Goal: Task Accomplishment & Management: Complete application form

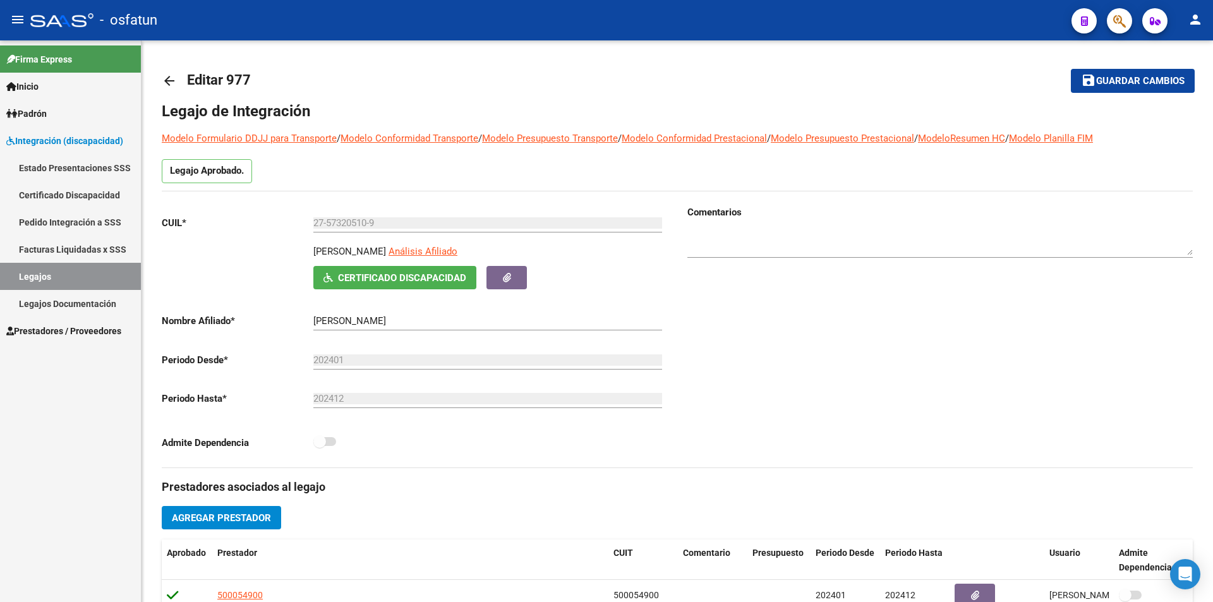
click at [54, 331] on span "Prestadores / Proveedores" at bounding box center [63, 331] width 115 height 14
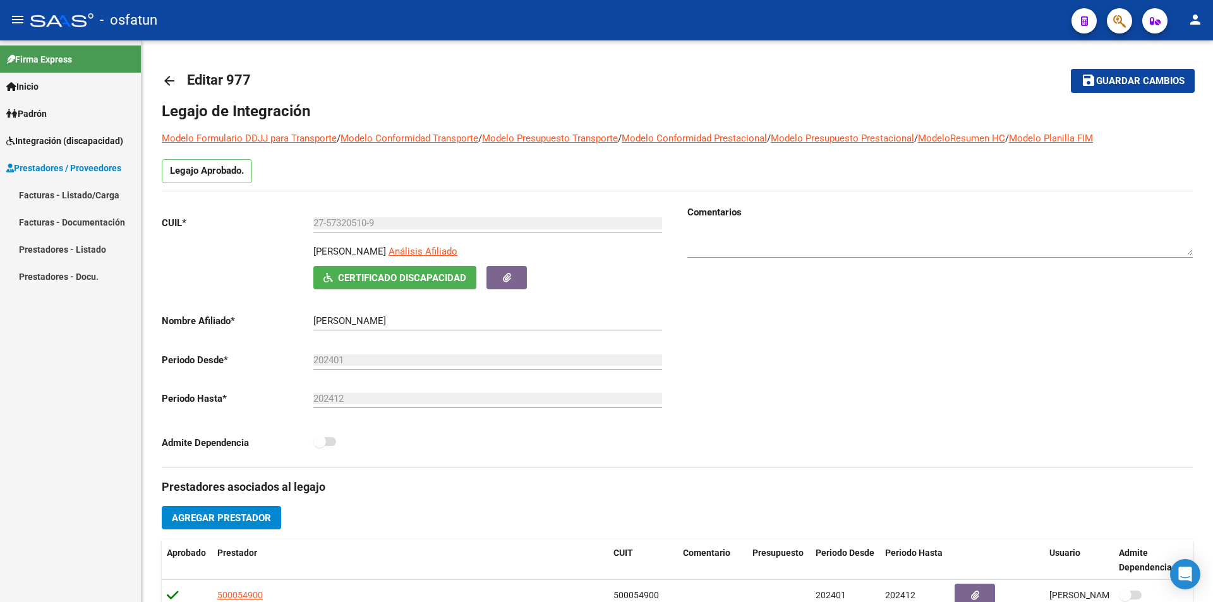
click at [51, 190] on link "Facturas - Listado/Carga" at bounding box center [70, 194] width 141 height 27
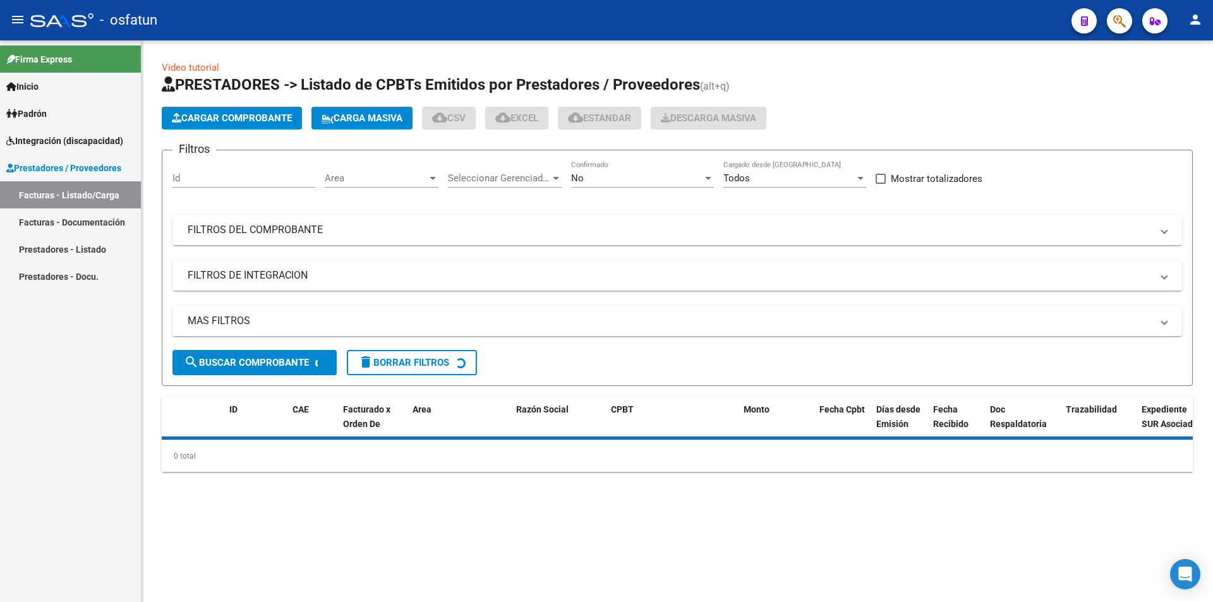
click at [270, 116] on span "Cargar Comprobante" at bounding box center [232, 117] width 120 height 11
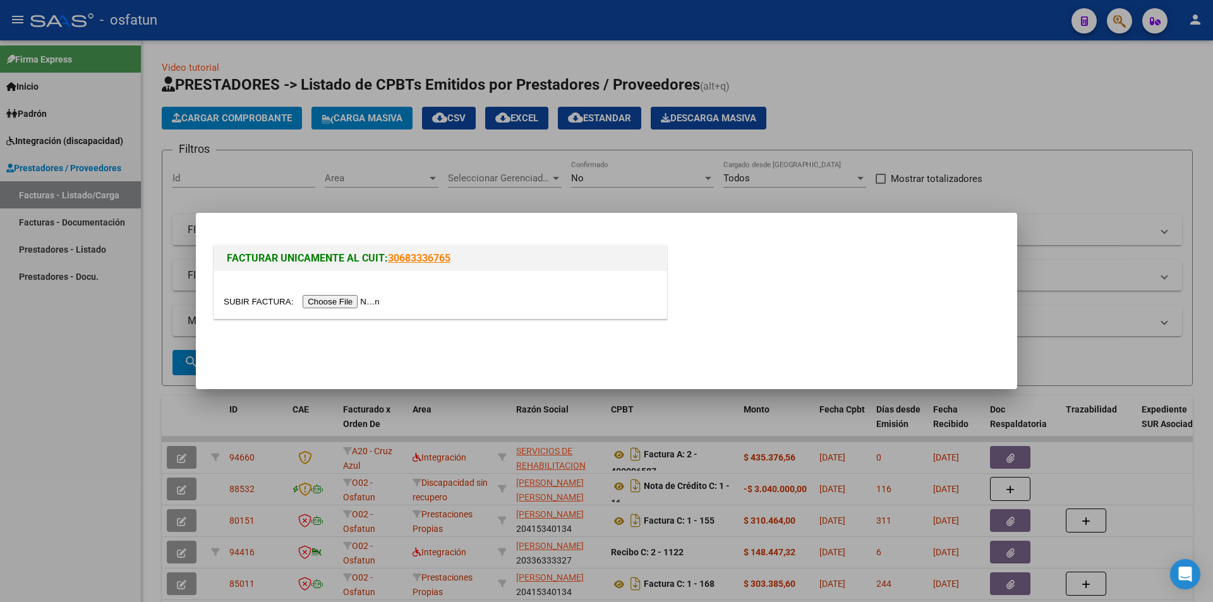
click at [345, 298] on input "file" at bounding box center [304, 301] width 160 height 13
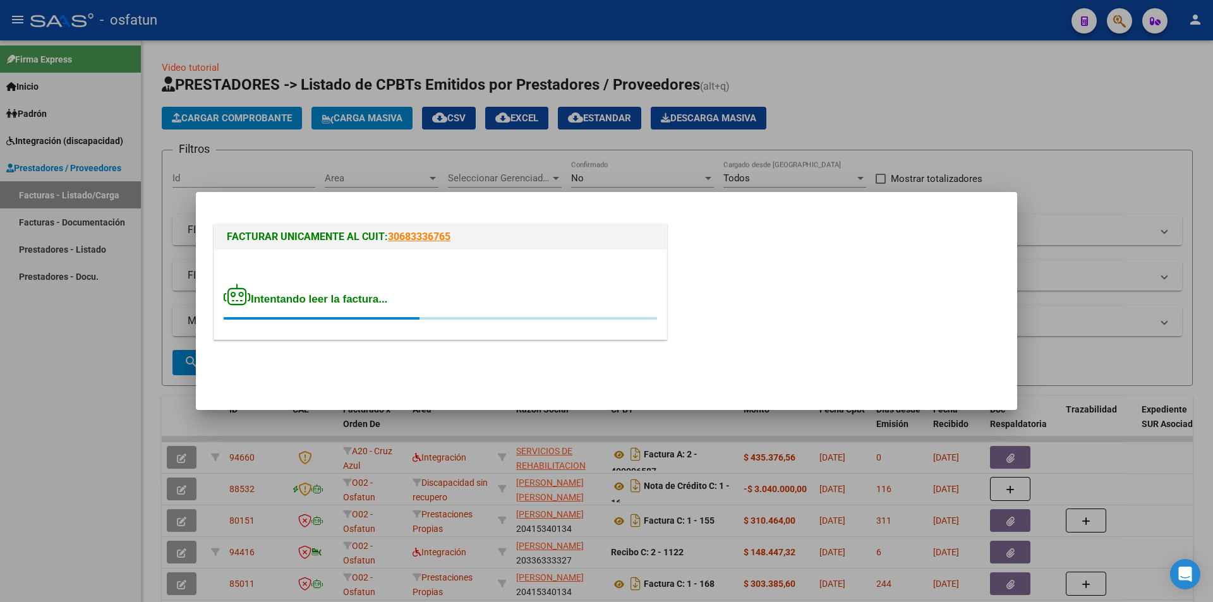
click at [174, 423] on div at bounding box center [606, 301] width 1213 height 602
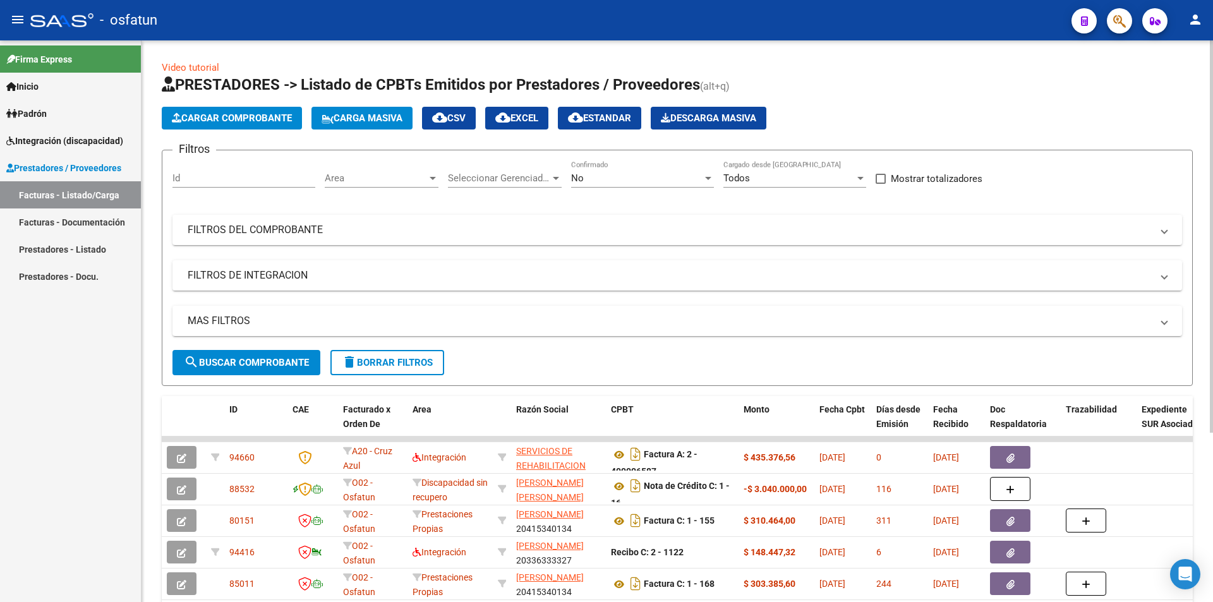
click at [239, 123] on span "Cargar Comprobante" at bounding box center [232, 117] width 120 height 11
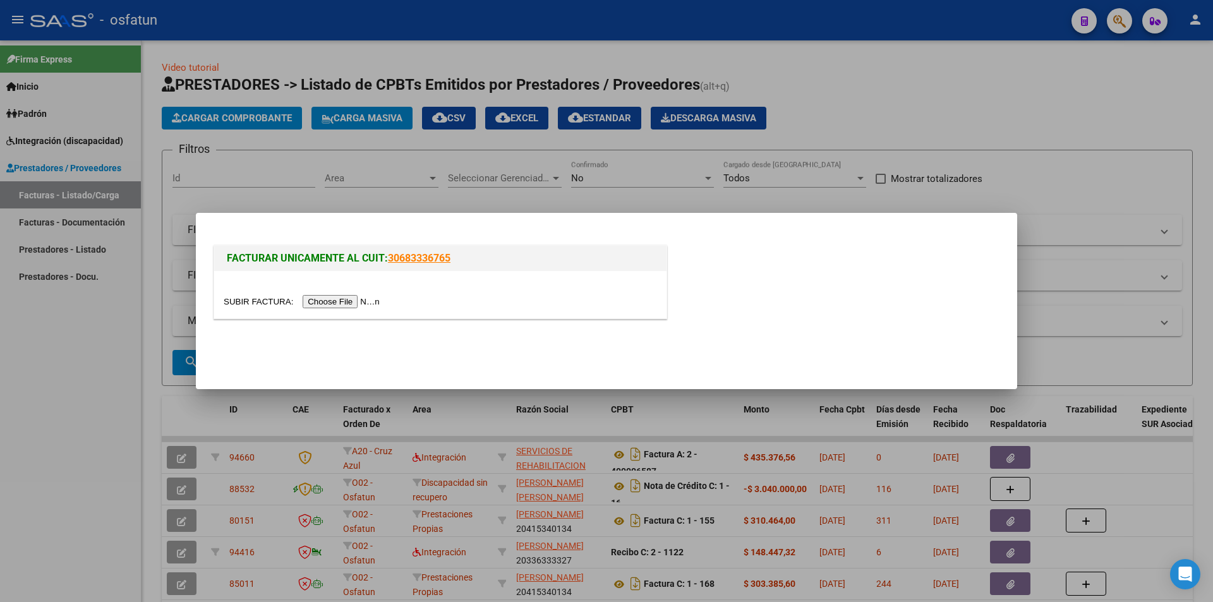
click at [325, 306] on input "file" at bounding box center [304, 301] width 160 height 13
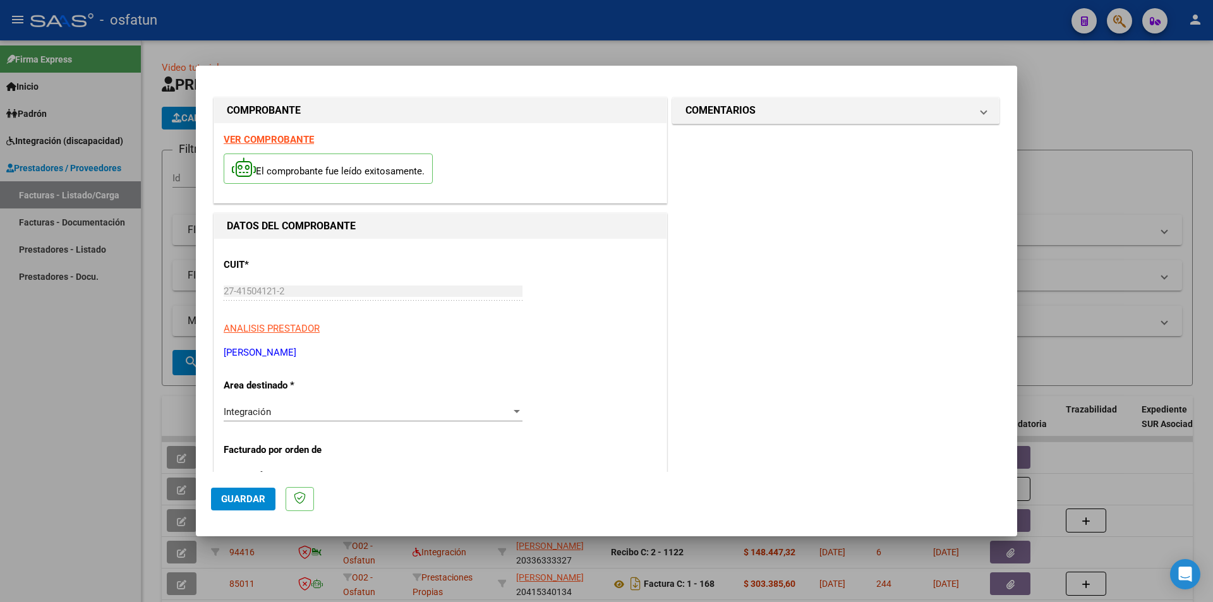
click at [1106, 108] on div at bounding box center [606, 301] width 1213 height 602
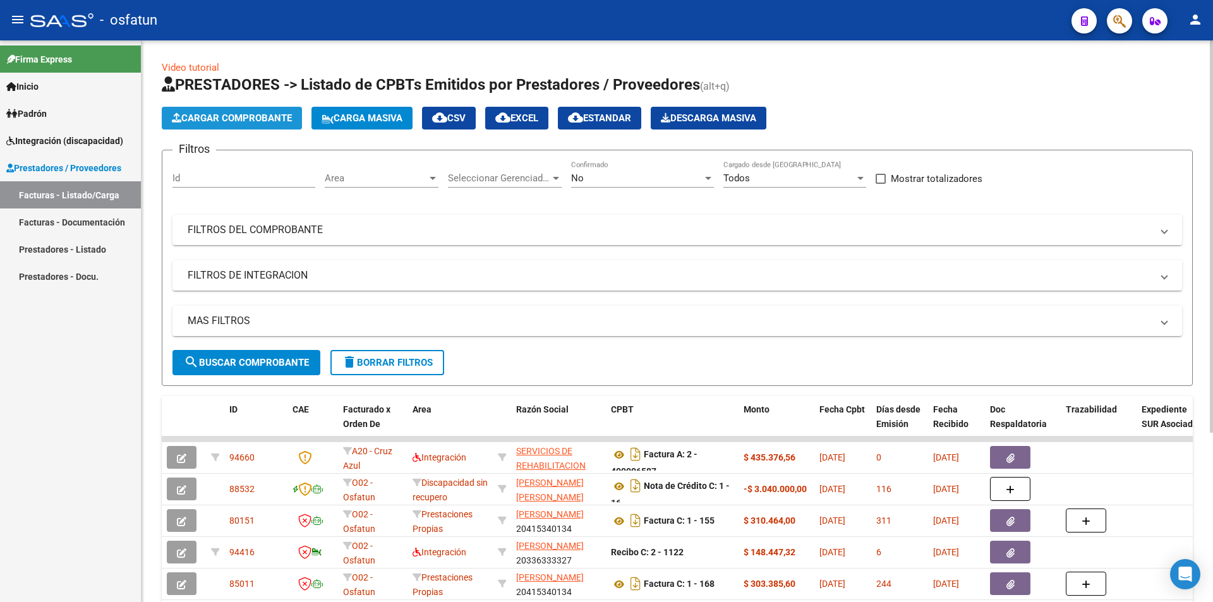
click at [207, 120] on span "Cargar Comprobante" at bounding box center [232, 117] width 120 height 11
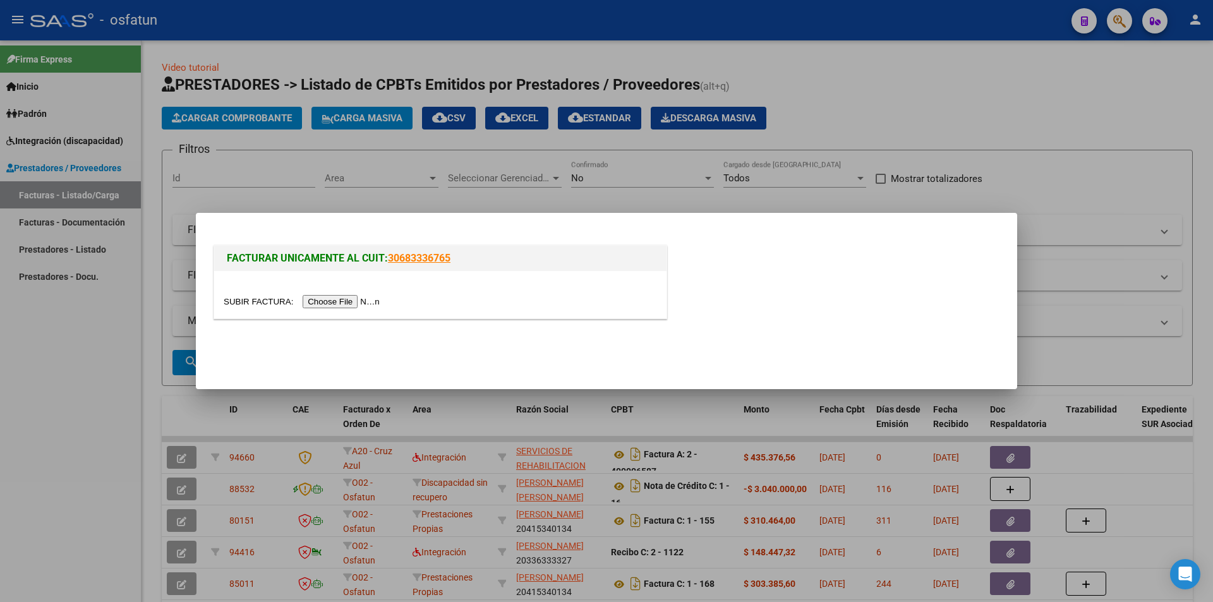
click at [341, 303] on input "file" at bounding box center [304, 301] width 160 height 13
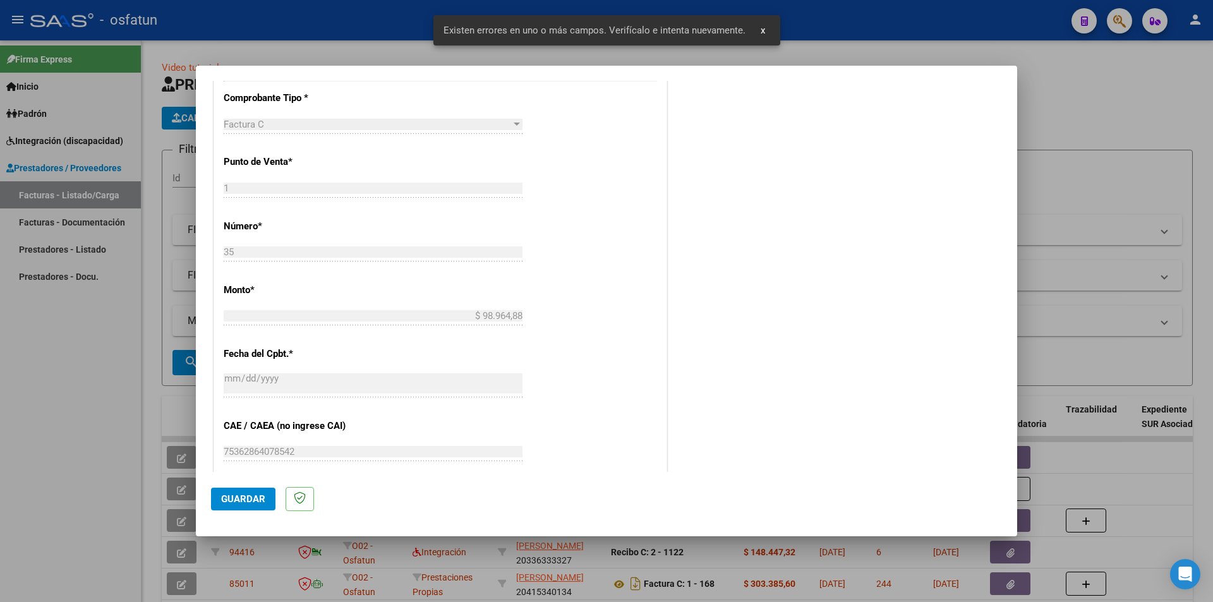
scroll to position [687, 0]
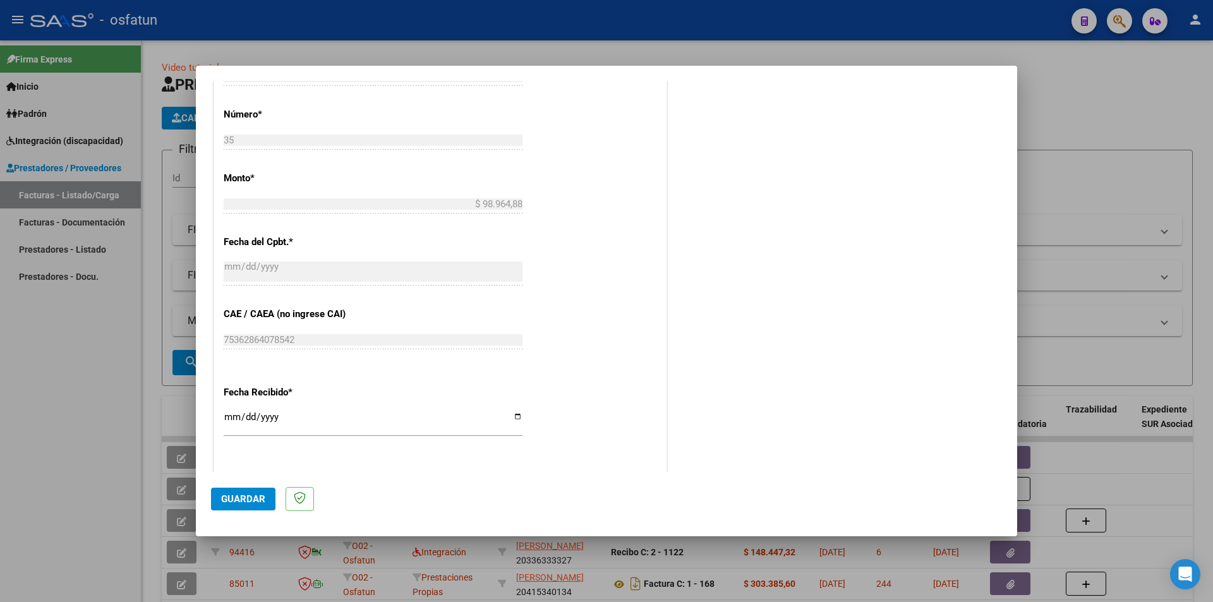
click at [0, 414] on div at bounding box center [606, 301] width 1213 height 602
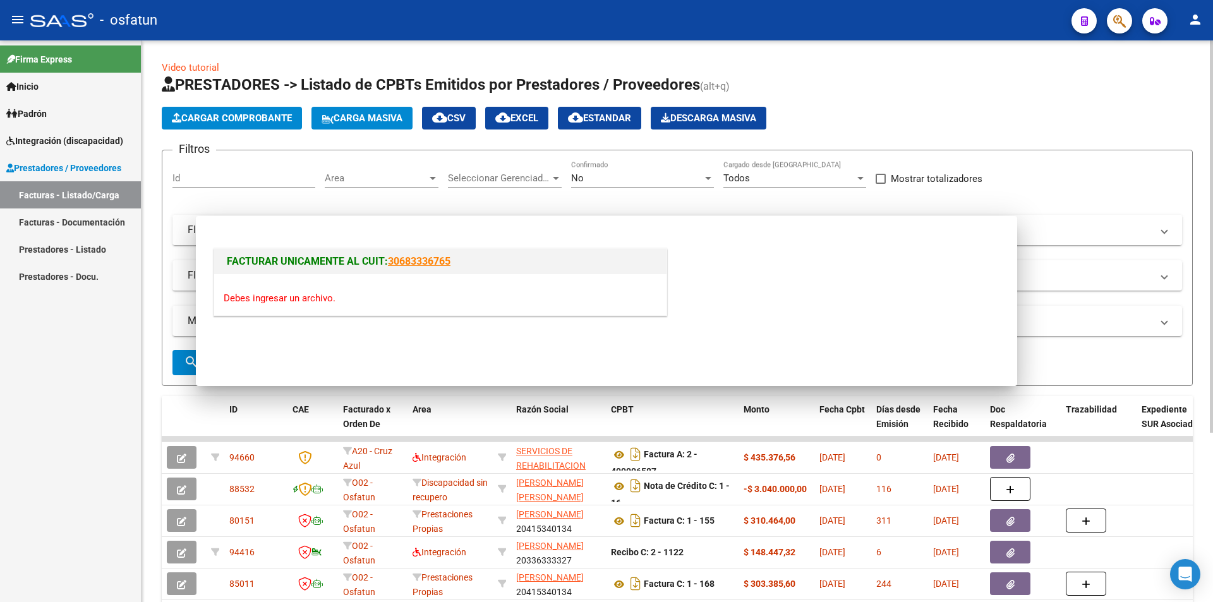
scroll to position [0, 0]
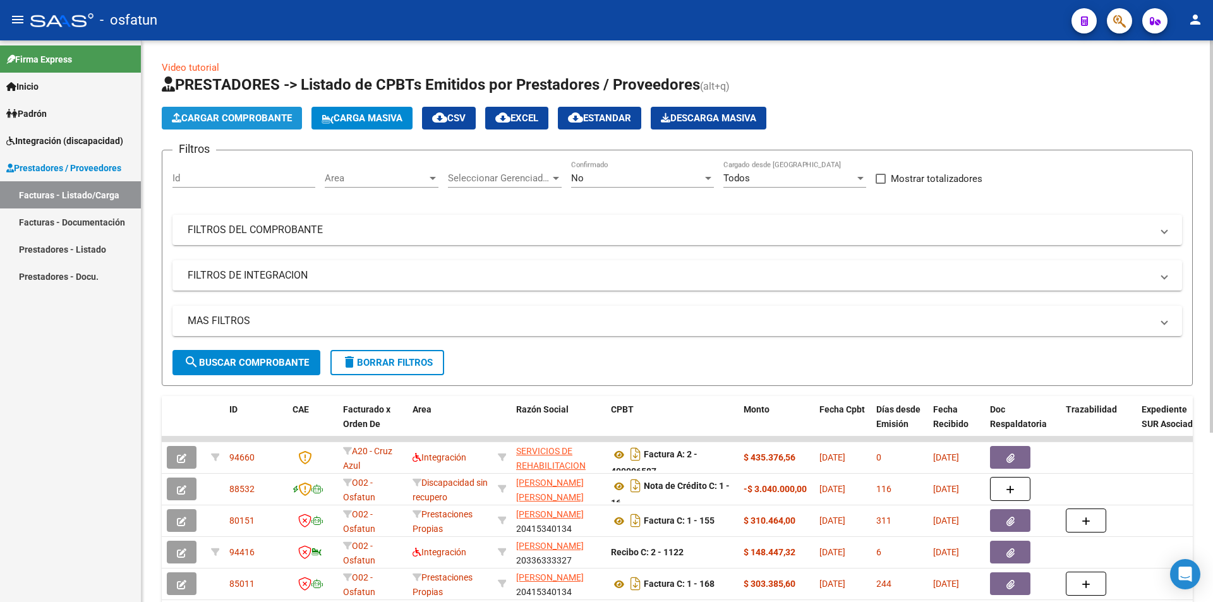
click at [201, 121] on span "Cargar Comprobante" at bounding box center [232, 117] width 120 height 11
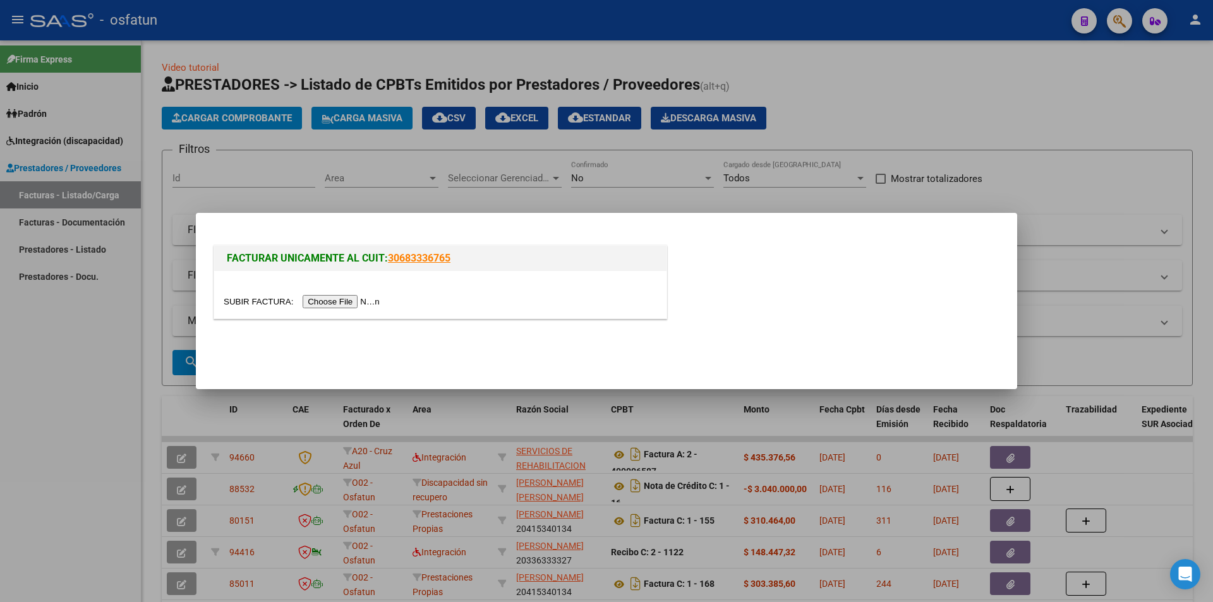
click at [343, 301] on input "file" at bounding box center [304, 301] width 160 height 13
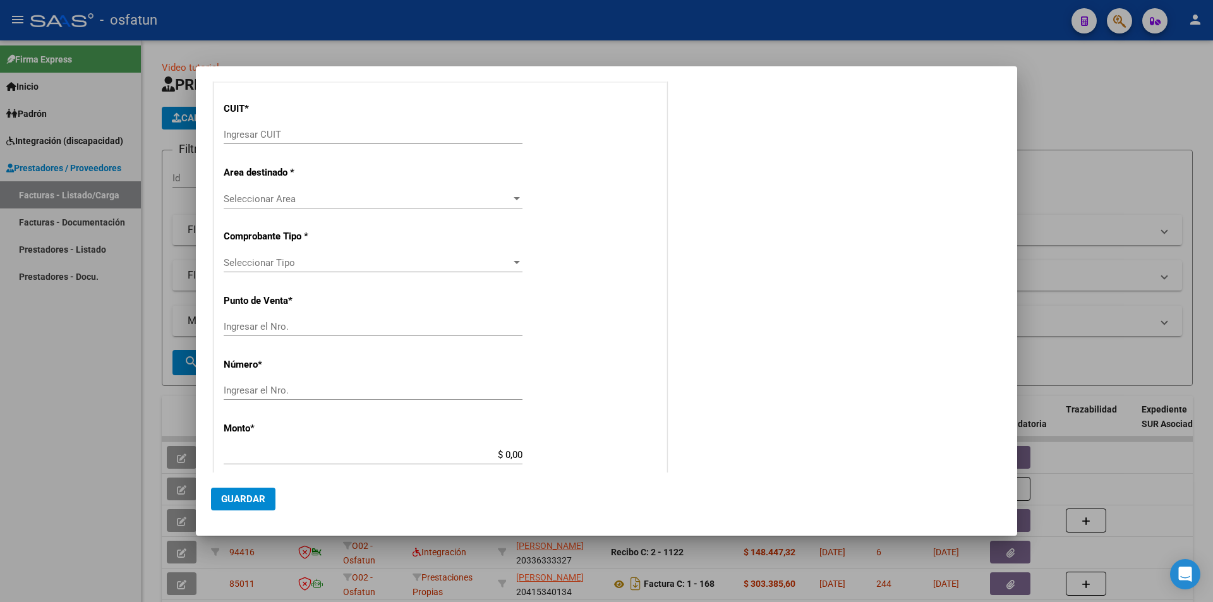
scroll to position [126, 0]
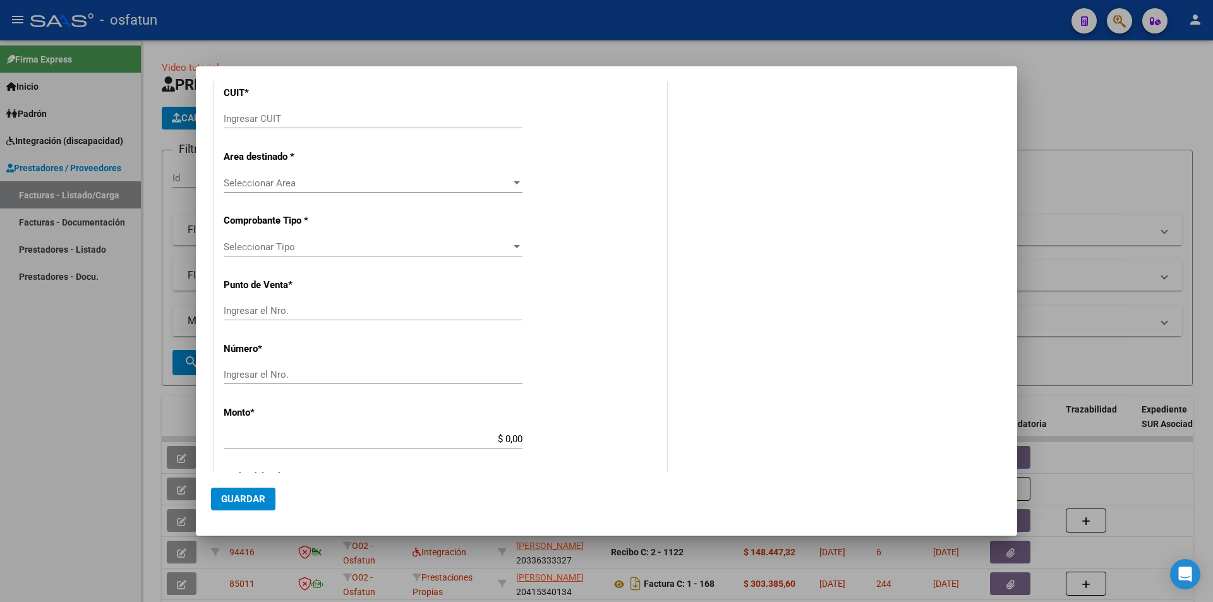
click at [50, 423] on div at bounding box center [606, 301] width 1213 height 602
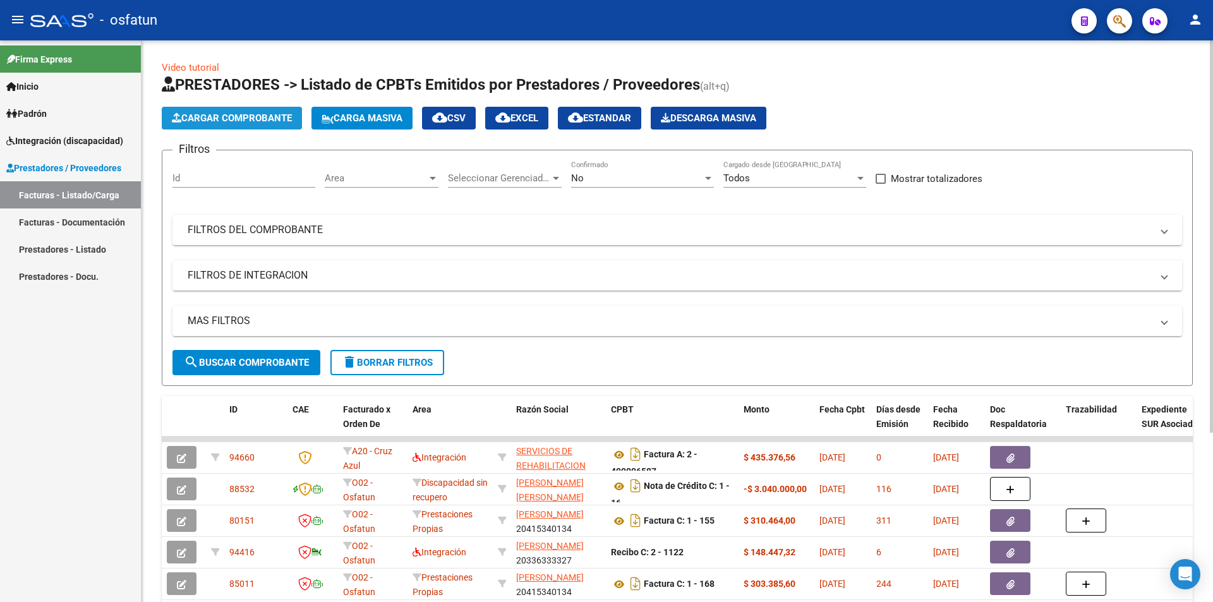
click at [241, 110] on button "Cargar Comprobante" at bounding box center [232, 118] width 140 height 23
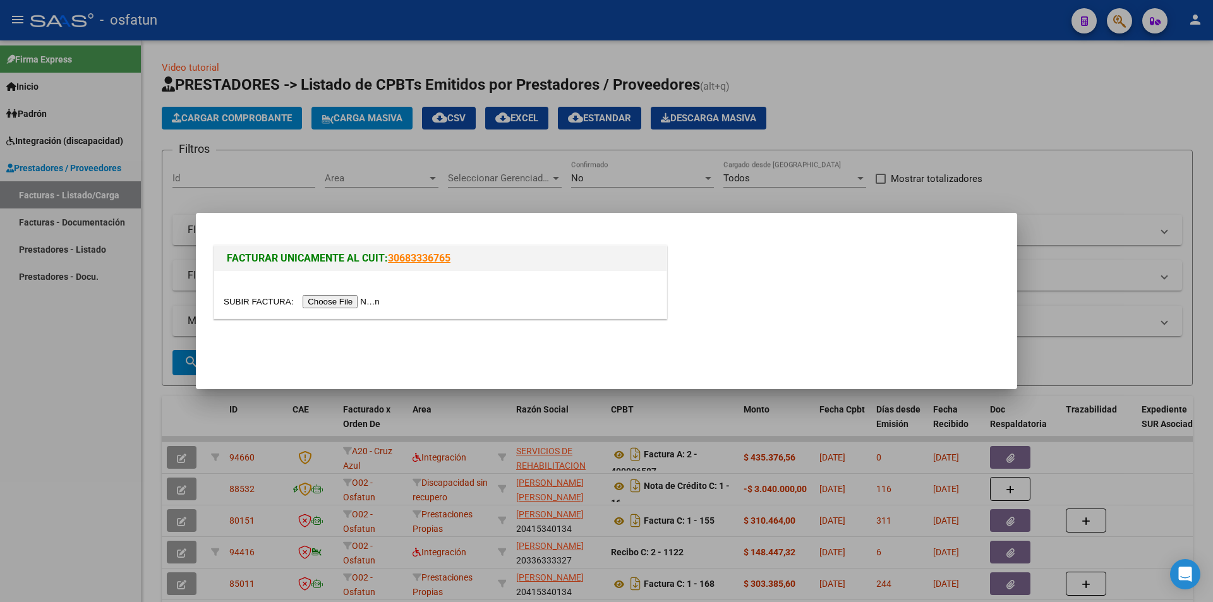
click at [359, 301] on input "file" at bounding box center [304, 301] width 160 height 13
click at [349, 306] on input "file" at bounding box center [304, 301] width 160 height 13
click at [348, 298] on input "file" at bounding box center [304, 301] width 160 height 13
click at [347, 298] on input "file" at bounding box center [304, 301] width 160 height 13
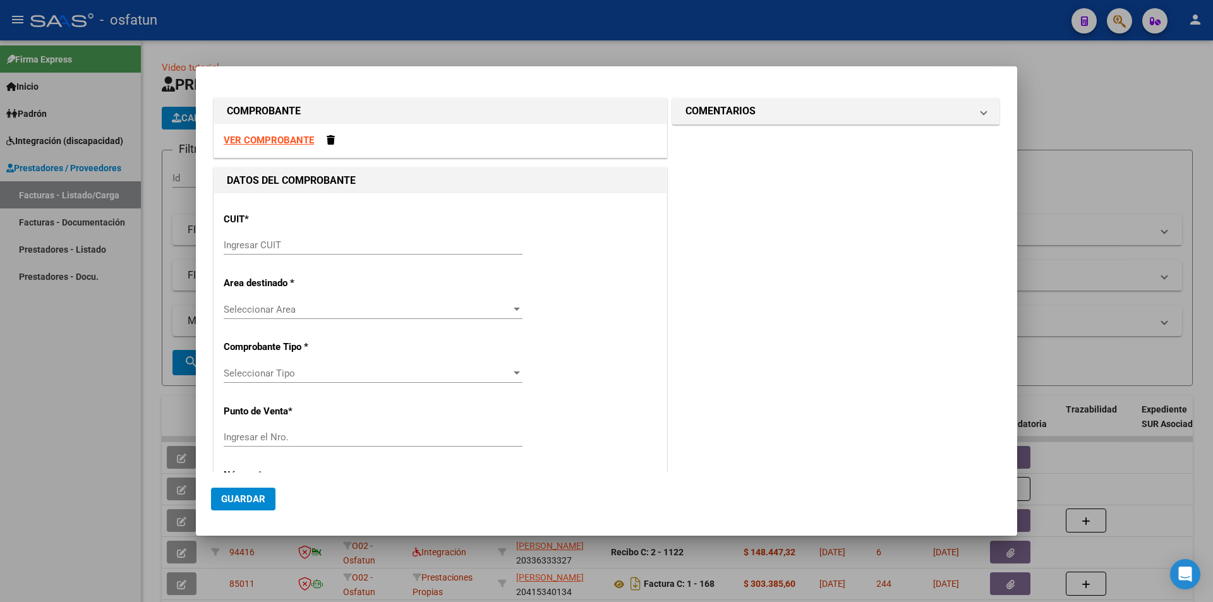
click at [83, 368] on div at bounding box center [606, 301] width 1213 height 602
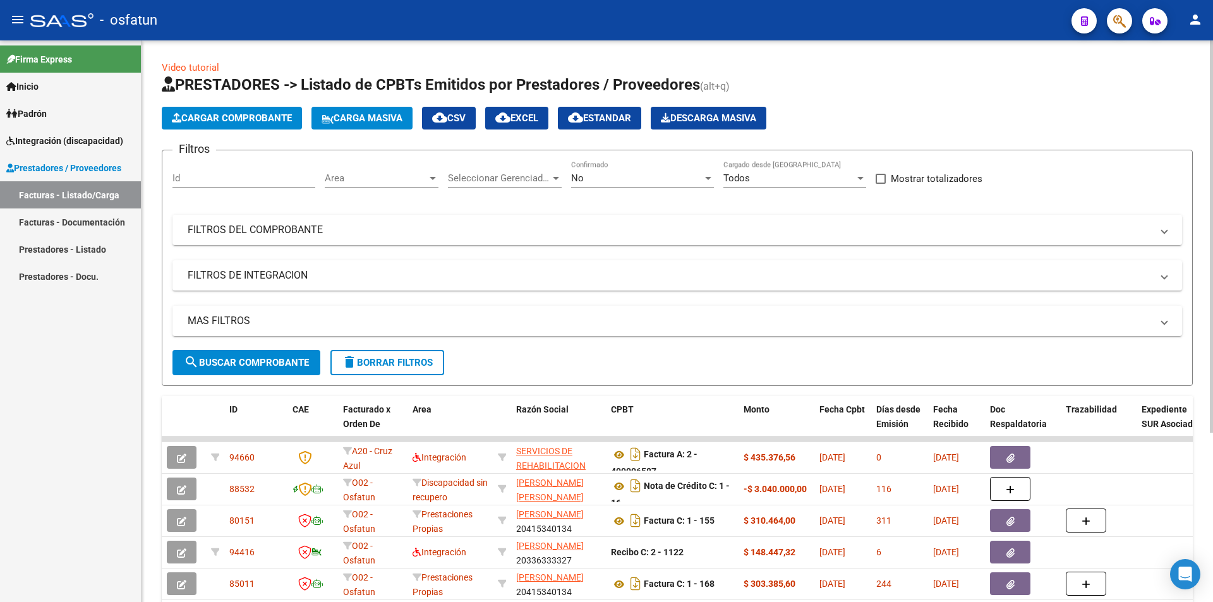
click at [241, 113] on span "Cargar Comprobante" at bounding box center [232, 117] width 120 height 11
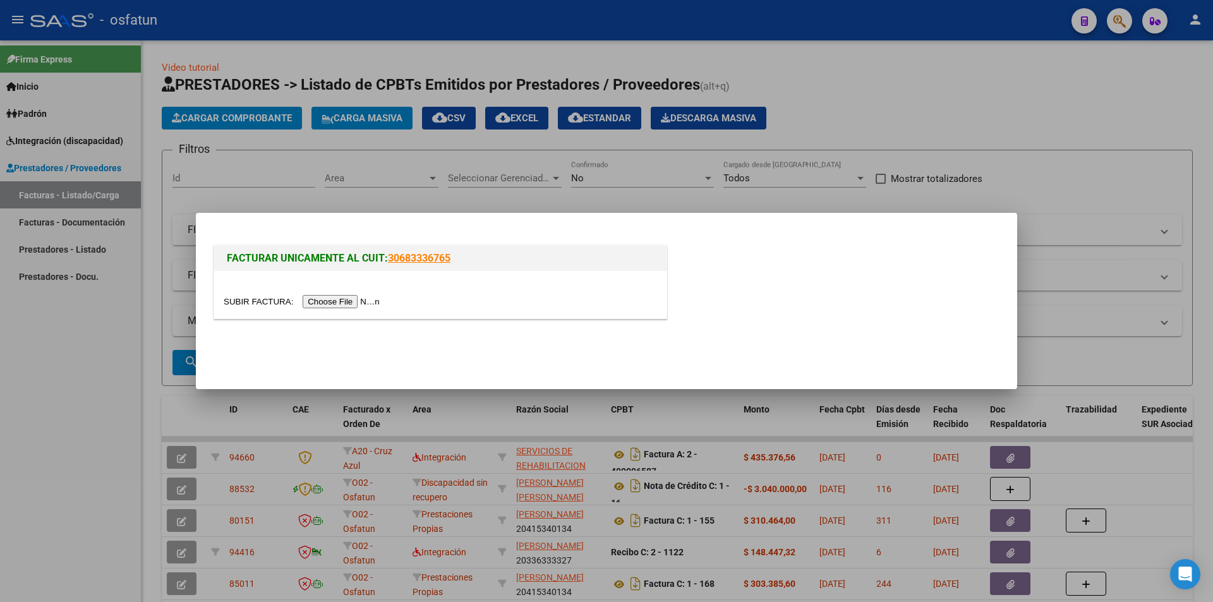
click at [356, 303] on input "file" at bounding box center [304, 301] width 160 height 13
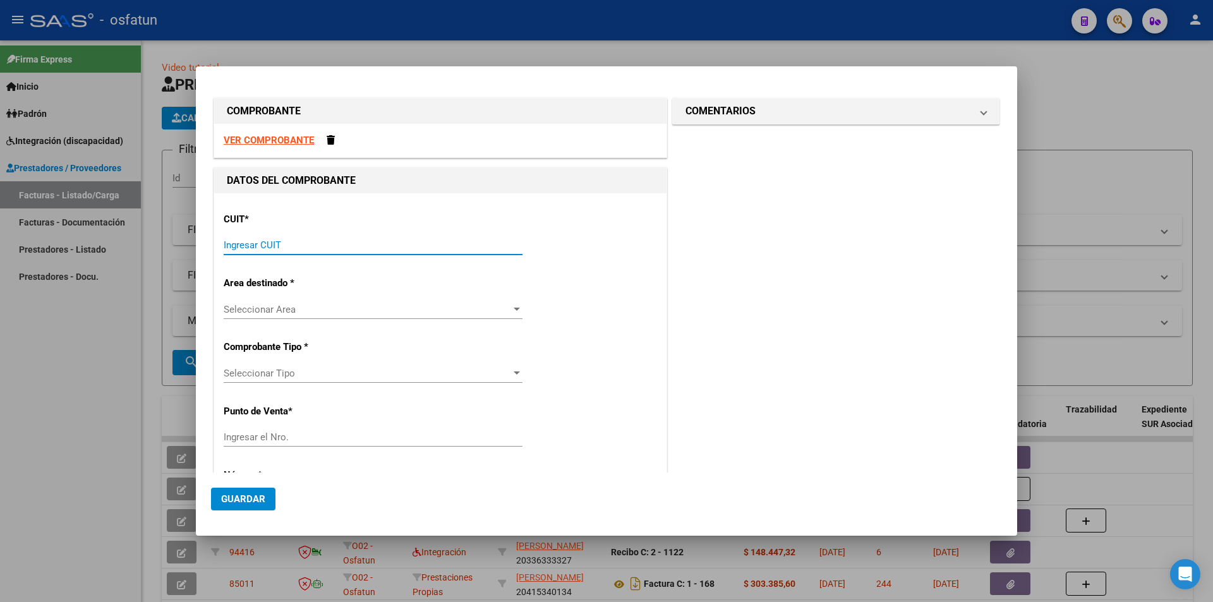
click at [311, 242] on input "Ingresar CUIT" at bounding box center [373, 244] width 299 height 11
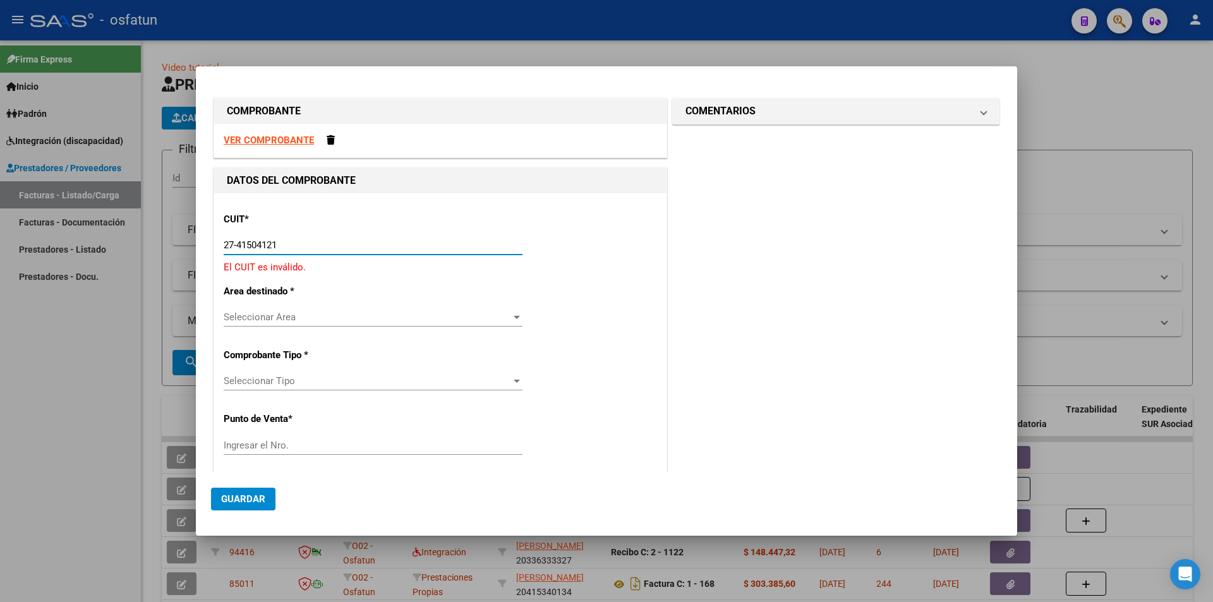
type input "27-41504121-2"
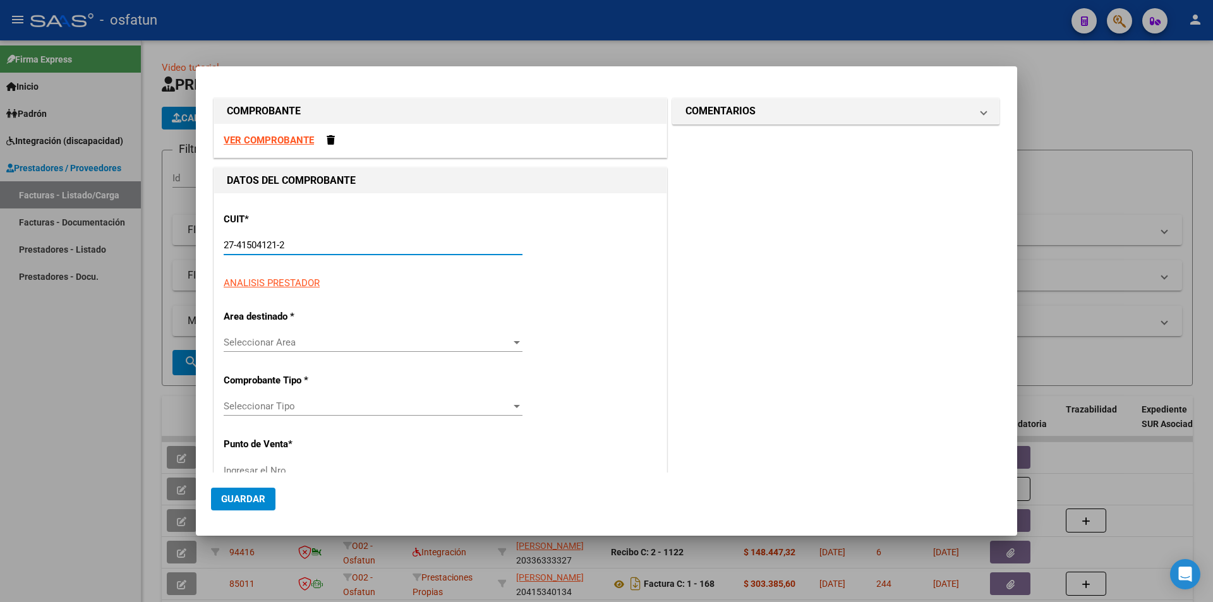
type input "1"
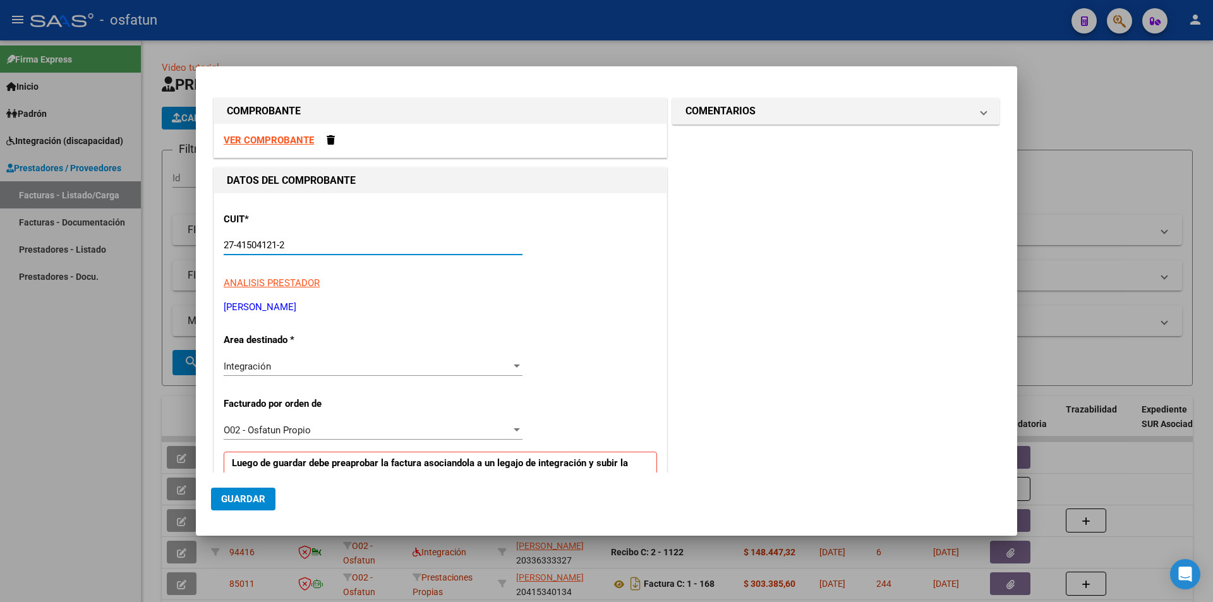
type input "27-41504121-2"
click at [299, 373] on div "Integración Seleccionar Area" at bounding box center [373, 366] width 299 height 19
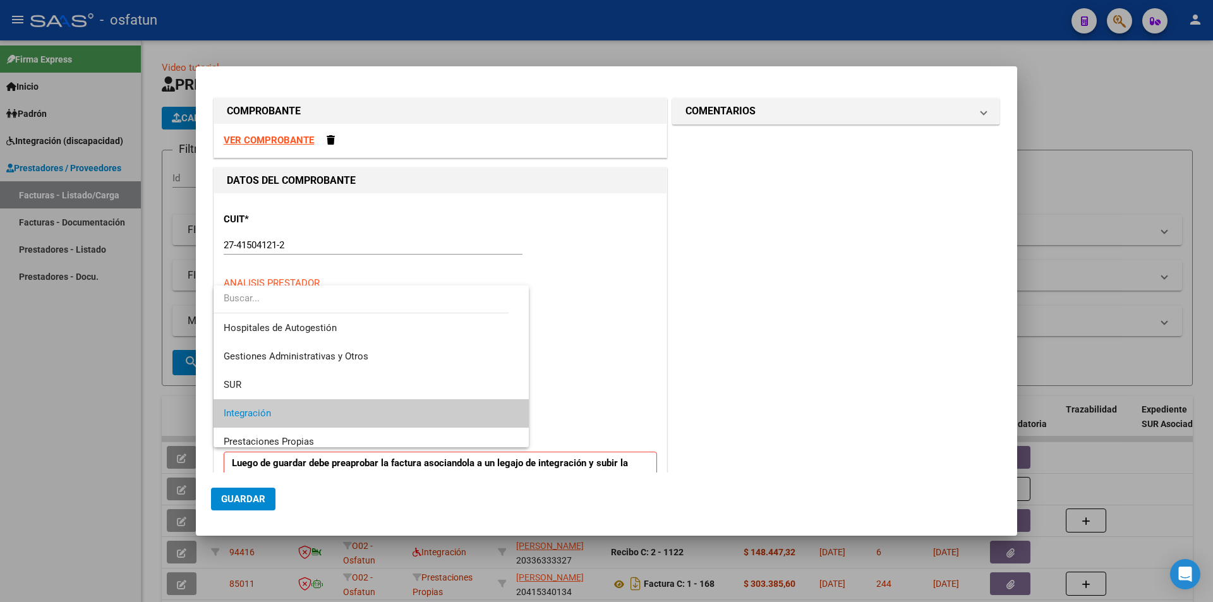
scroll to position [47, 0]
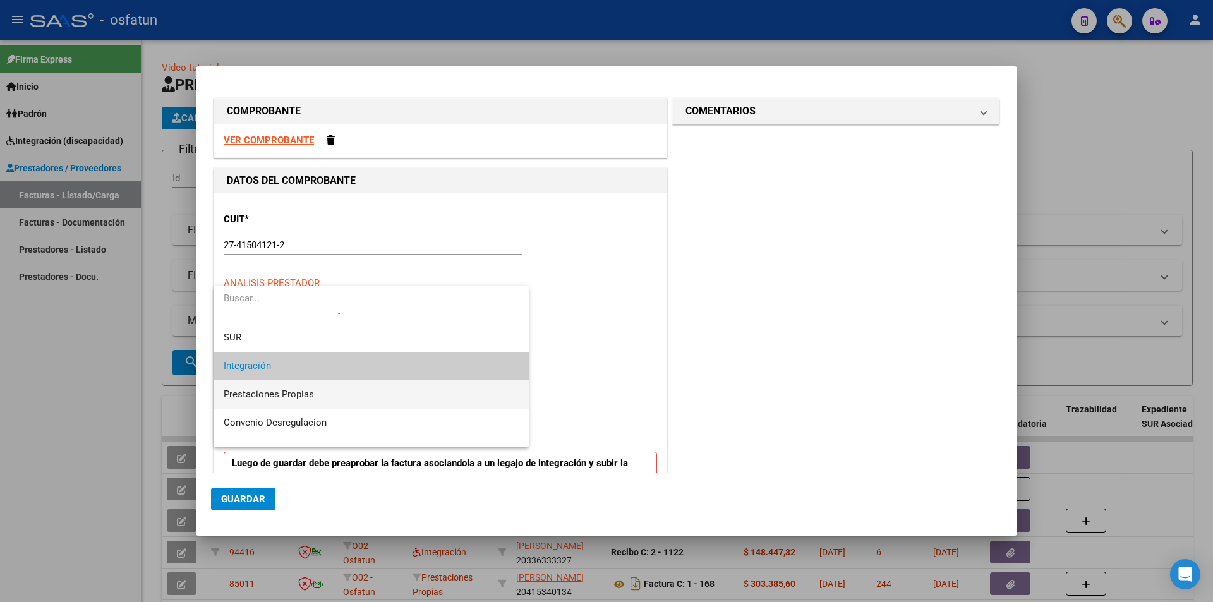
click at [335, 390] on span "Prestaciones Propias" at bounding box center [371, 394] width 295 height 28
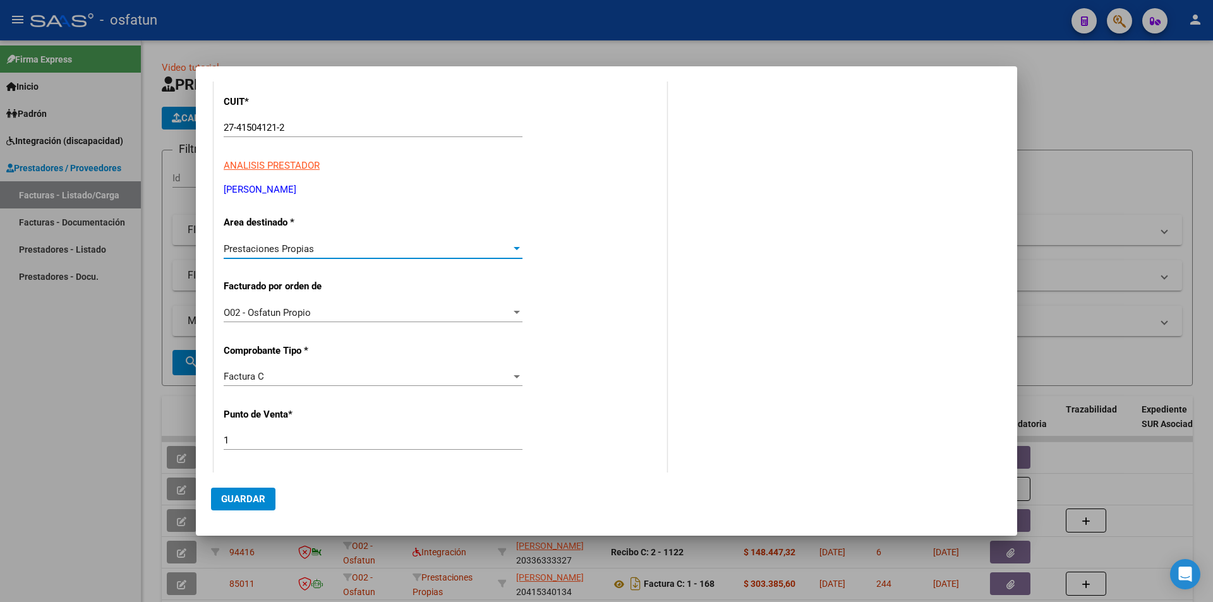
scroll to position [126, 0]
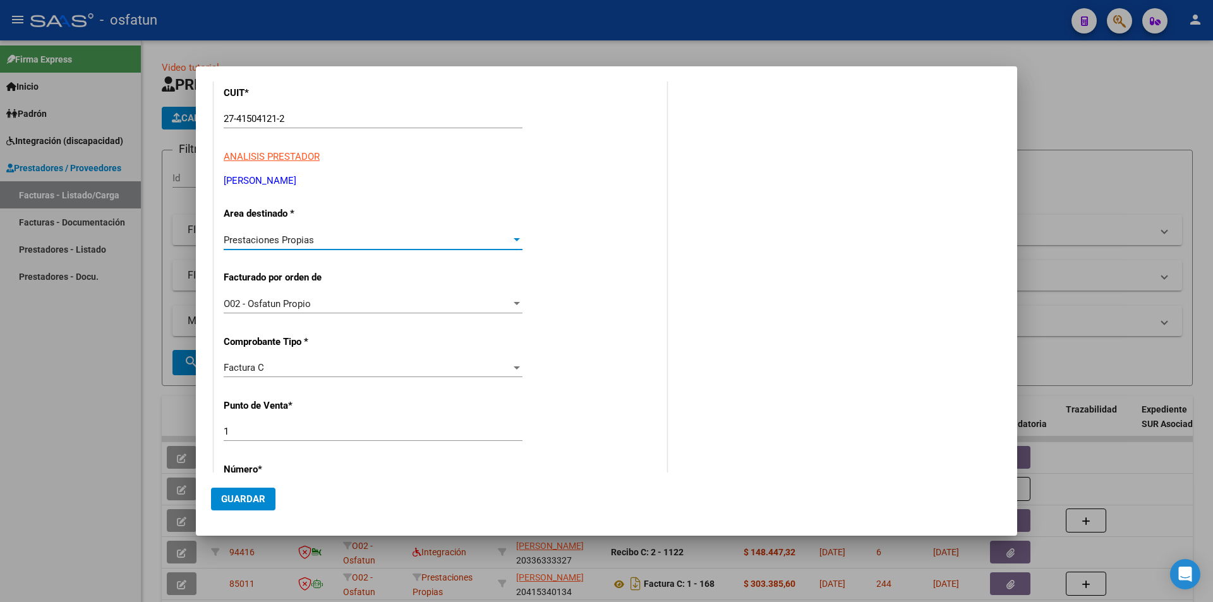
click at [344, 241] on div "Prestaciones Propias" at bounding box center [367, 239] width 287 height 11
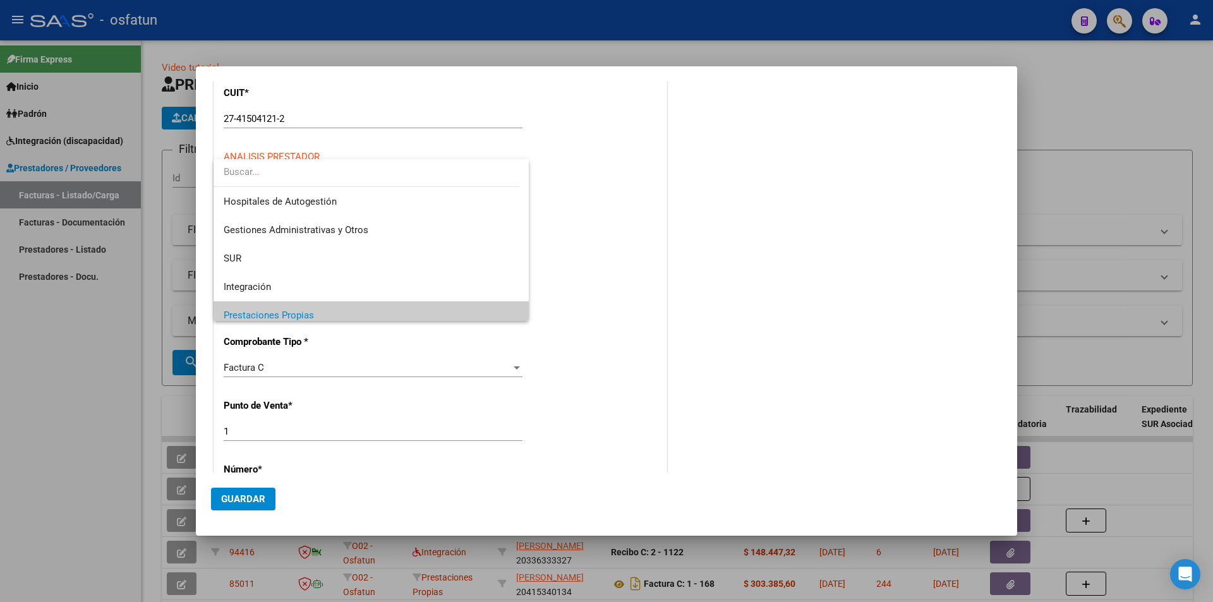
scroll to position [76, 0]
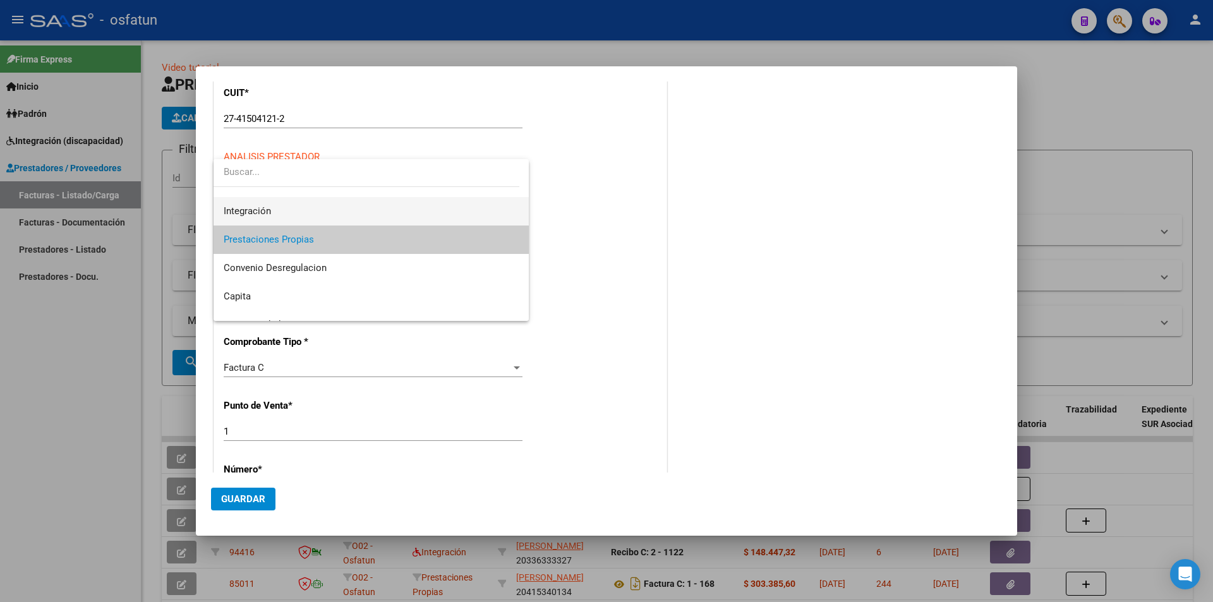
click at [354, 204] on span "Integración" at bounding box center [371, 211] width 295 height 28
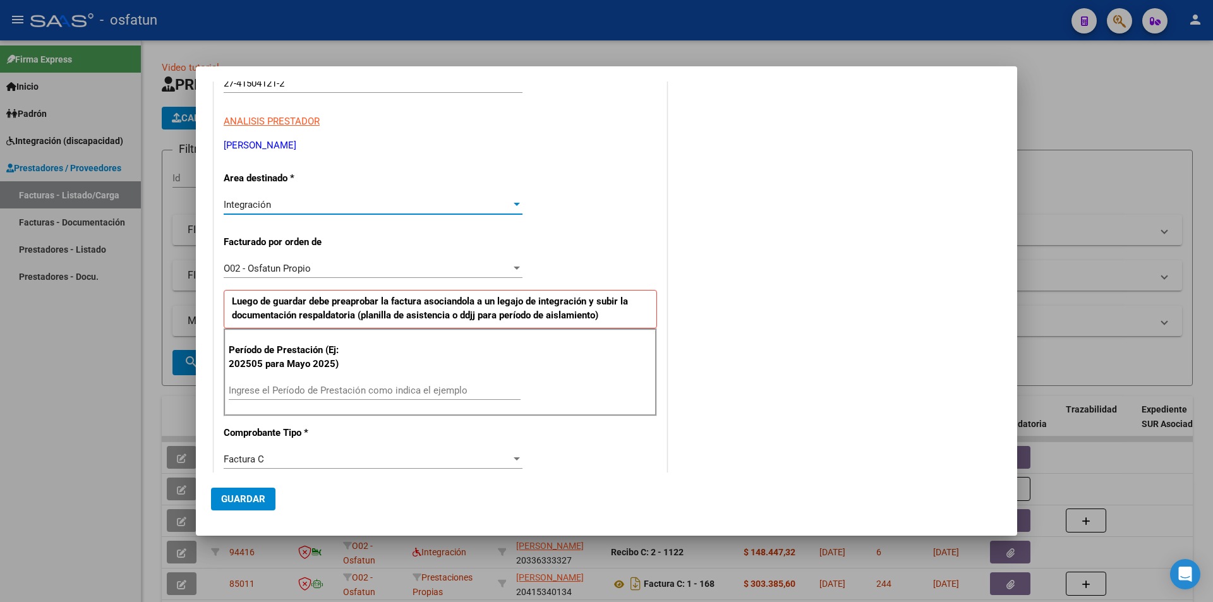
scroll to position [190, 0]
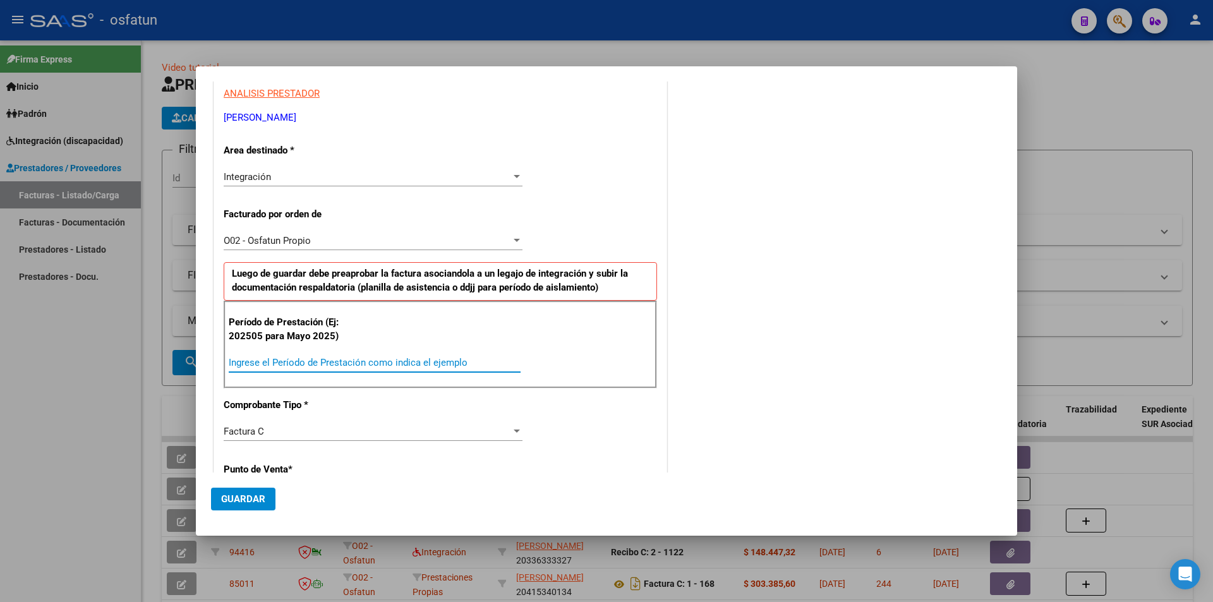
click at [347, 364] on input "Ingrese el Período de Prestación como indica el ejemplo" at bounding box center [375, 362] width 292 height 11
type input "202508"
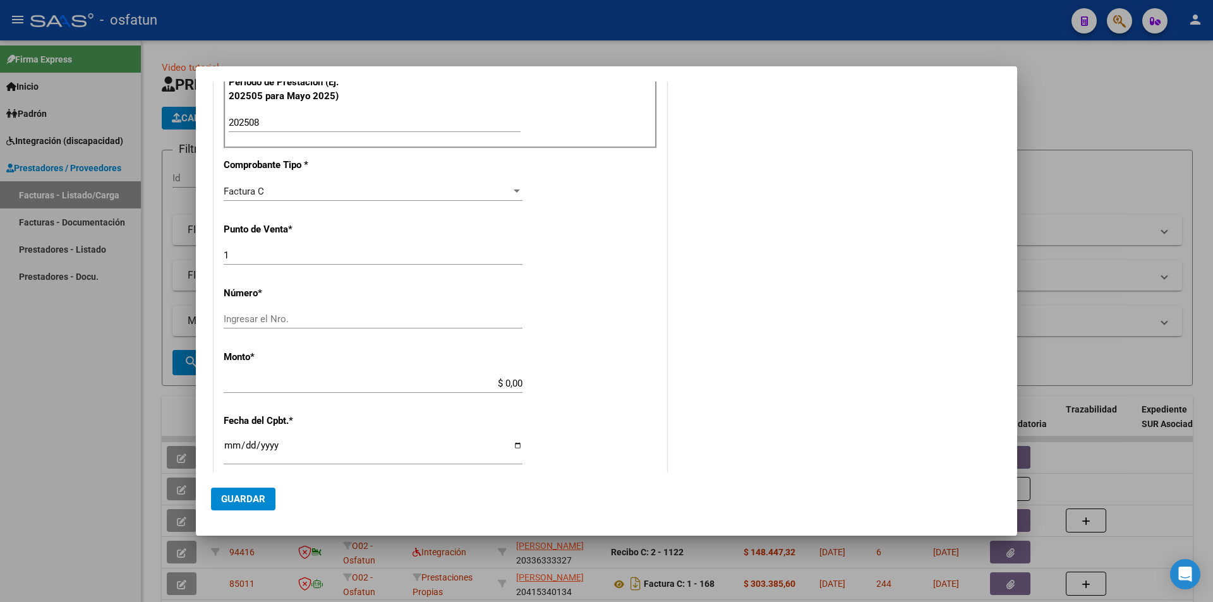
scroll to position [442, 0]
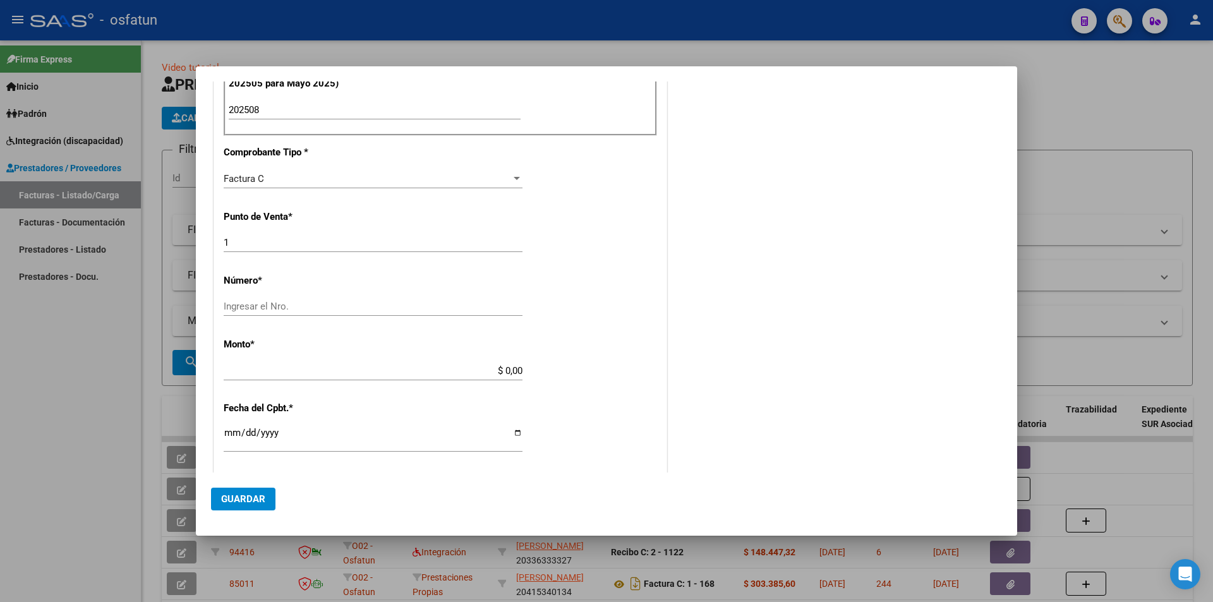
click at [318, 308] on input "Ingresar el Nro." at bounding box center [373, 306] width 299 height 11
type input "540"
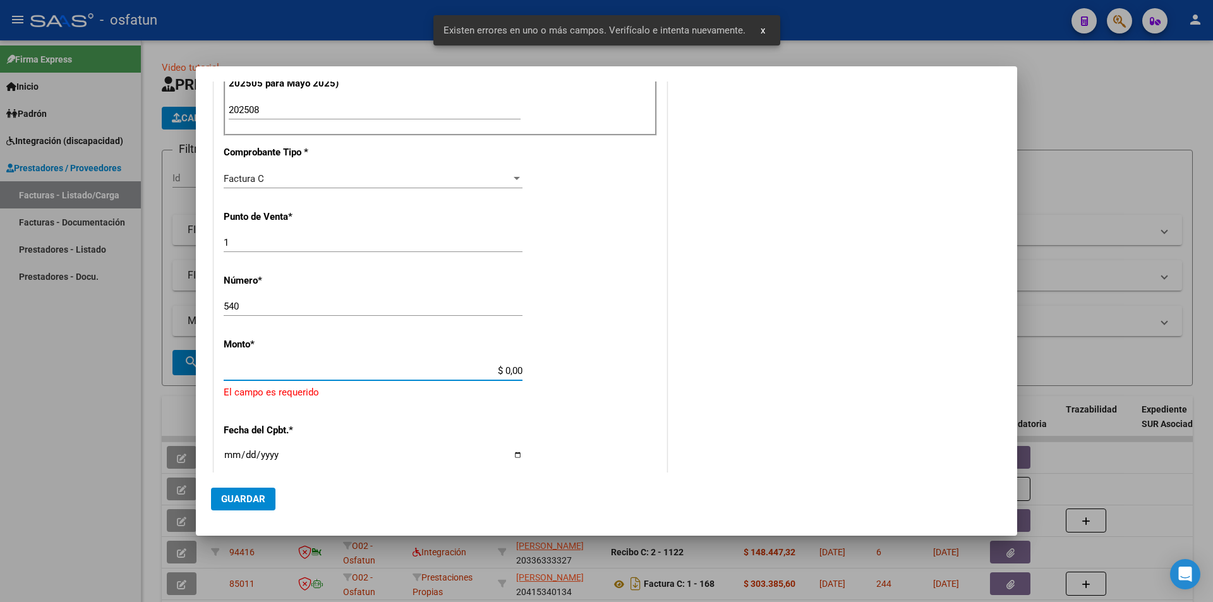
scroll to position [530, 0]
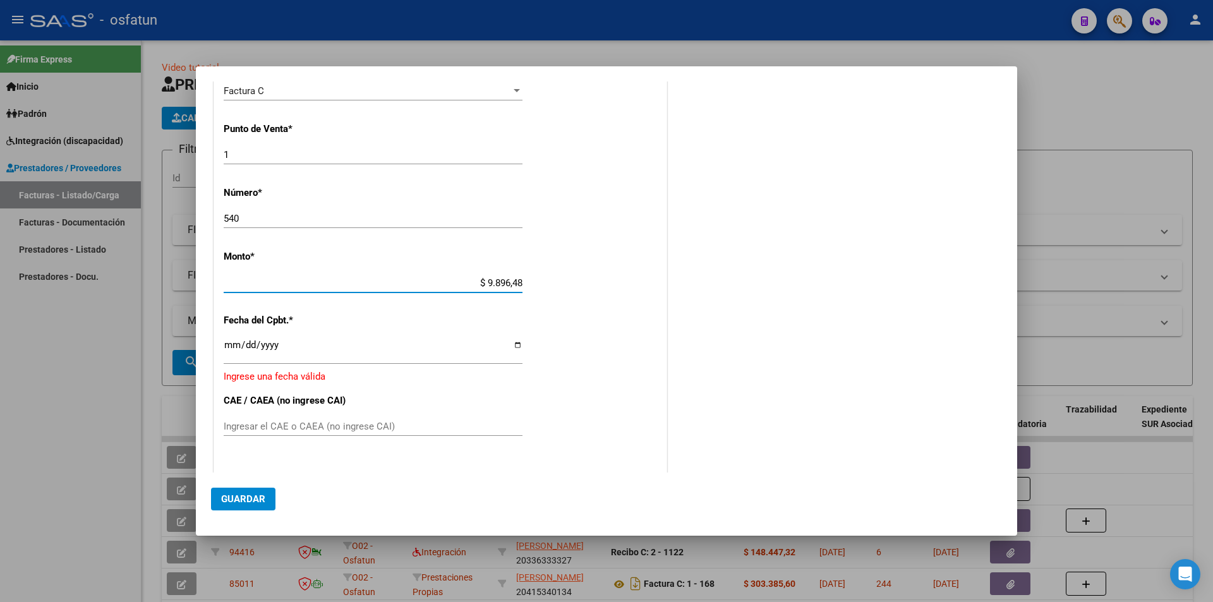
type input "$ 98.964,88"
drag, startPoint x: 221, startPoint y: 318, endPoint x: 238, endPoint y: 320, distance: 16.6
click at [274, 310] on div "CUIT * 27-41504121-2 Ingresar CUIT ANALISIS PRESTADOR [PERSON_NAME] [PERSON_NAM…" at bounding box center [440, 210] width 452 height 1094
drag, startPoint x: 226, startPoint y: 317, endPoint x: 294, endPoint y: 317, distance: 68.2
click at [294, 317] on p "Fecha del Cpbt. *" at bounding box center [289, 320] width 130 height 15
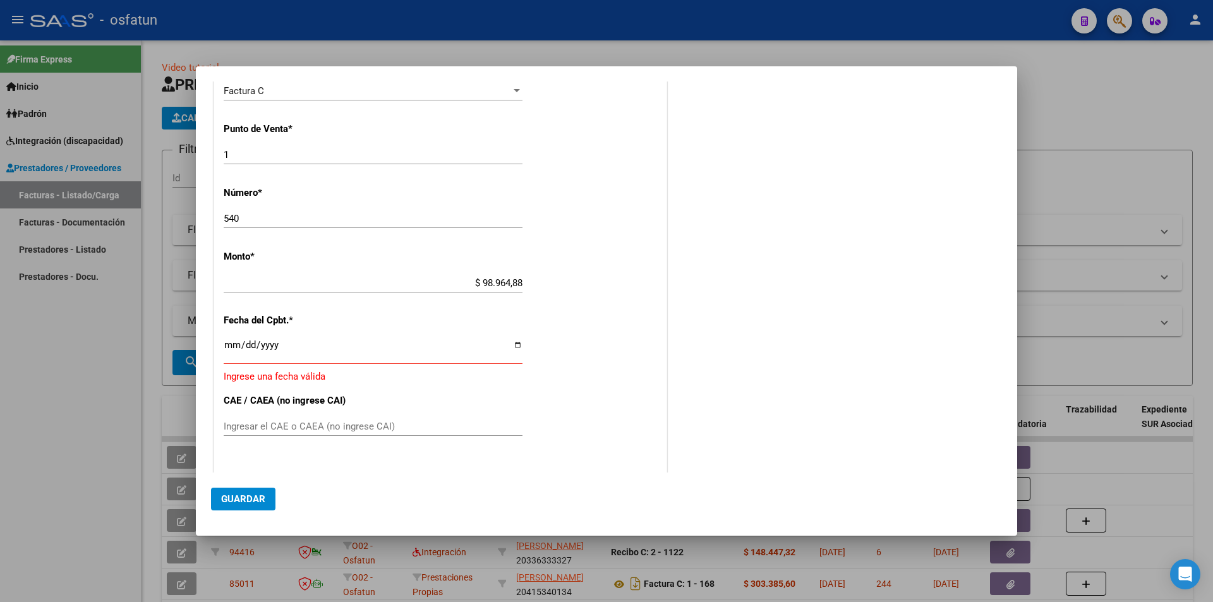
copy p "Fecha del Cpbt. *"
click at [289, 356] on input "Ingresar la fecha" at bounding box center [373, 350] width 299 height 20
type input "0009-10-07"
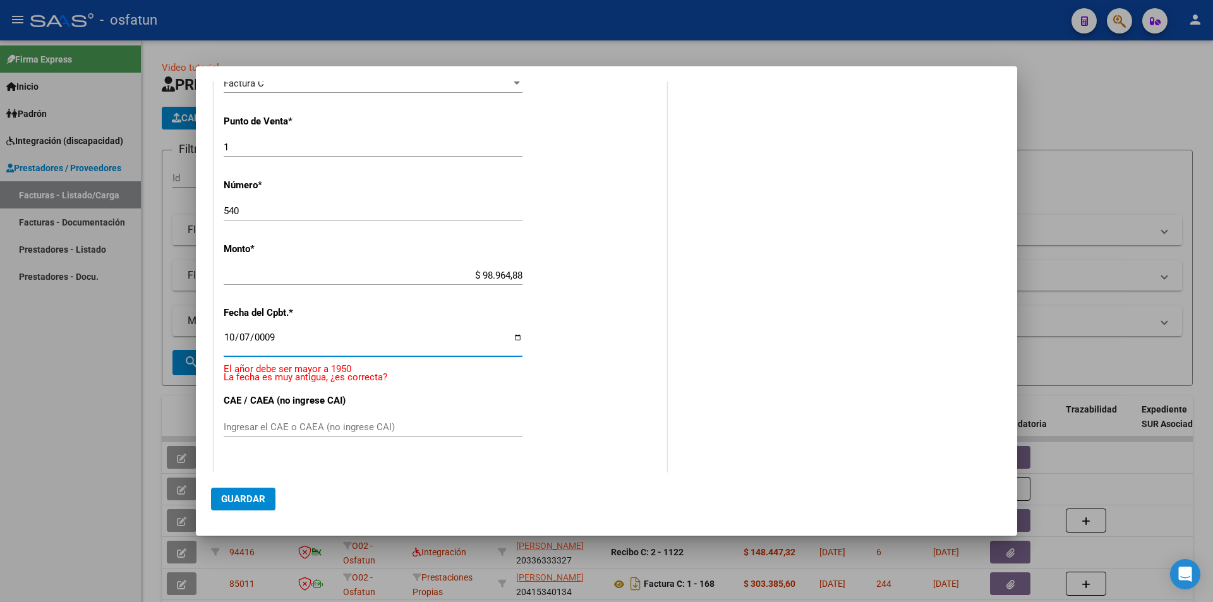
drag, startPoint x: 230, startPoint y: 334, endPoint x: 237, endPoint y: 337, distance: 7.6
click at [230, 333] on input "0009-10-07" at bounding box center [373, 342] width 299 height 20
type input "0009-10-01"
type input "[DATE]"
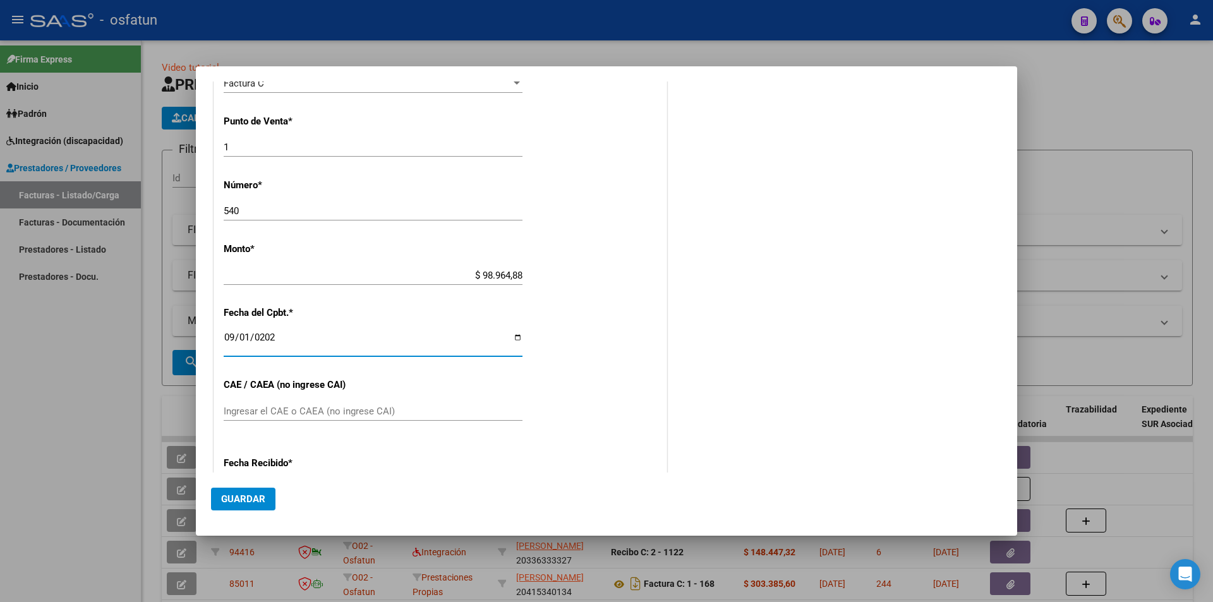
click at [327, 411] on input "Ingresar el CAE o CAEA (no ingrese CAI)" at bounding box center [373, 411] width 299 height 11
type input "75351400104070"
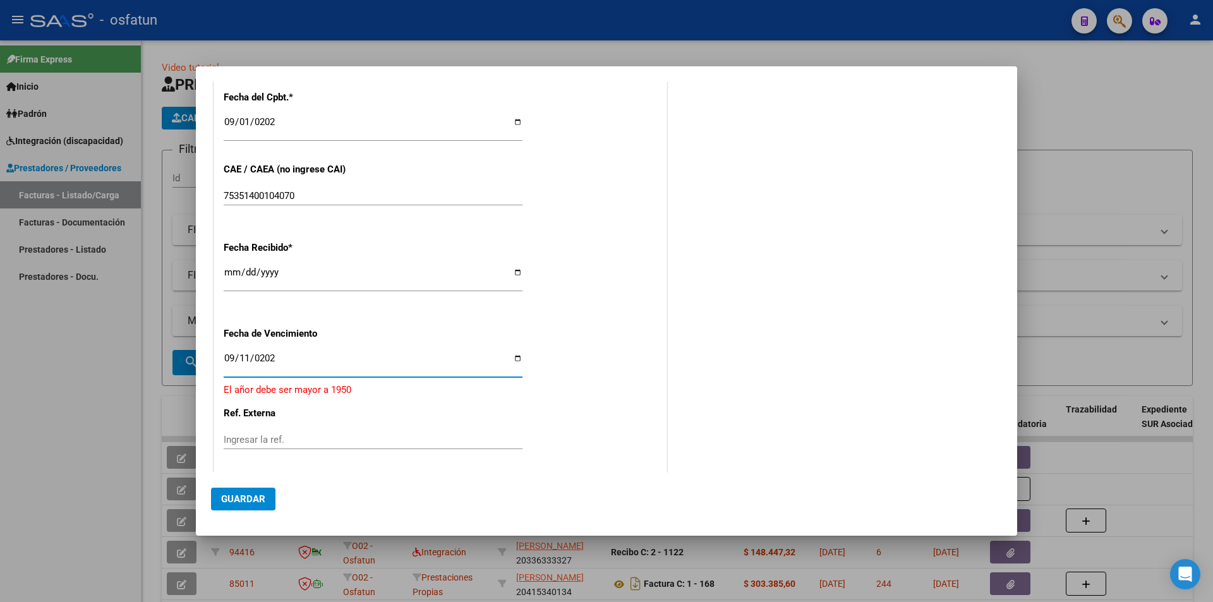
type input "[DATE]"
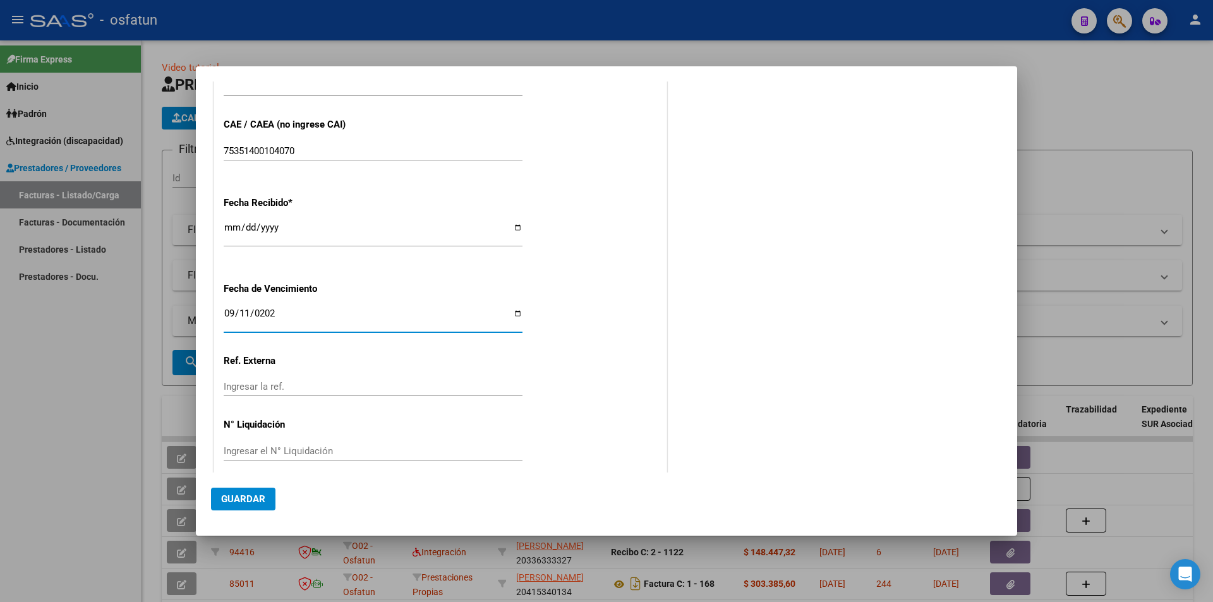
scroll to position [810, 0]
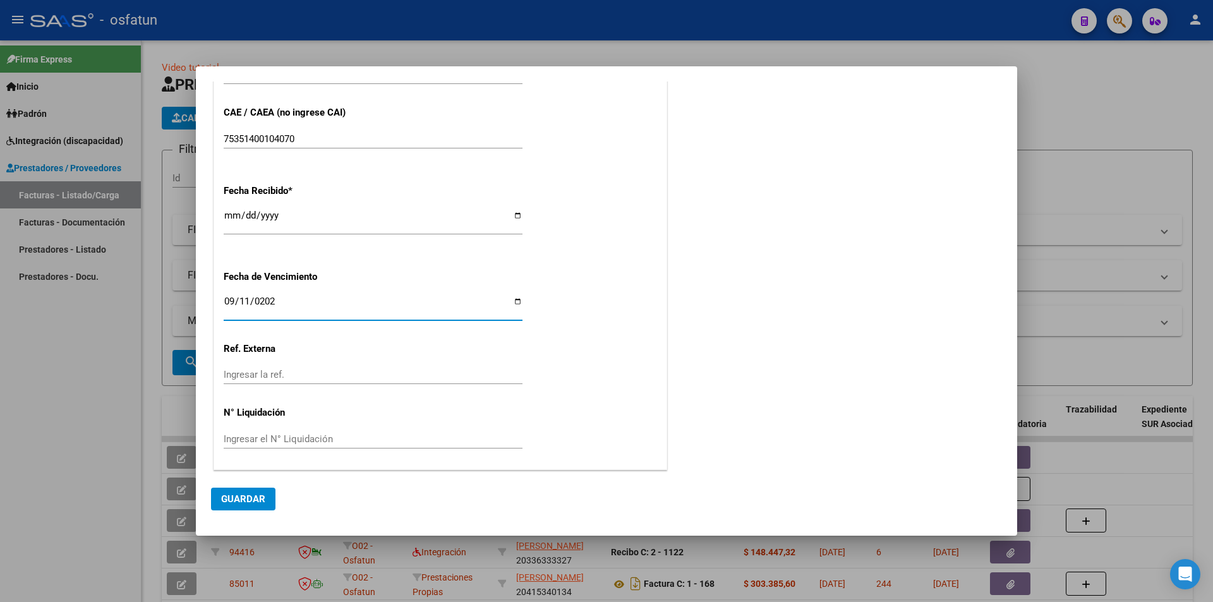
click at [250, 495] on span "Guardar" at bounding box center [243, 498] width 44 height 11
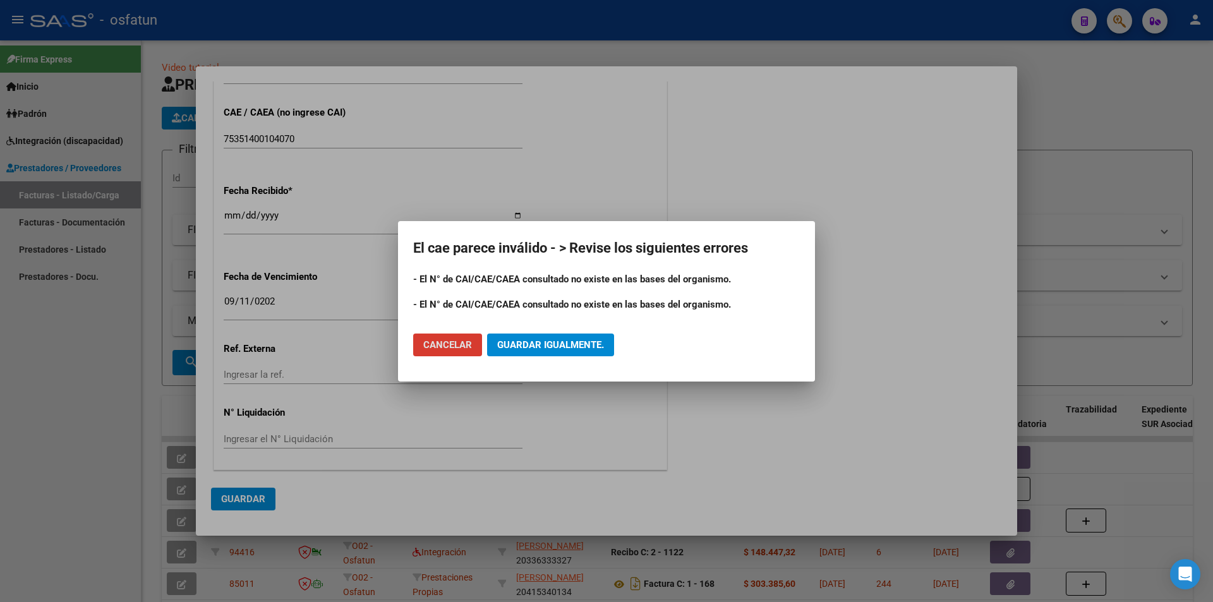
click at [437, 344] on span "Cancelar" at bounding box center [447, 344] width 49 height 11
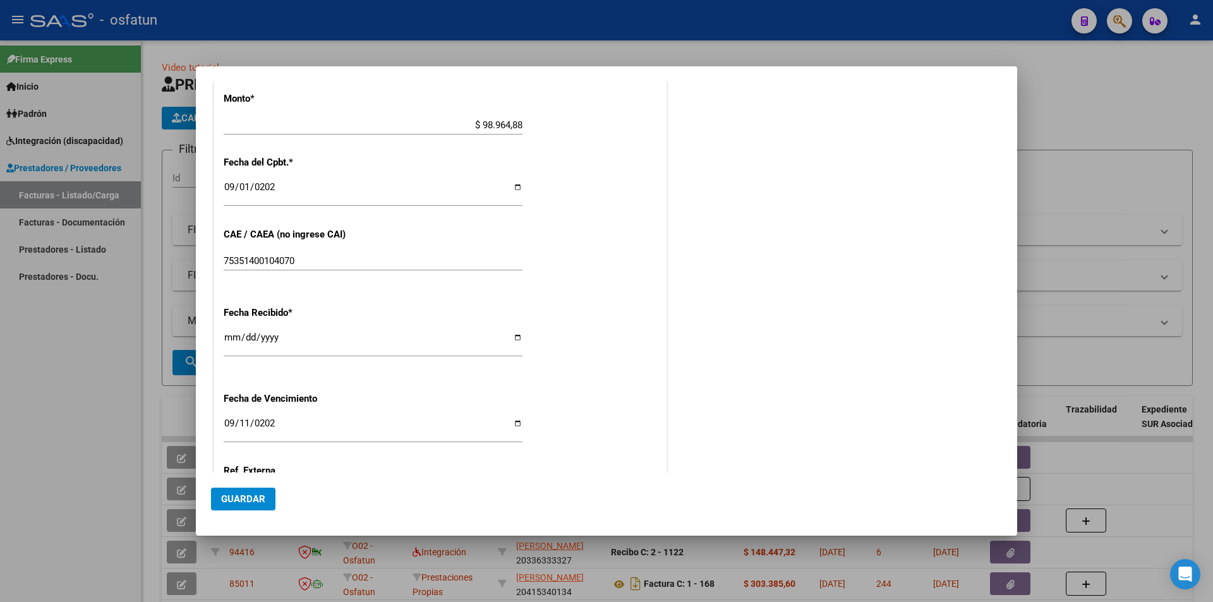
scroll to position [620, 0]
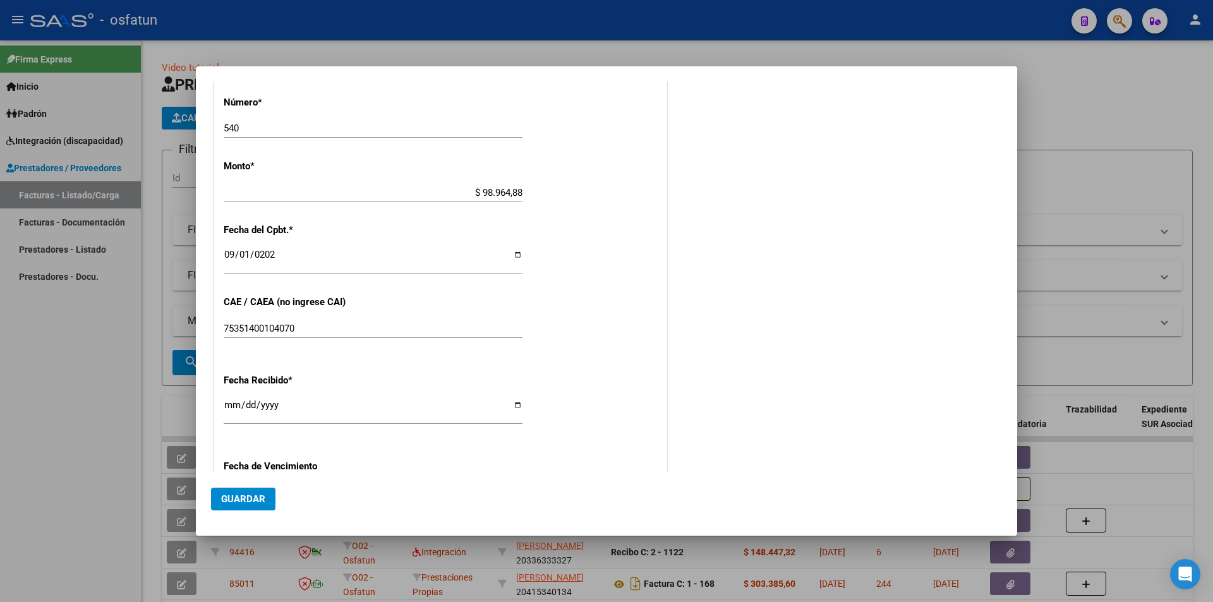
click at [94, 383] on div at bounding box center [606, 301] width 1213 height 602
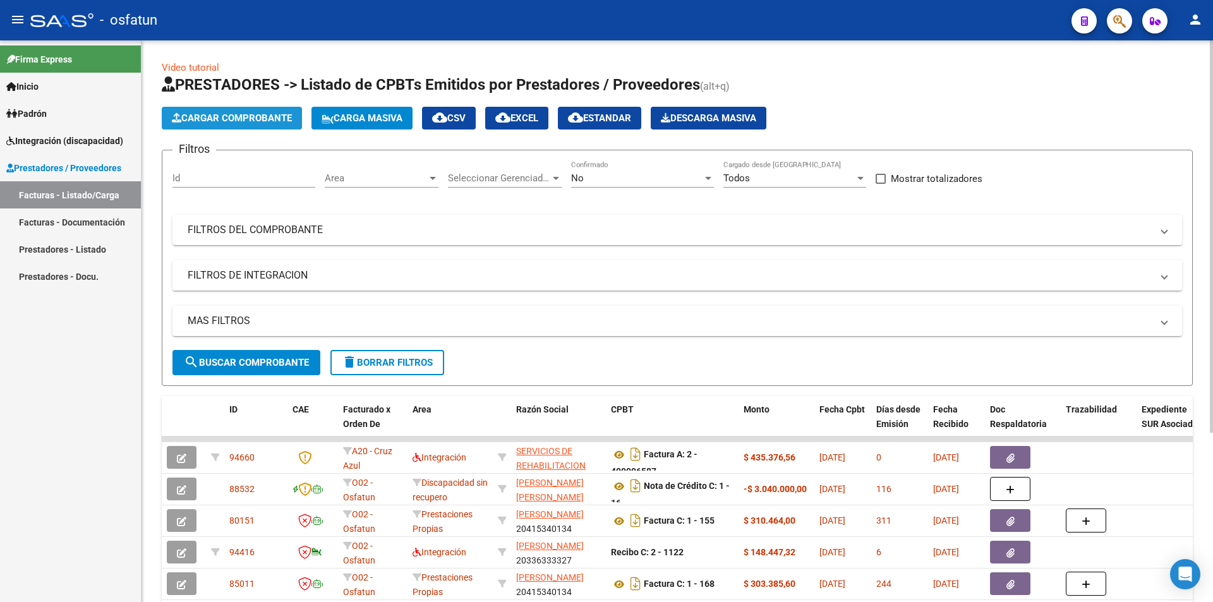
click at [241, 116] on span "Cargar Comprobante" at bounding box center [232, 117] width 120 height 11
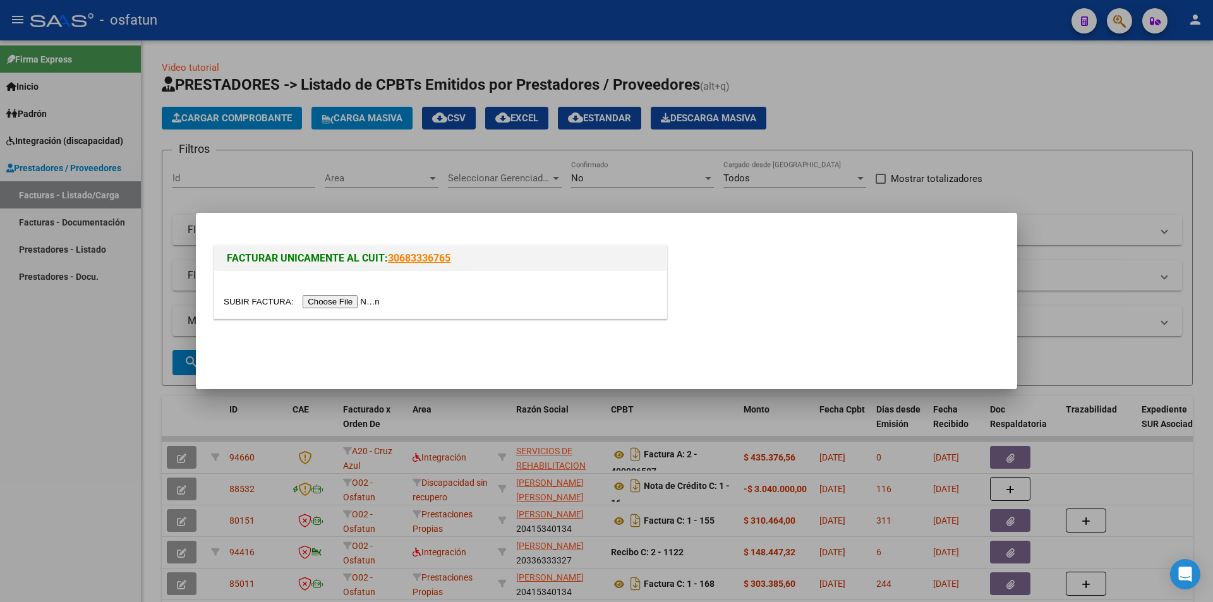
click at [354, 303] on input "file" at bounding box center [304, 301] width 160 height 13
click at [524, 239] on div "FACTURAR UNICAMENTE AL CUIT: 30683336765" at bounding box center [606, 277] width 791 height 98
drag, startPoint x: 983, startPoint y: 148, endPoint x: 283, endPoint y: 193, distance: 701.4
click at [983, 147] on div at bounding box center [606, 301] width 1213 height 602
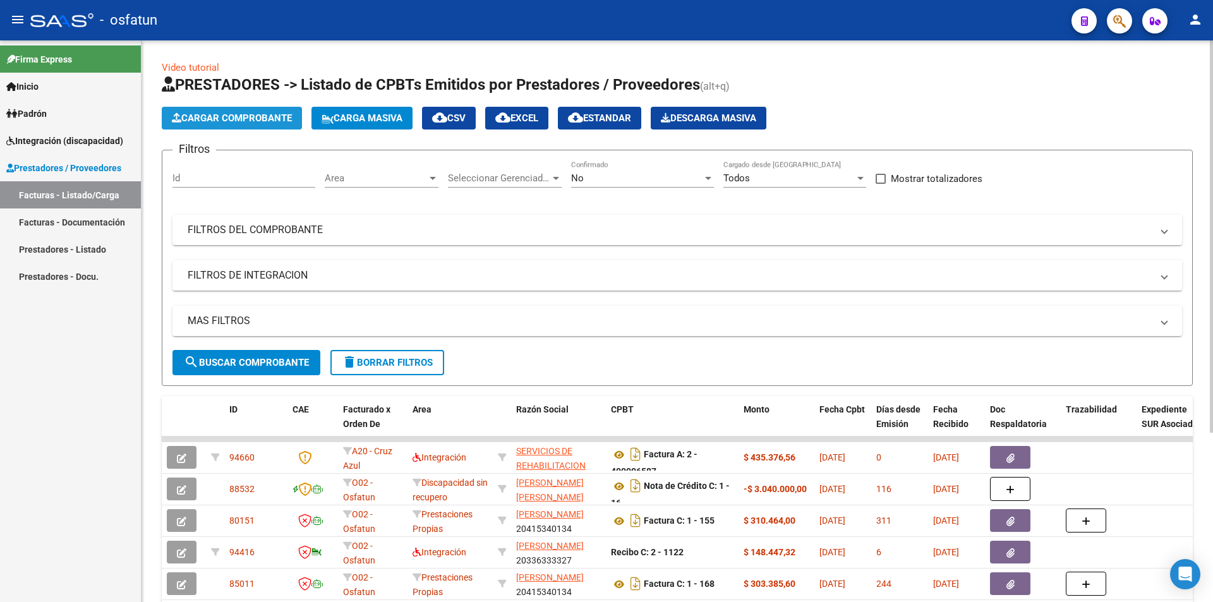
click at [216, 122] on span "Cargar Comprobante" at bounding box center [232, 117] width 120 height 11
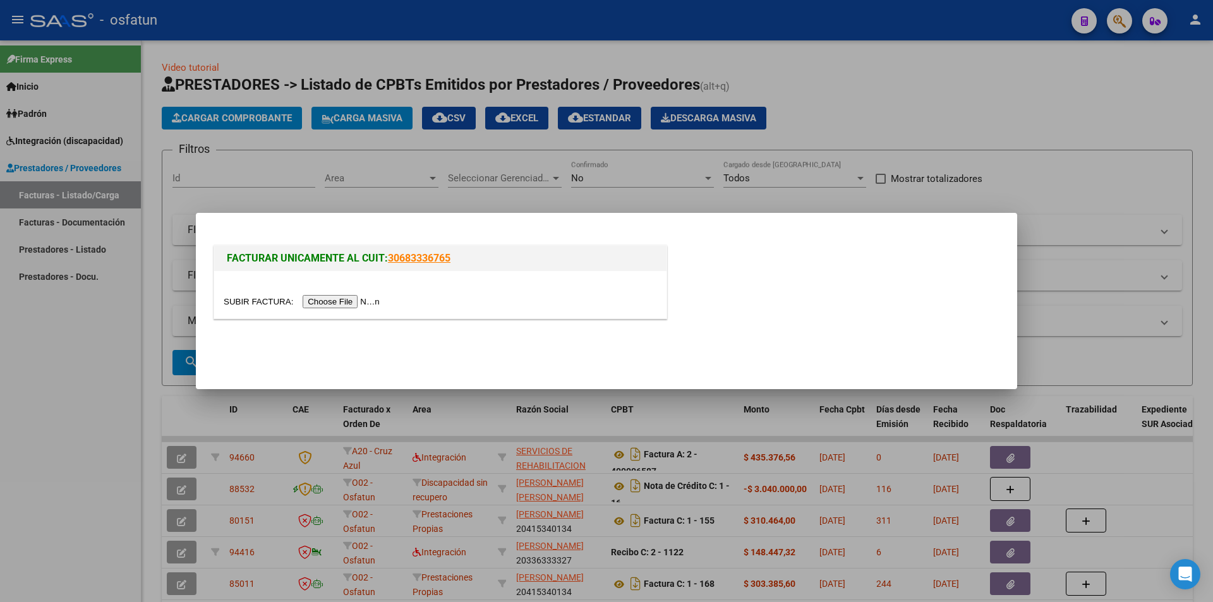
click at [373, 307] on input "file" at bounding box center [304, 301] width 160 height 13
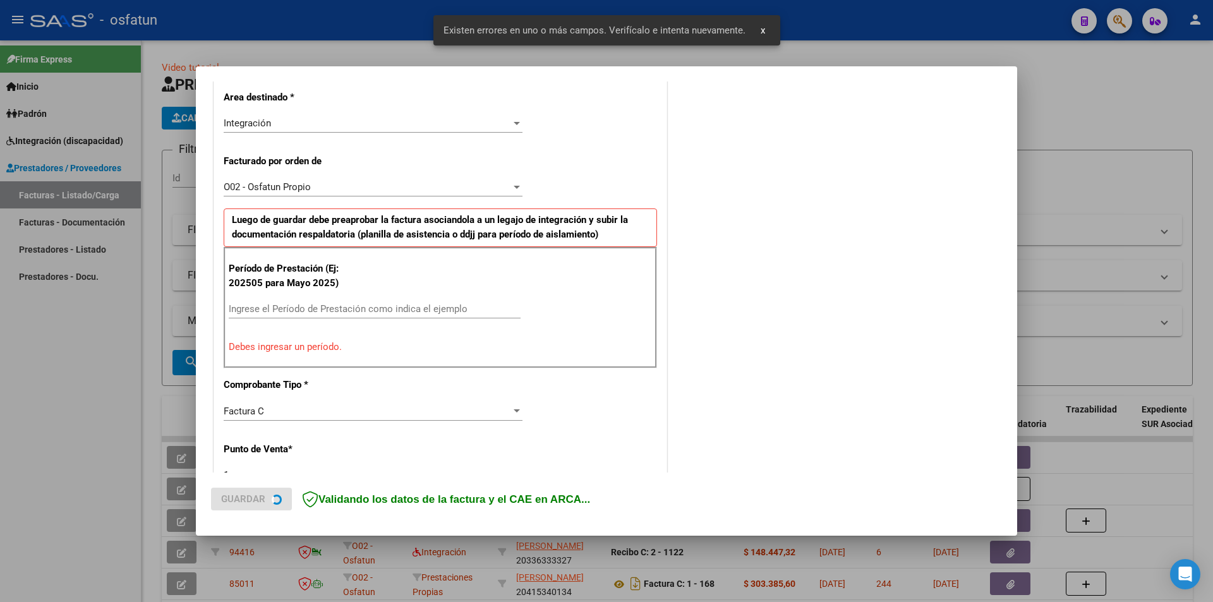
scroll to position [308, 0]
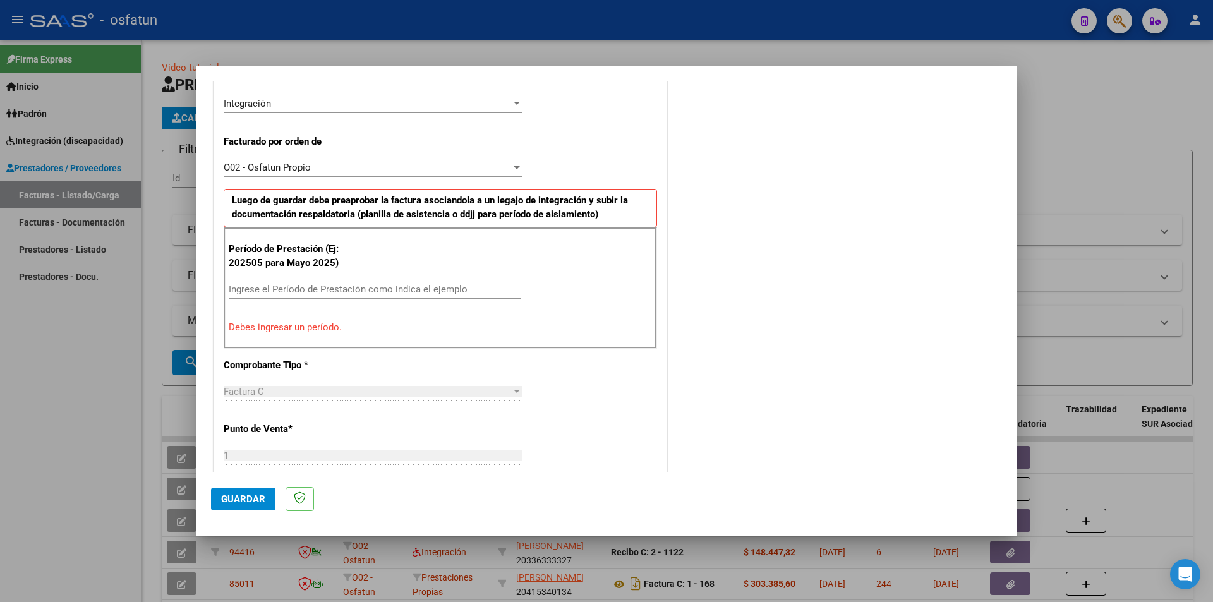
click at [449, 277] on div "Período de Prestación (Ej: 202505 para [DATE]) Ingrese el Período de Prestación…" at bounding box center [440, 287] width 433 height 121
click at [443, 287] on input "Ingrese el Período de Prestación como indica el ejemplo" at bounding box center [375, 289] width 292 height 11
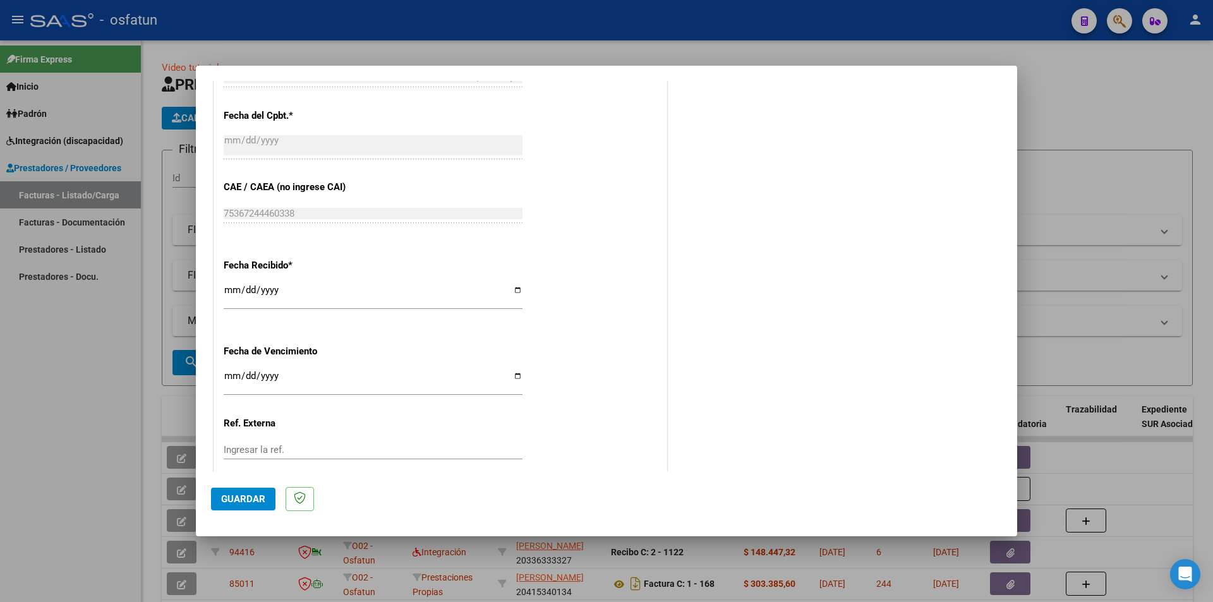
scroll to position [857, 0]
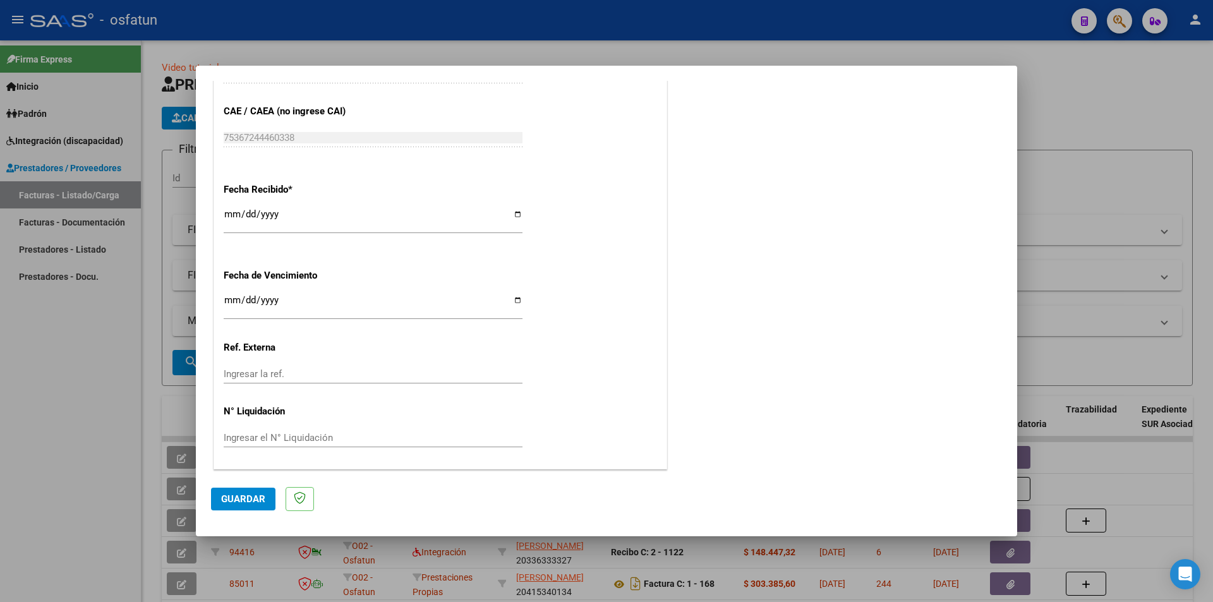
type input "202508"
click at [245, 498] on span "Guardar" at bounding box center [243, 498] width 44 height 11
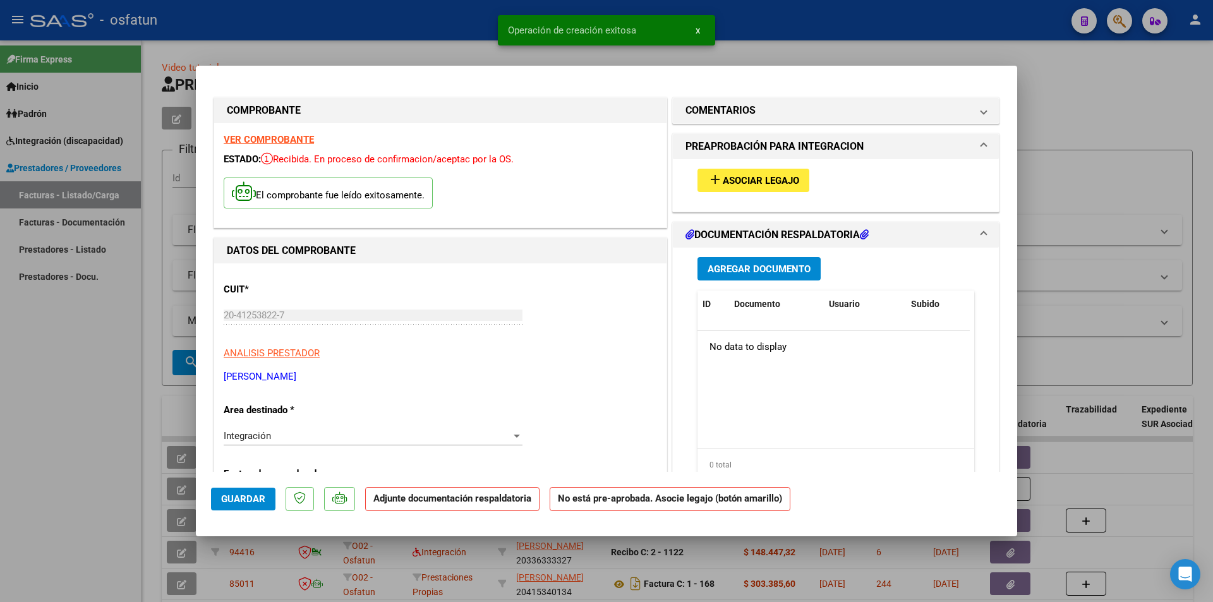
click at [761, 178] on span "Asociar Legajo" at bounding box center [761, 180] width 76 height 11
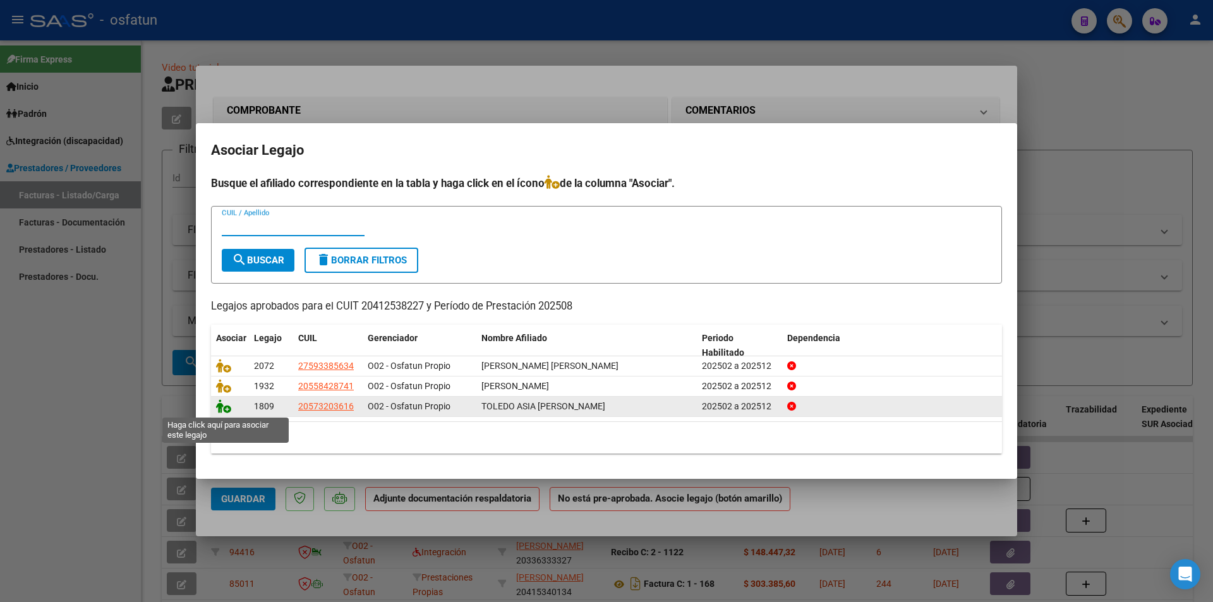
click at [226, 407] on icon at bounding box center [223, 406] width 15 height 14
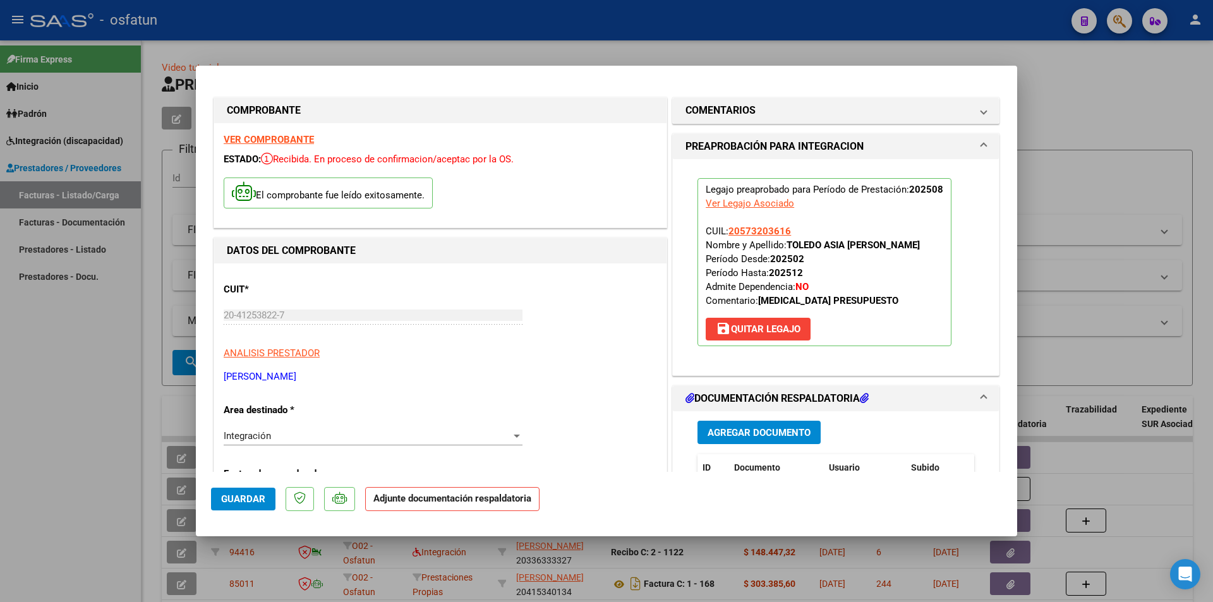
click at [779, 430] on span "Agregar Documento" at bounding box center [759, 432] width 103 height 11
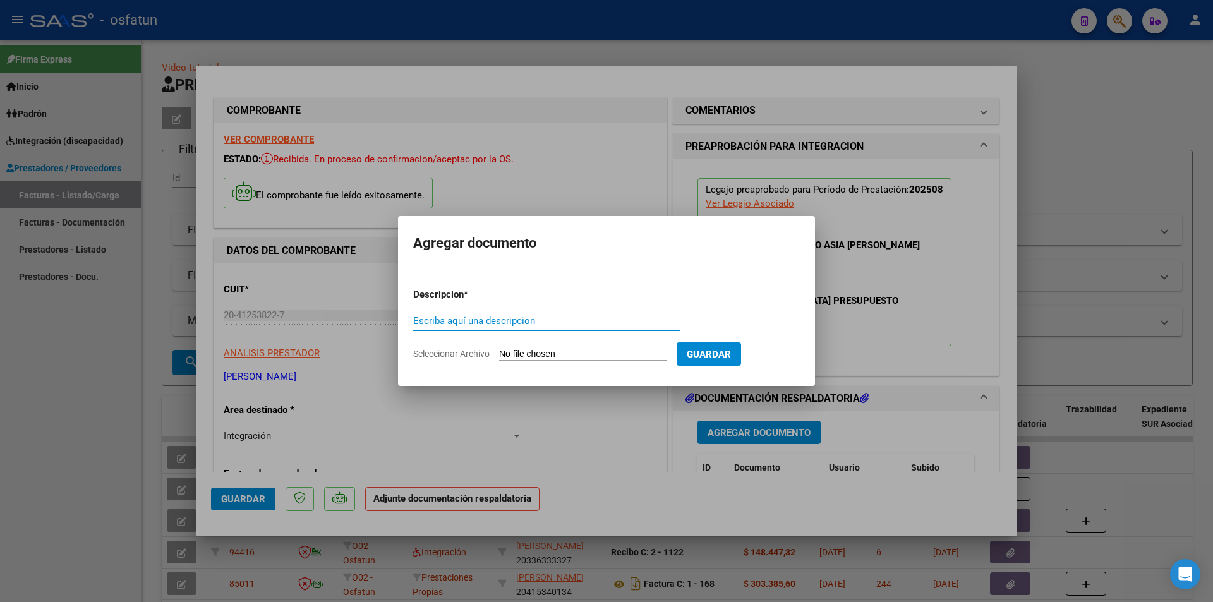
click at [553, 356] on input "Seleccionar Archivo" at bounding box center [582, 355] width 167 height 12
type input "C:\fakepath\Respaldo Asia [MEDICAL_DATA].pdf"
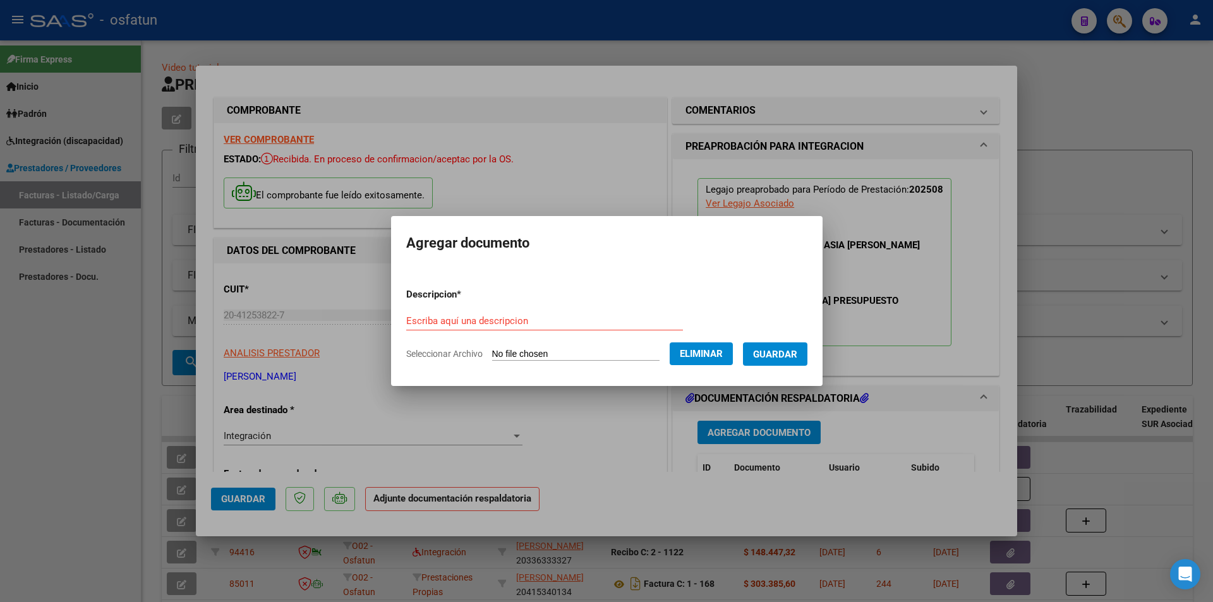
click at [467, 318] on input "Escriba aquí una descripcion" at bounding box center [544, 320] width 277 height 11
type input "p"
type input "[MEDICAL_DATA] ASIA"
click at [797, 352] on span "Guardar" at bounding box center [775, 354] width 44 height 11
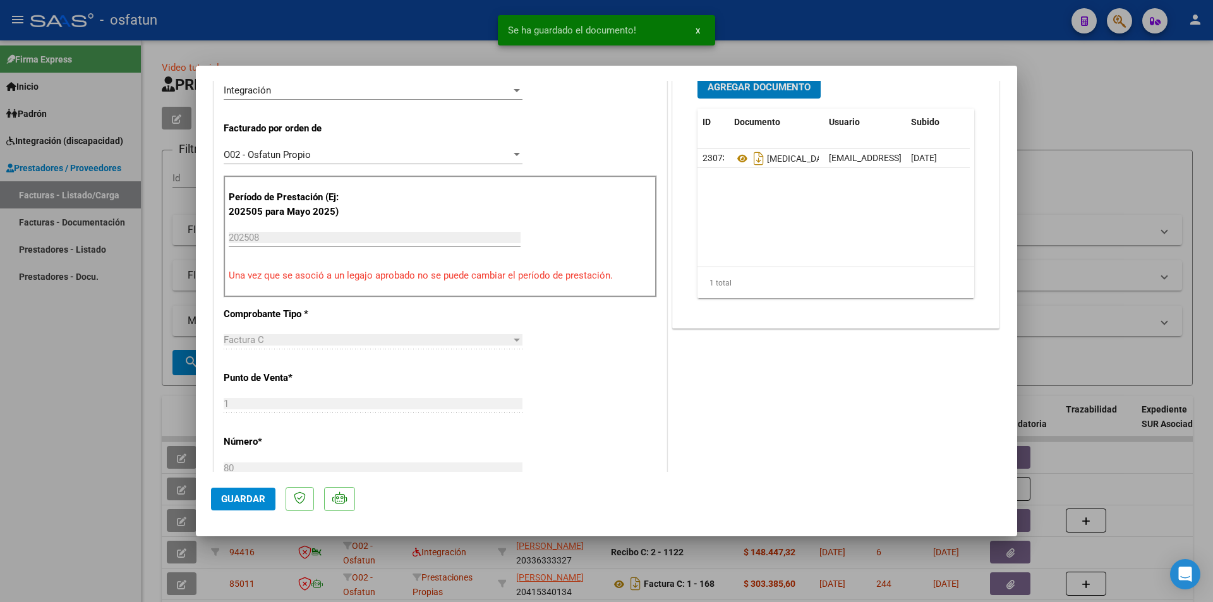
scroll to position [379, 0]
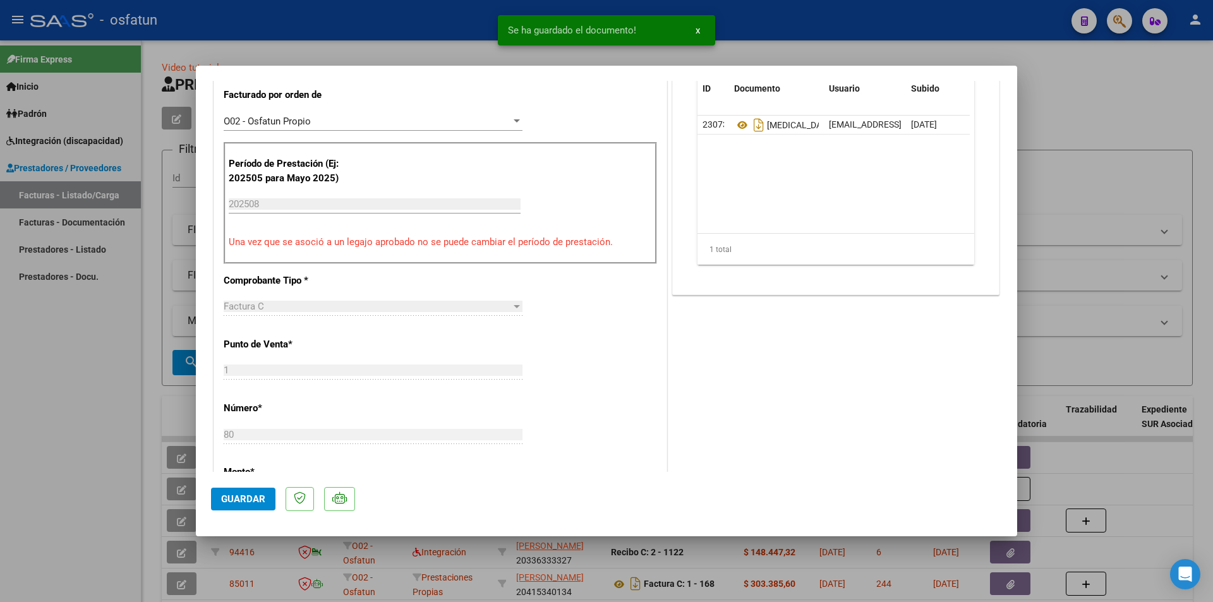
click at [250, 499] on span "Guardar" at bounding box center [243, 498] width 44 height 11
click at [45, 287] on div at bounding box center [606, 301] width 1213 height 602
type input "$ 0,00"
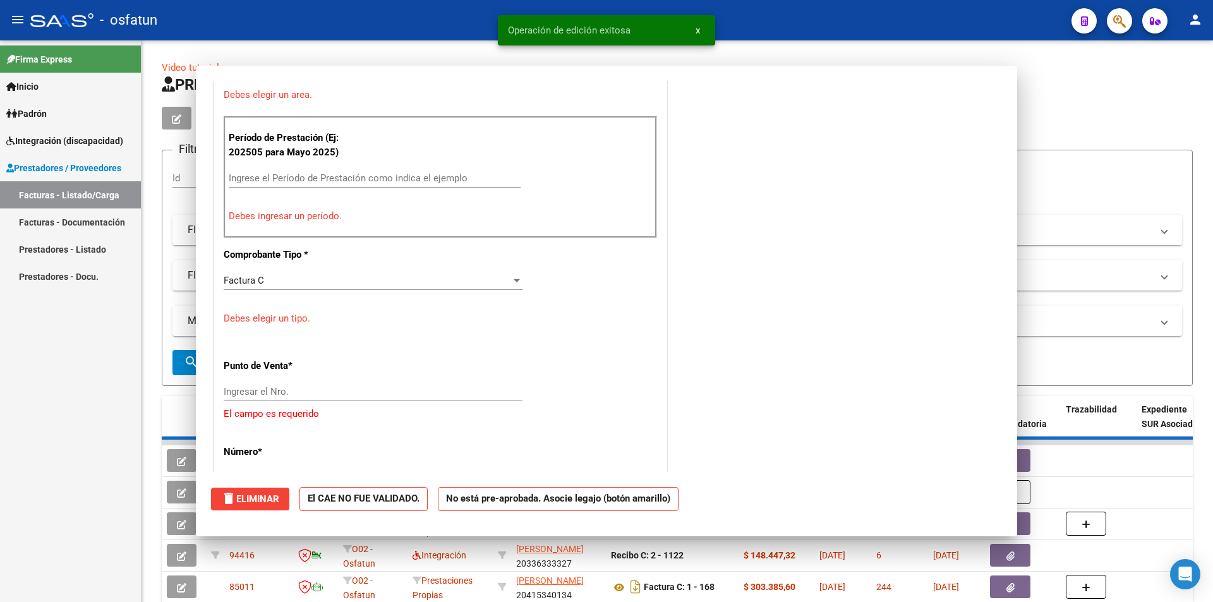
scroll to position [325, 0]
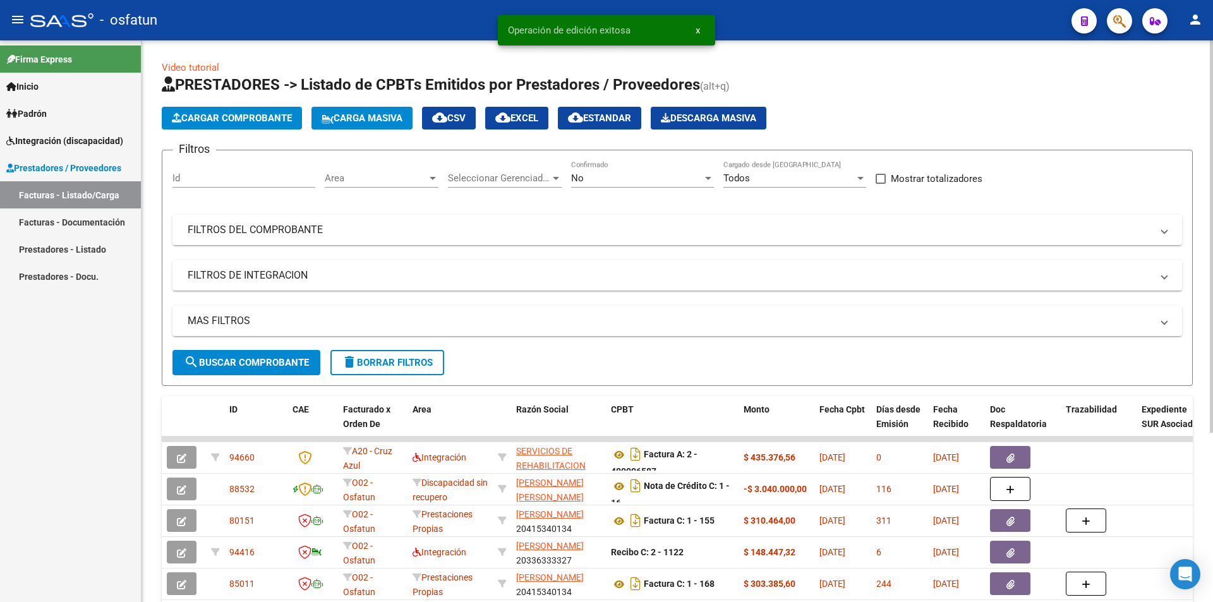
click at [269, 121] on span "Cargar Comprobante" at bounding box center [232, 117] width 120 height 11
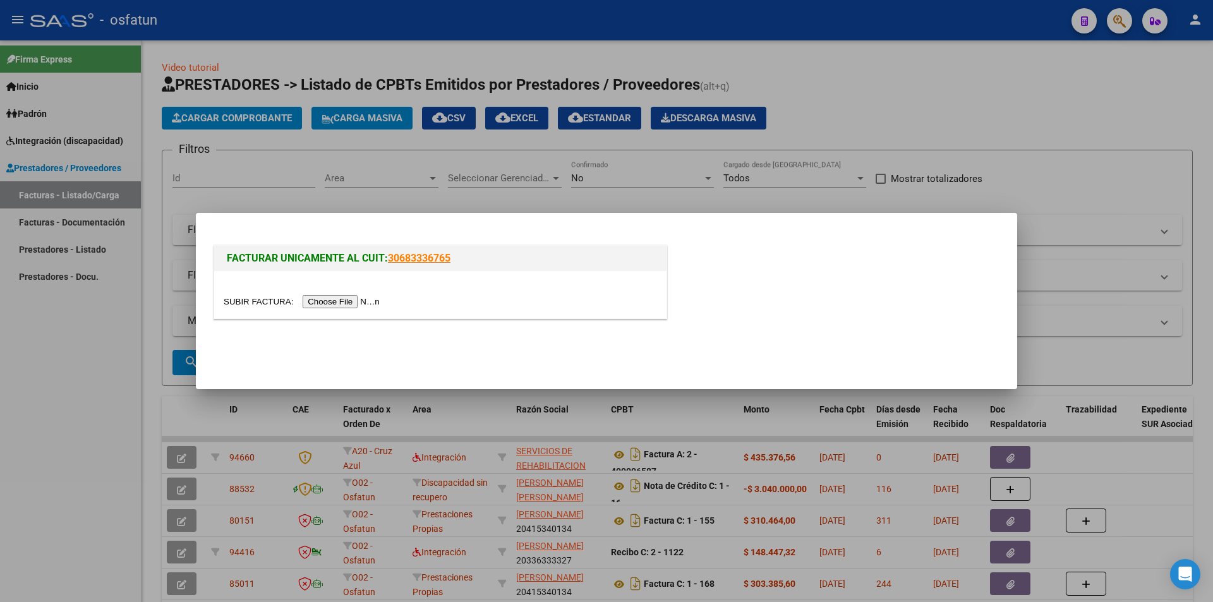
click at [333, 304] on input "file" at bounding box center [304, 301] width 160 height 13
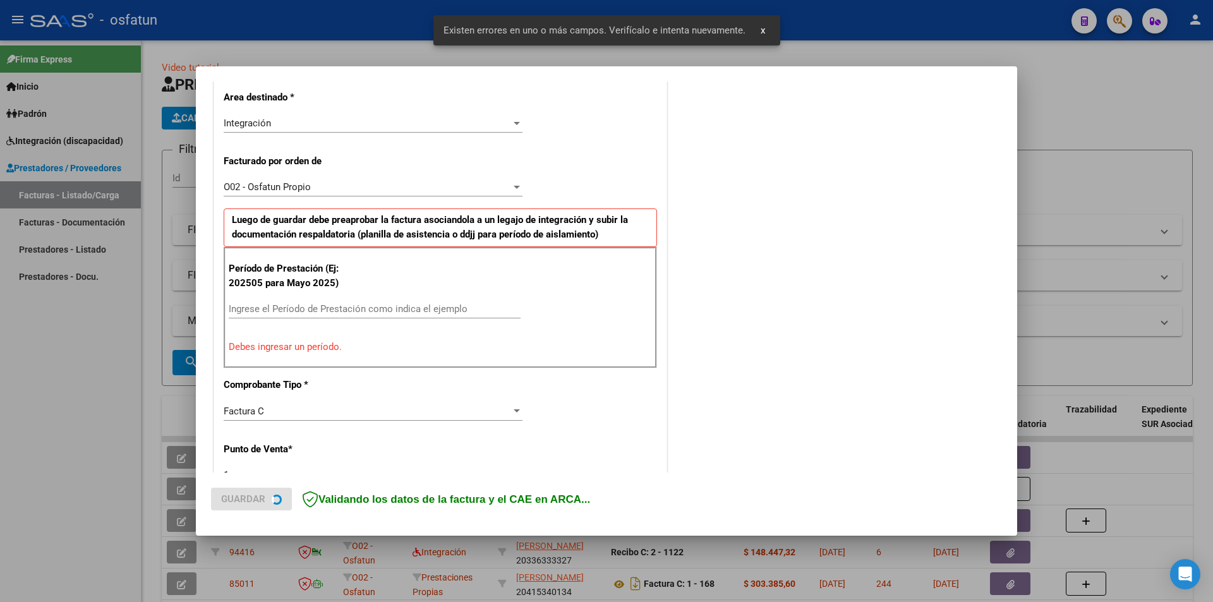
scroll to position [308, 0]
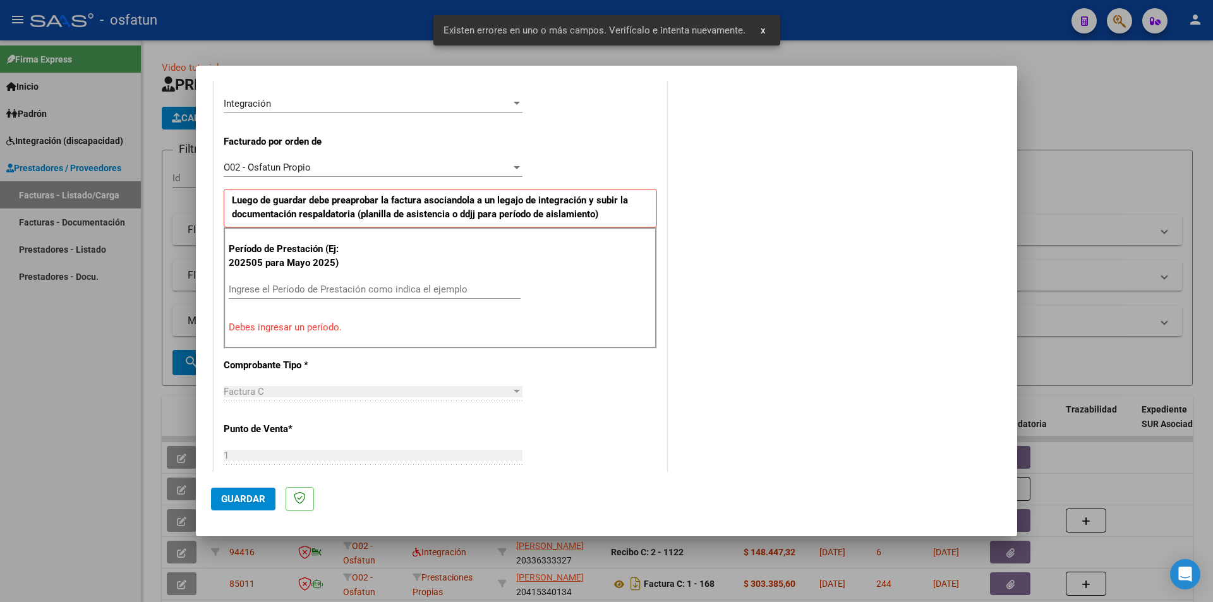
click at [340, 286] on input "Ingrese el Período de Prestación como indica el ejemplo" at bounding box center [375, 289] width 292 height 11
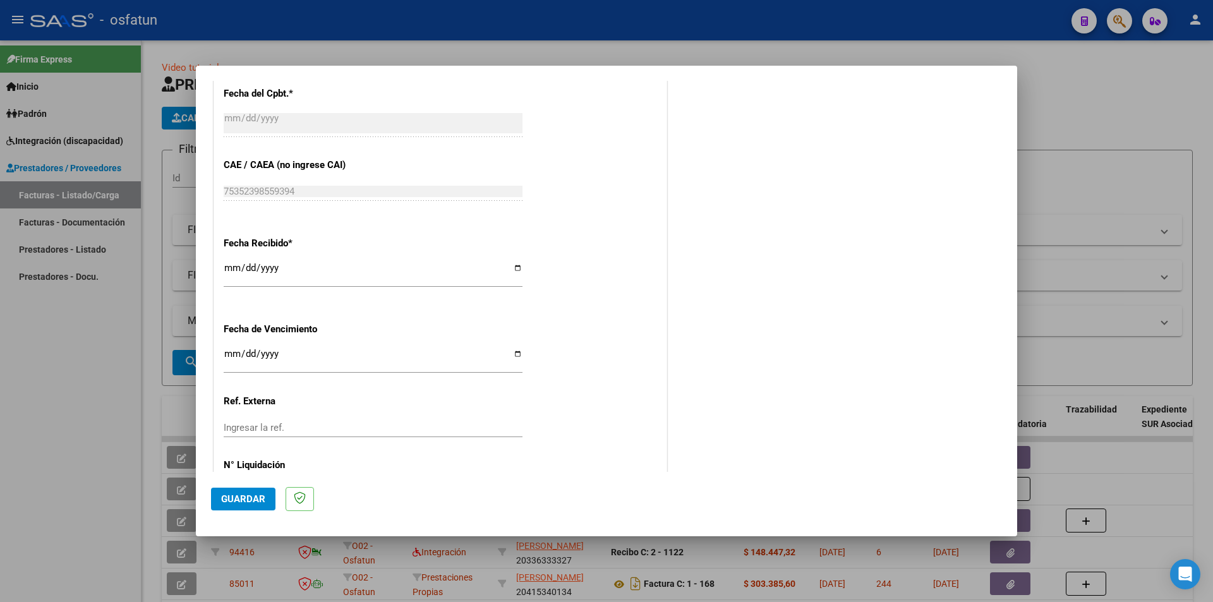
scroll to position [857, 0]
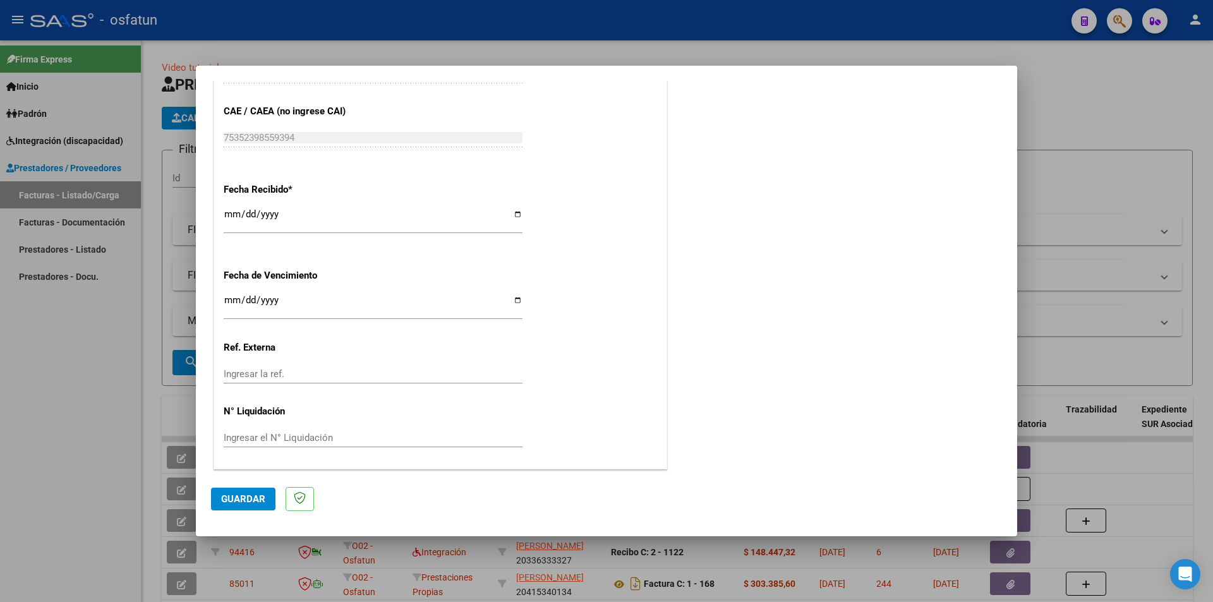
type input "202508"
click at [246, 498] on span "Guardar" at bounding box center [243, 498] width 44 height 11
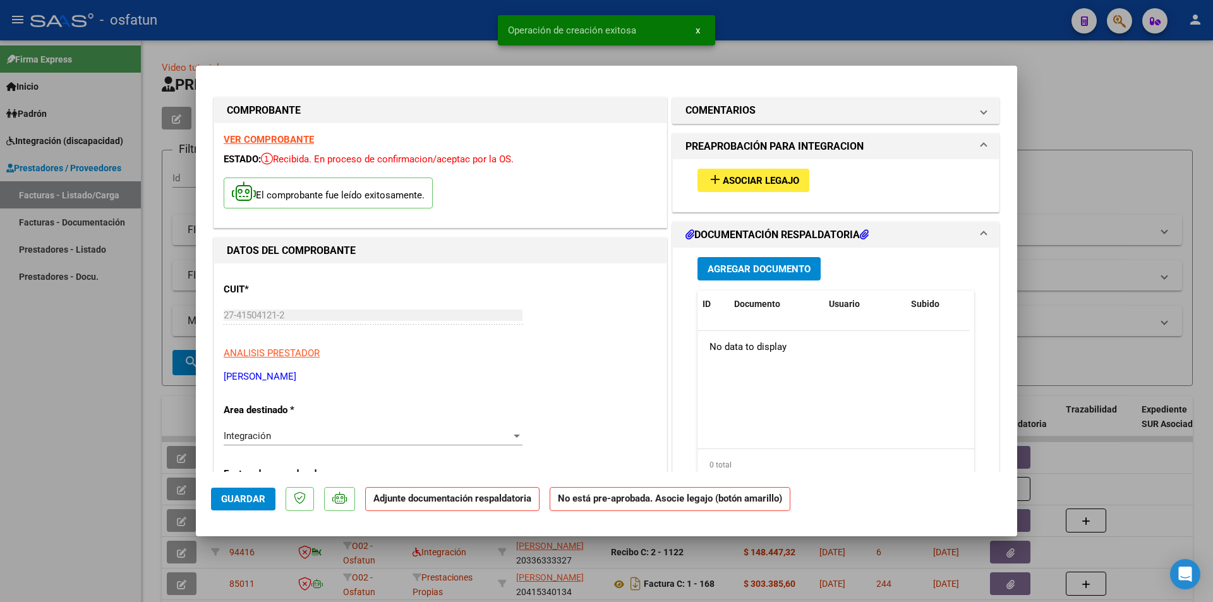
click at [759, 183] on span "Asociar Legajo" at bounding box center [761, 180] width 76 height 11
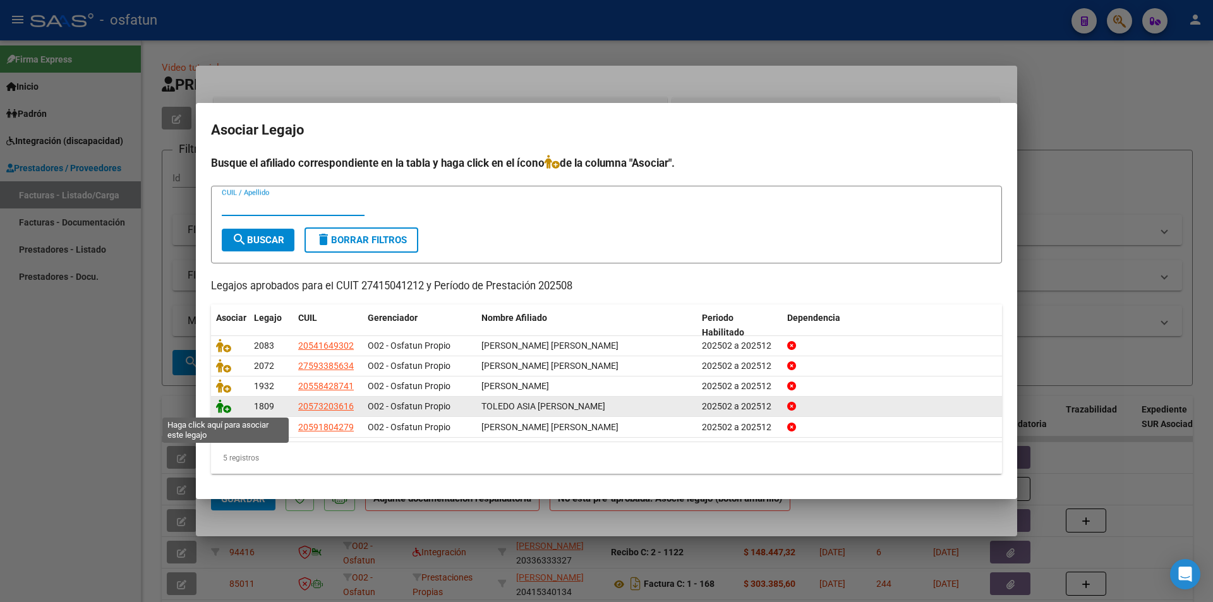
click at [217, 404] on icon at bounding box center [223, 406] width 15 height 14
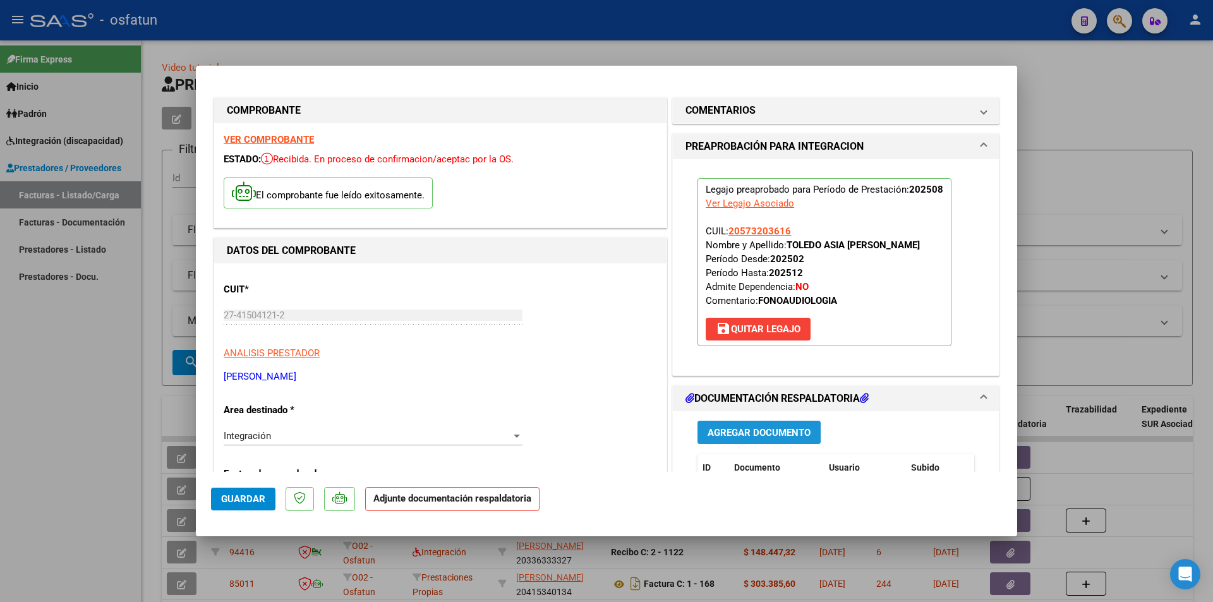
click at [747, 436] on span "Agregar Documento" at bounding box center [759, 432] width 103 height 11
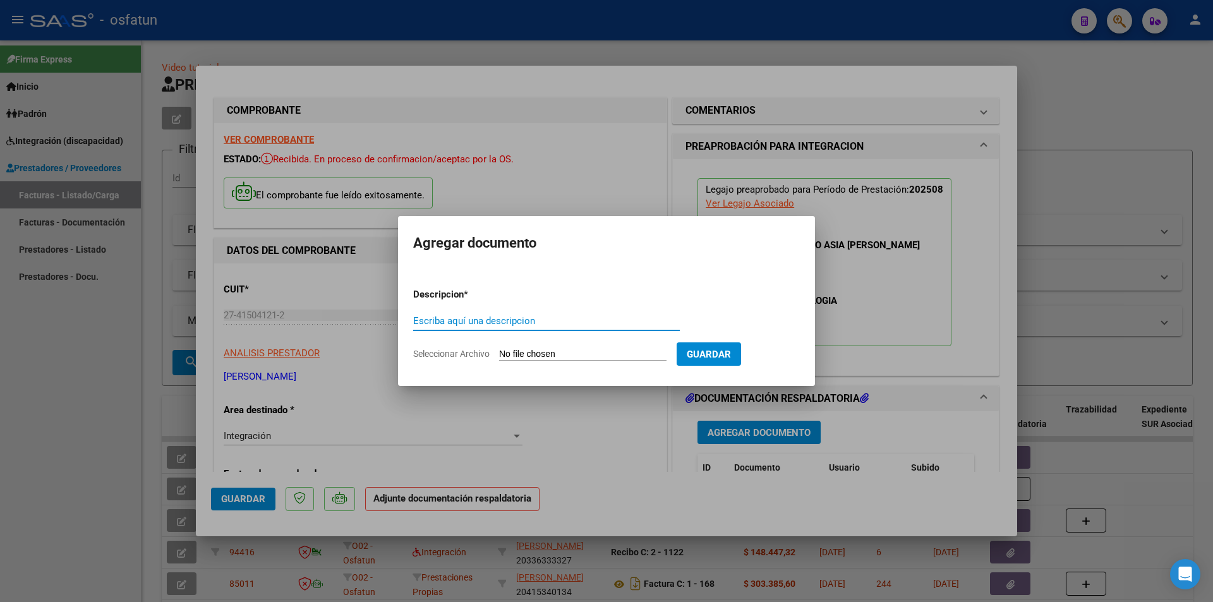
click at [560, 356] on input "Seleccionar Archivo" at bounding box center [582, 355] width 167 height 12
type input "C:\fakepath\Toledo 1-539.pdf"
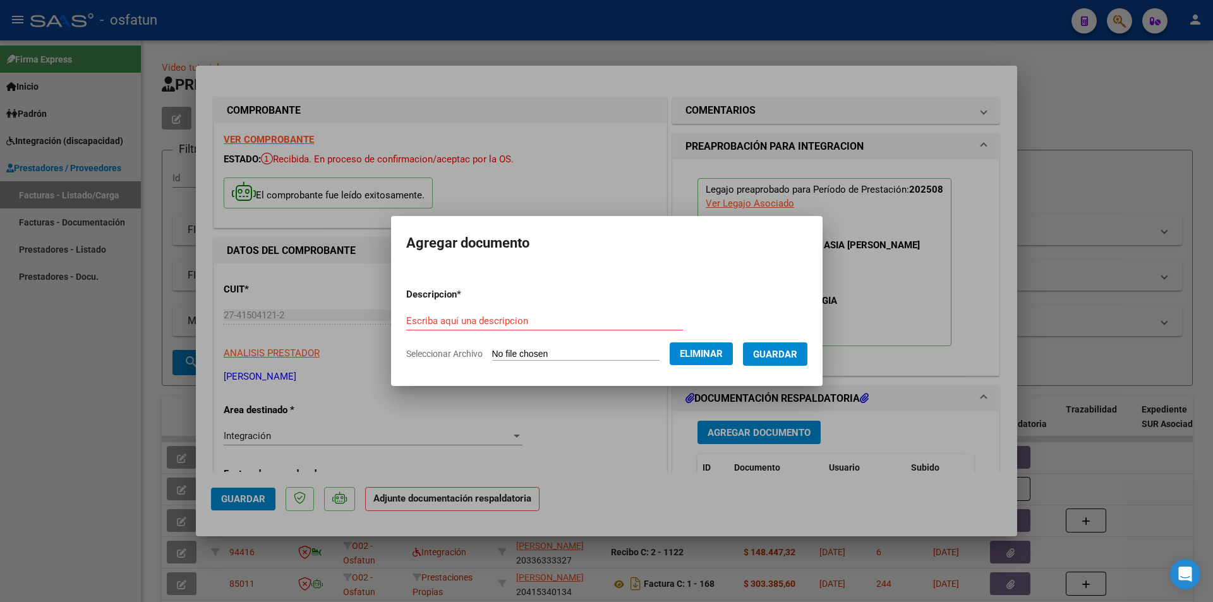
click at [715, 353] on span "Eliminar" at bounding box center [701, 353] width 43 height 11
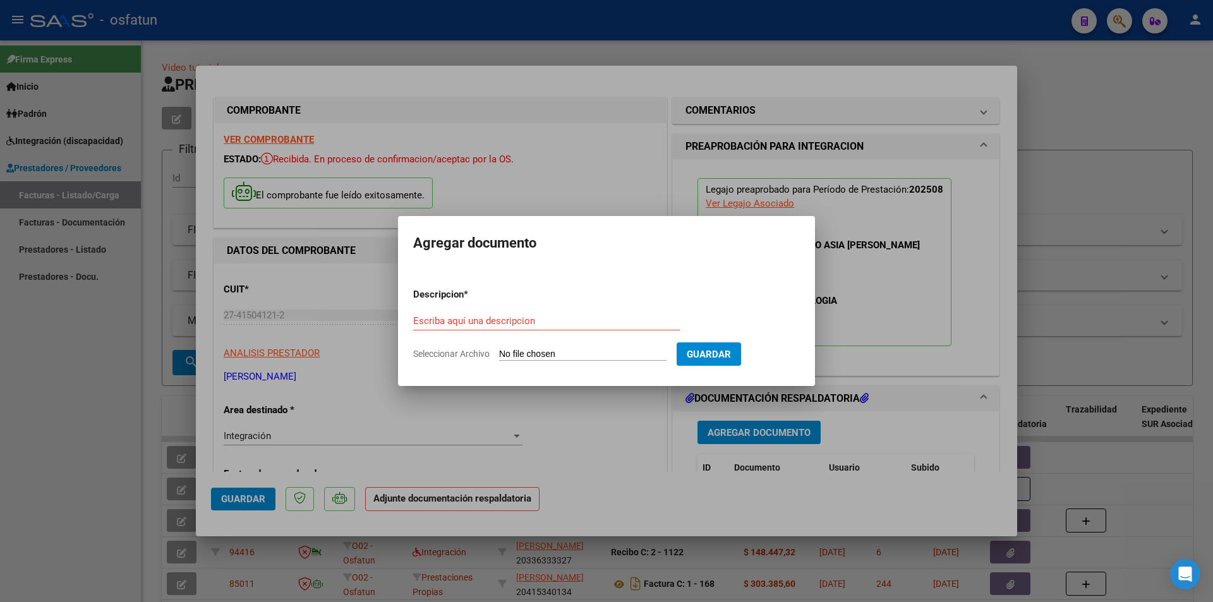
click at [860, 220] on div at bounding box center [606, 301] width 1213 height 602
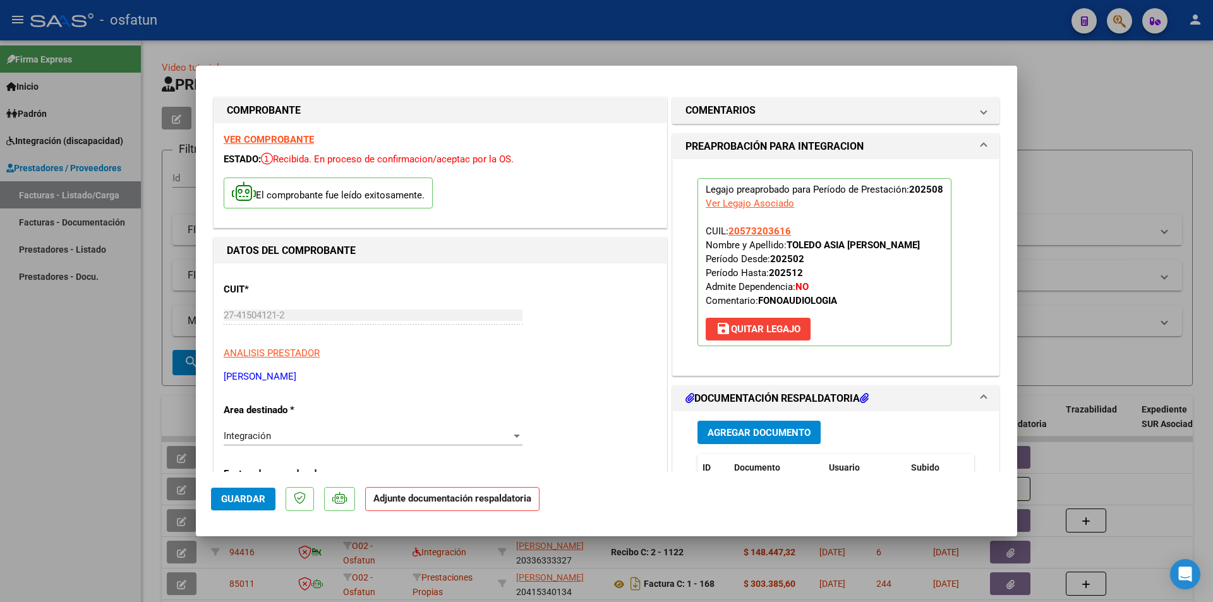
click at [756, 428] on span "Agregar Documento" at bounding box center [759, 432] width 103 height 11
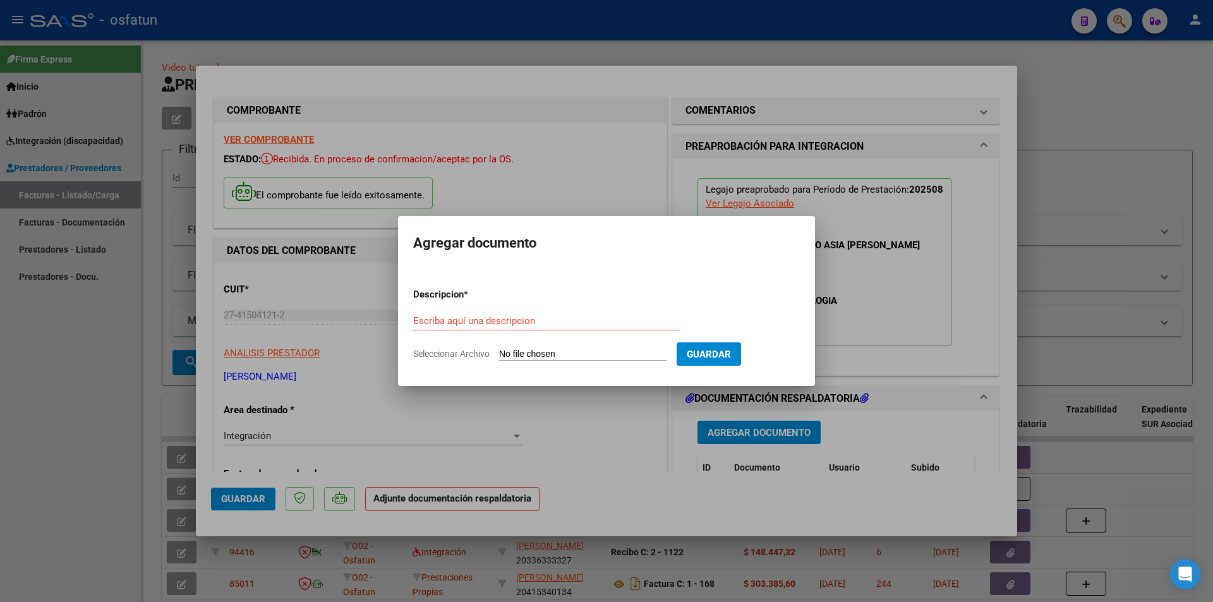
click at [540, 352] on input "Seleccionar Archivo" at bounding box center [582, 355] width 167 height 12
type input "C:\fakepath\Respaldo Toledo Fono.pdf"
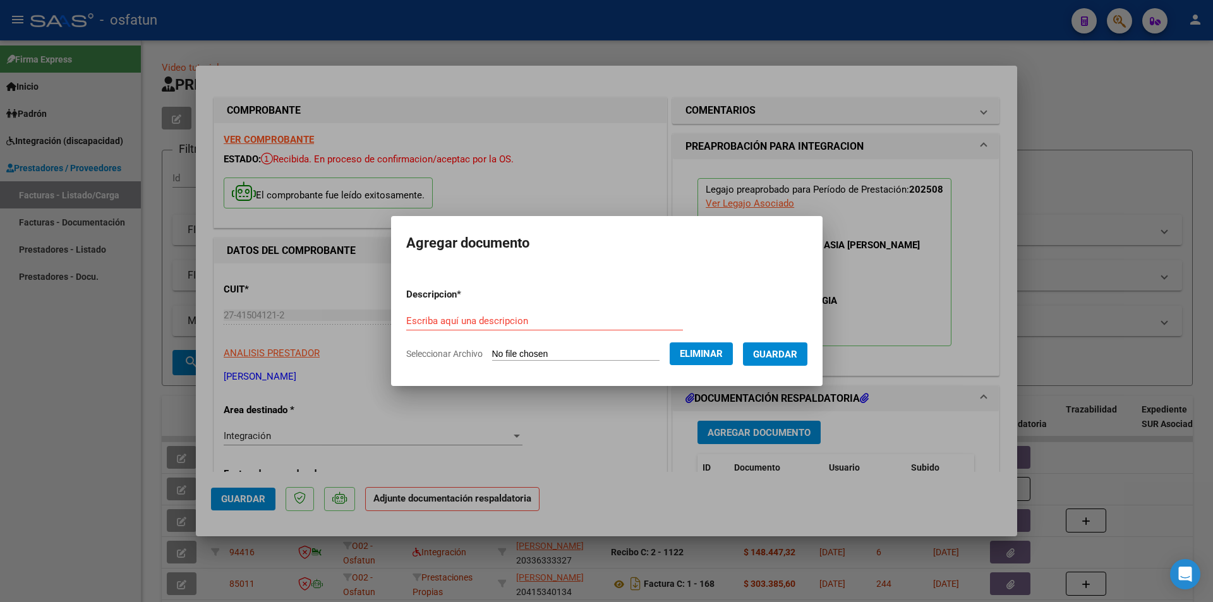
click at [500, 308] on form "Descripcion * Escriba aquí una descripcion Seleccionar Archivo Eliminar Guardar" at bounding box center [606, 324] width 401 height 92
click at [493, 322] on input "Escriba aquí una descripcion" at bounding box center [544, 320] width 277 height 11
type input "t"
type input "TOLEDO FONOAUDIOLOGIA"
click at [795, 356] on span "Guardar" at bounding box center [775, 354] width 44 height 11
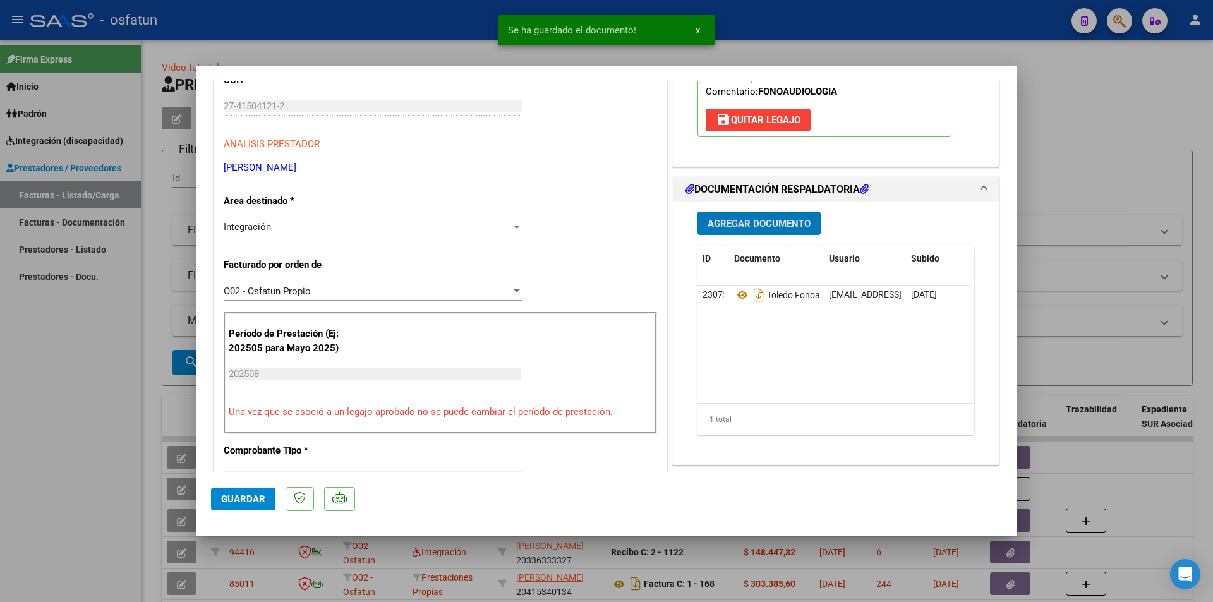
scroll to position [190, 0]
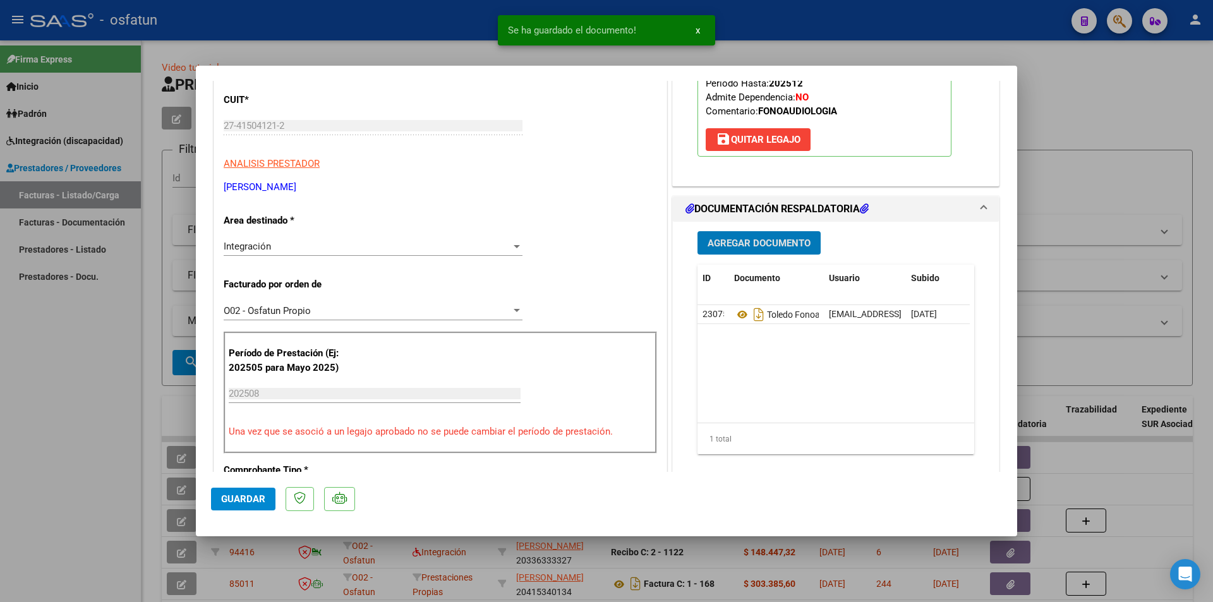
click at [251, 494] on span "Guardar" at bounding box center [243, 498] width 44 height 11
click at [75, 291] on div at bounding box center [606, 301] width 1213 height 602
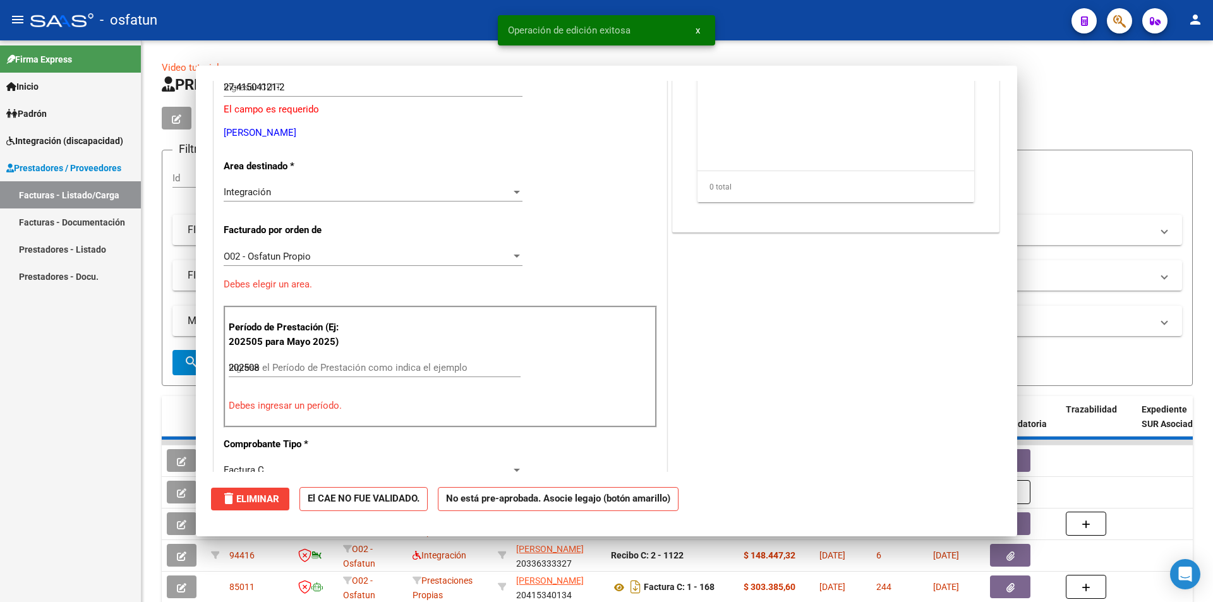
type input "$ 0,00"
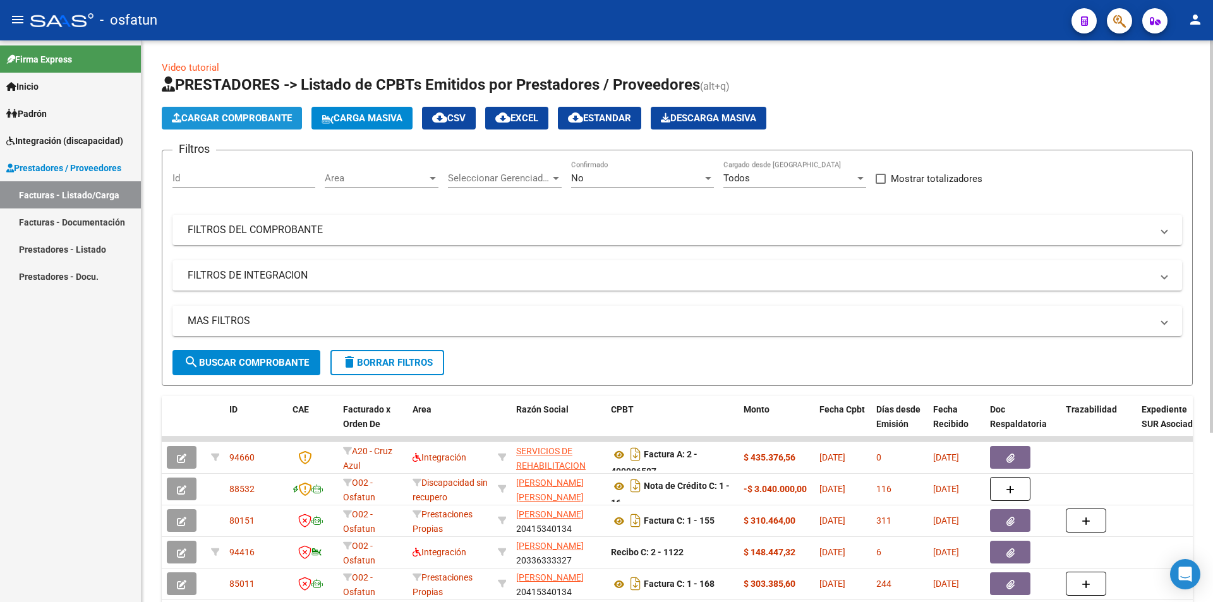
click at [279, 116] on span "Cargar Comprobante" at bounding box center [232, 117] width 120 height 11
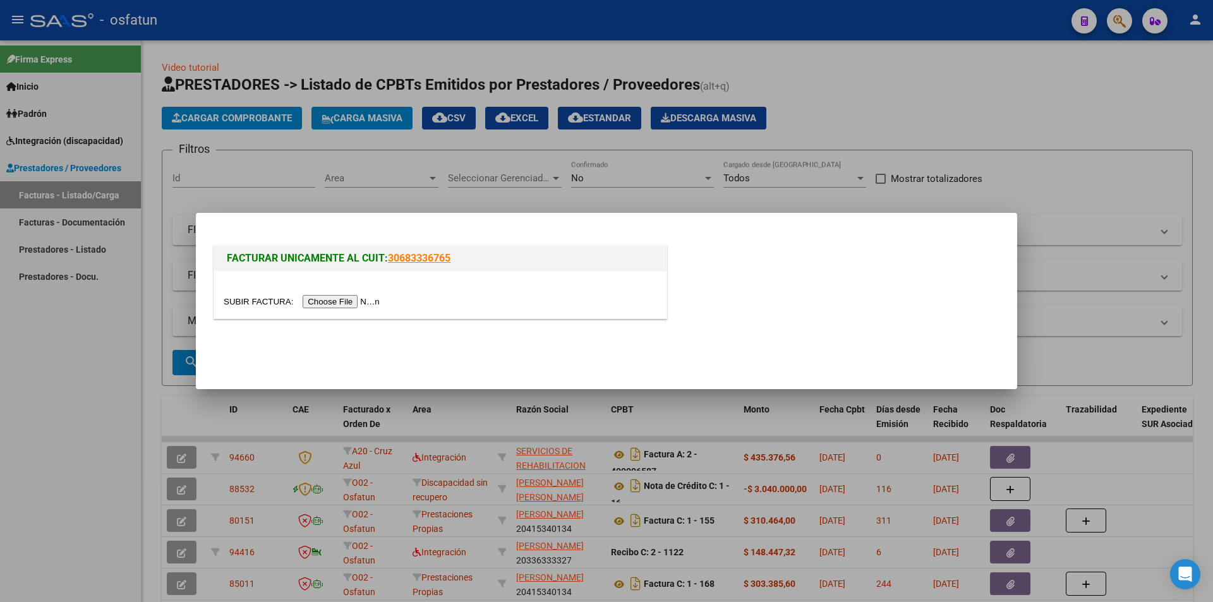
click at [339, 303] on input "file" at bounding box center [304, 301] width 160 height 13
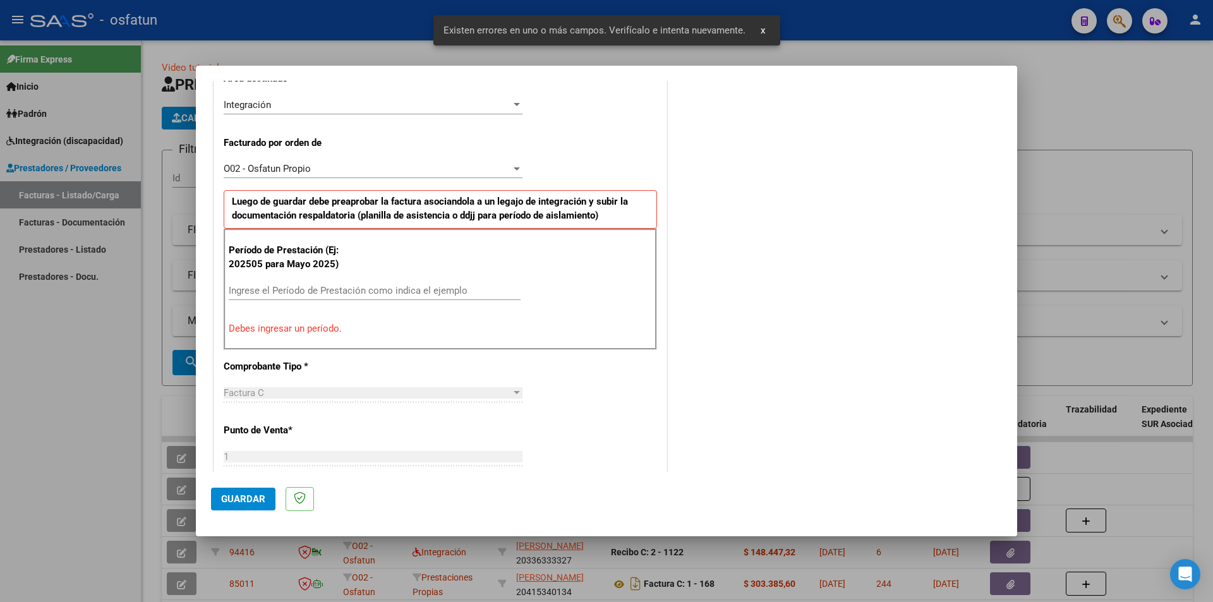
scroll to position [308, 0]
click at [355, 289] on input "Ingrese el Período de Prestación como indica el ejemplo" at bounding box center [375, 289] width 292 height 11
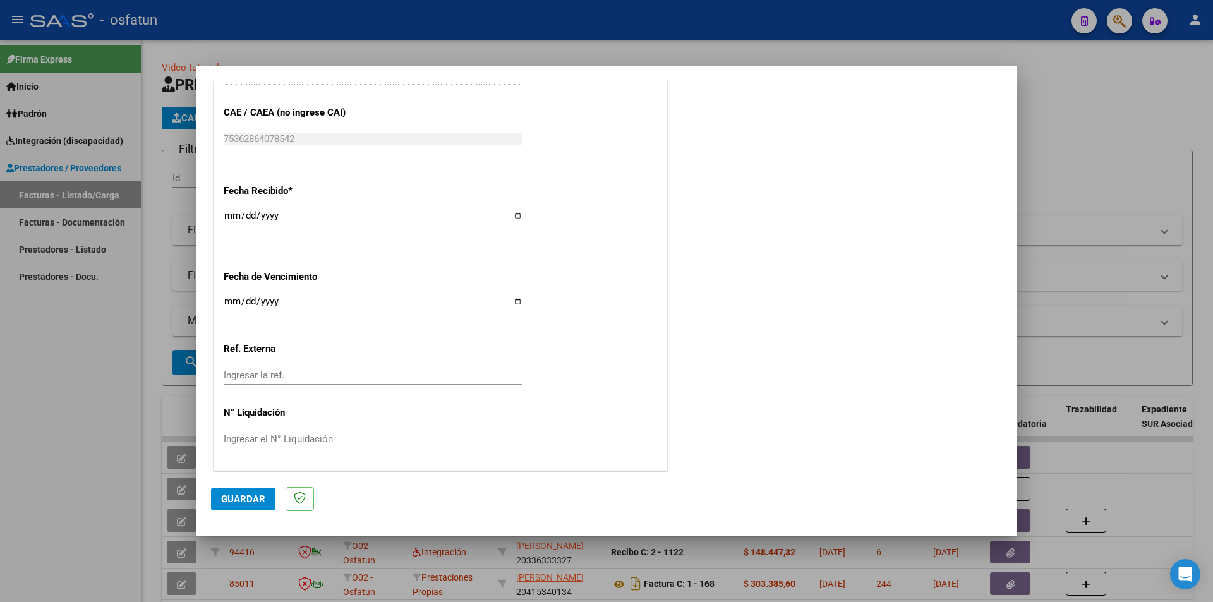
scroll to position [857, 0]
type input "202508"
click at [236, 502] on span "Guardar" at bounding box center [243, 498] width 44 height 11
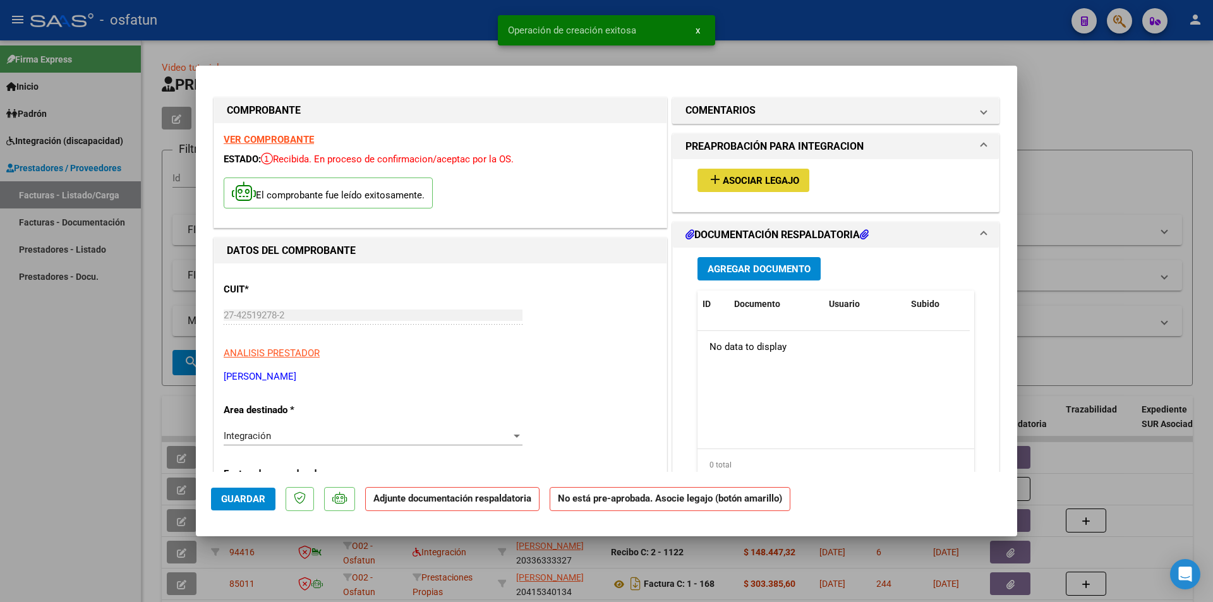
click at [760, 175] on span "Asociar Legajo" at bounding box center [761, 180] width 76 height 11
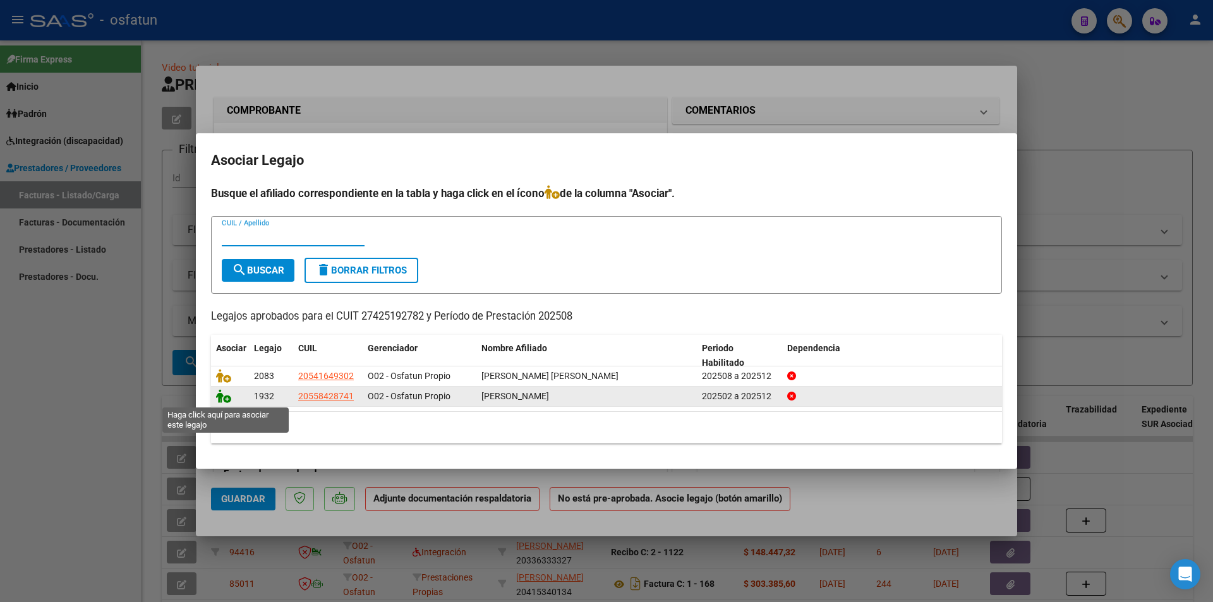
click at [224, 399] on icon at bounding box center [223, 396] width 15 height 14
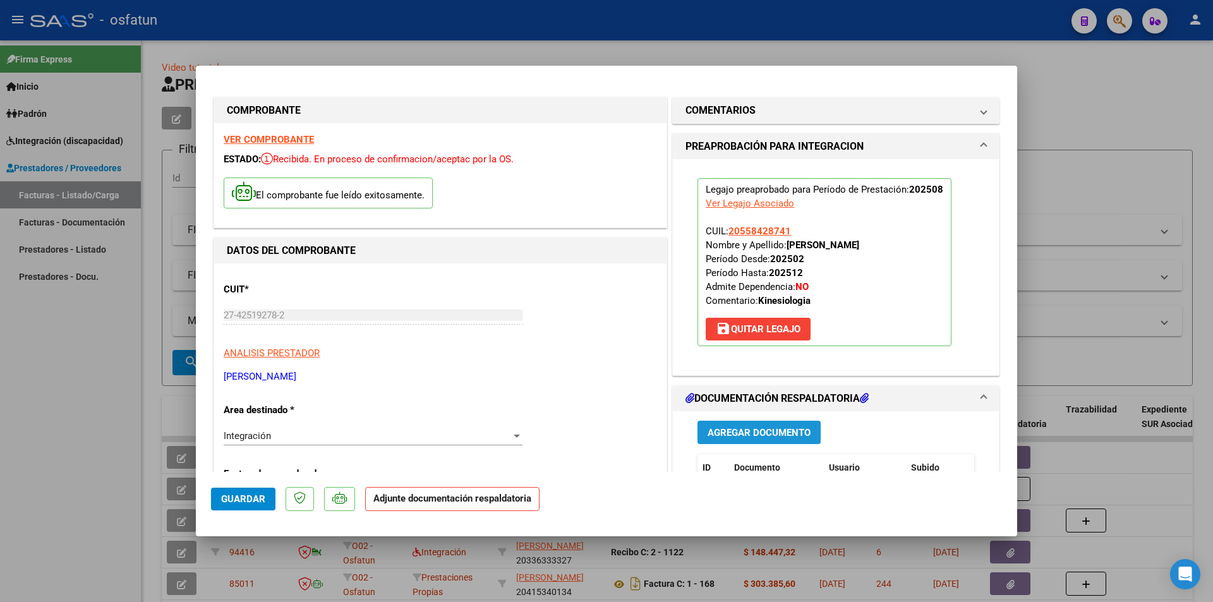
click at [778, 435] on span "Agregar Documento" at bounding box center [759, 432] width 103 height 11
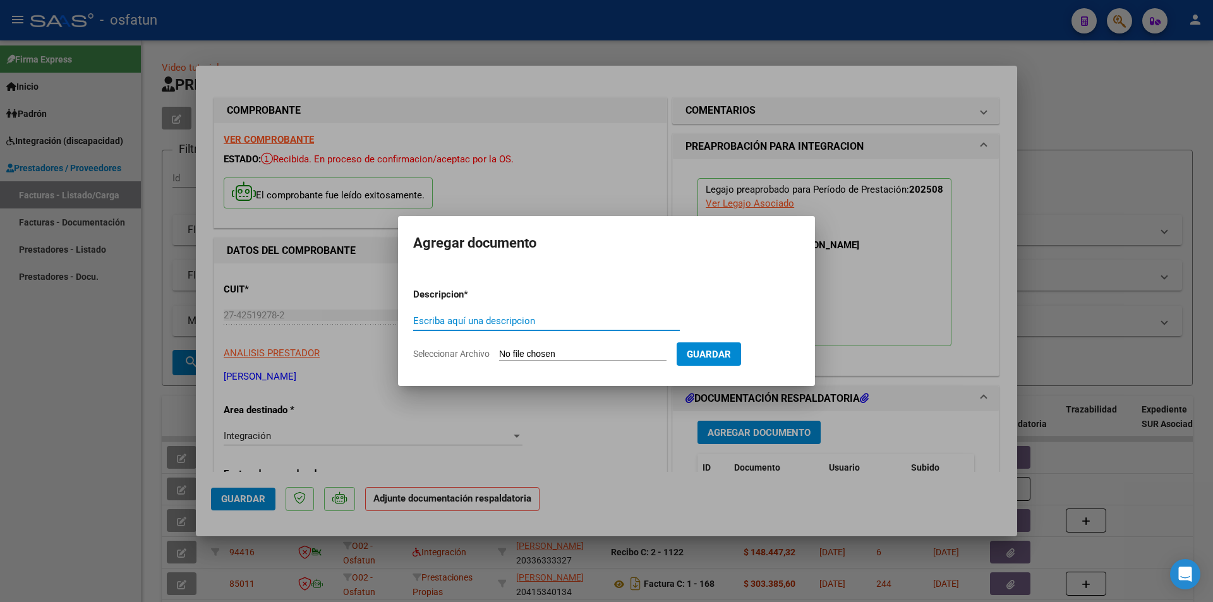
click at [586, 357] on input "Seleccionar Archivo" at bounding box center [582, 355] width 167 height 12
type input "C:\fakepath\Respaldo [PERSON_NAME] Kinesio.pdf"
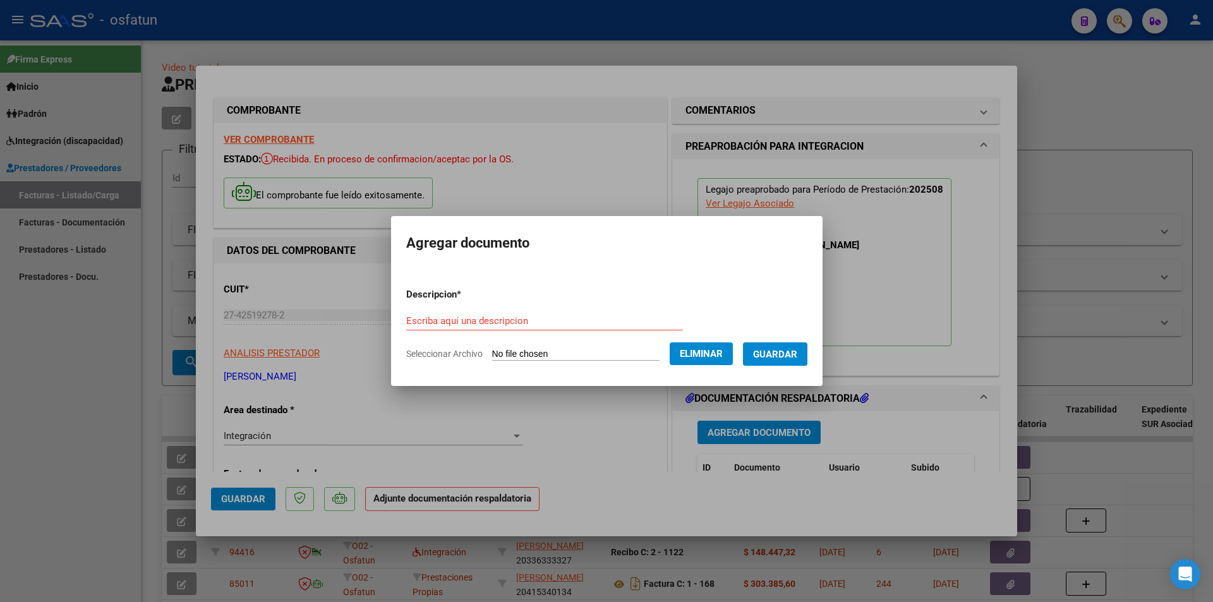
click at [449, 308] on form "Descripcion * Escriba aquí una descripcion Seleccionar Archivo Eliminar Guardar" at bounding box center [606, 324] width 401 height 92
click at [448, 325] on input "Escriba aquí una descripcion" at bounding box center [544, 320] width 277 height 11
type input "K"
type input "[PERSON_NAME] KINESIOLOGIA"
click at [791, 354] on span "Guardar" at bounding box center [775, 354] width 44 height 11
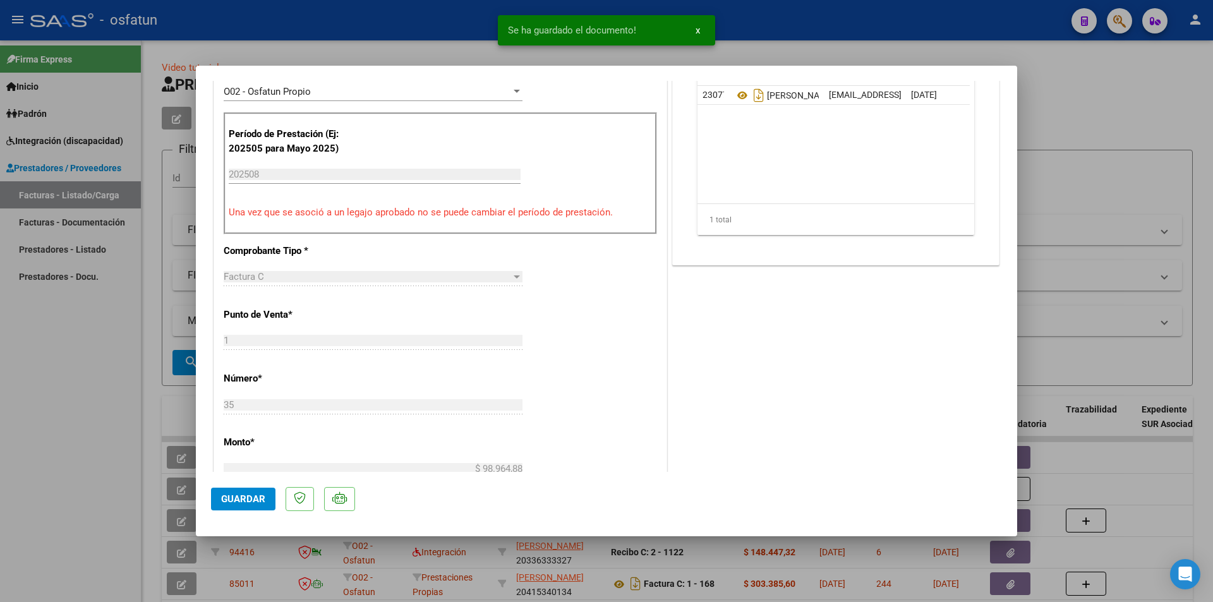
scroll to position [442, 0]
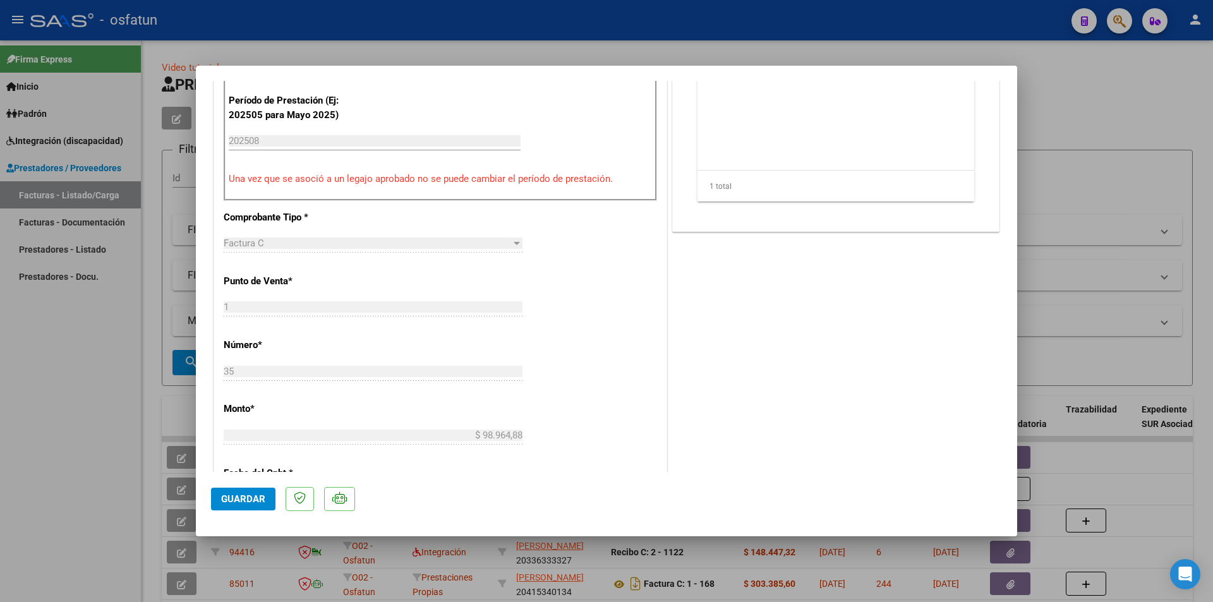
click at [251, 497] on span "Guardar" at bounding box center [243, 498] width 44 height 11
click at [37, 387] on div at bounding box center [606, 301] width 1213 height 602
type input "$ 0,00"
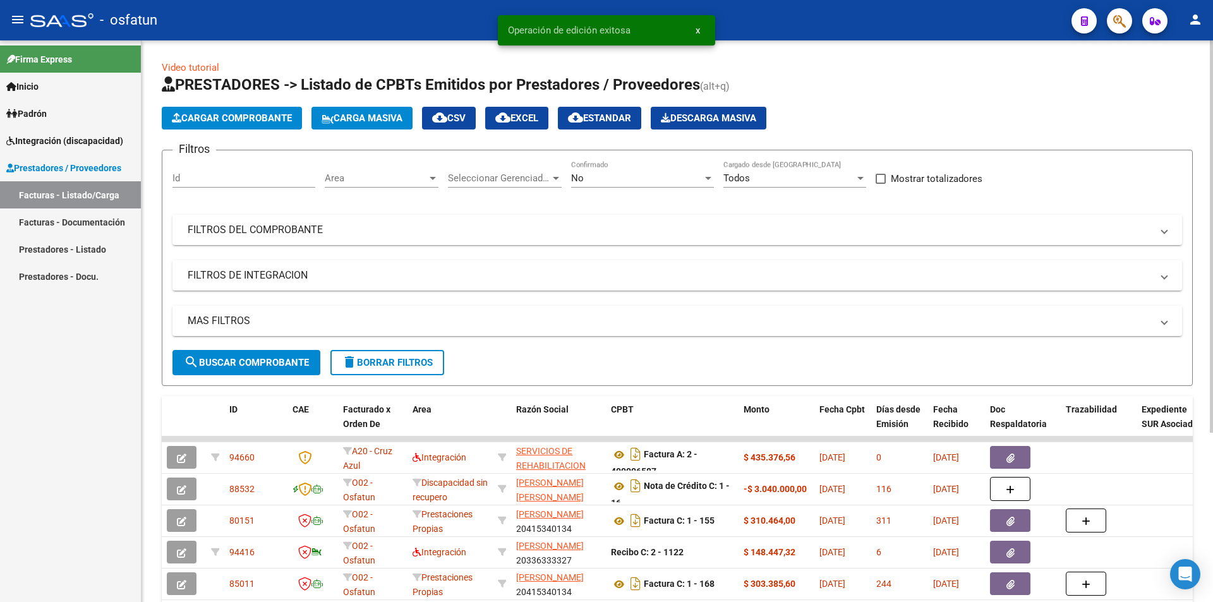
click at [238, 119] on span "Cargar Comprobante" at bounding box center [232, 117] width 120 height 11
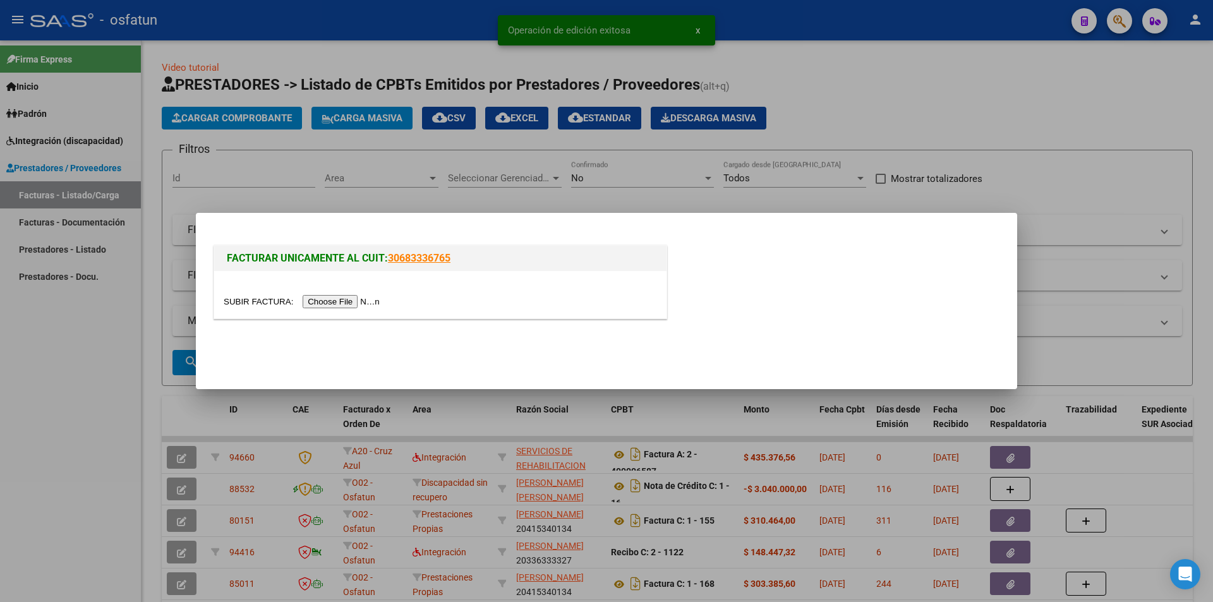
click at [365, 304] on input "file" at bounding box center [304, 301] width 160 height 13
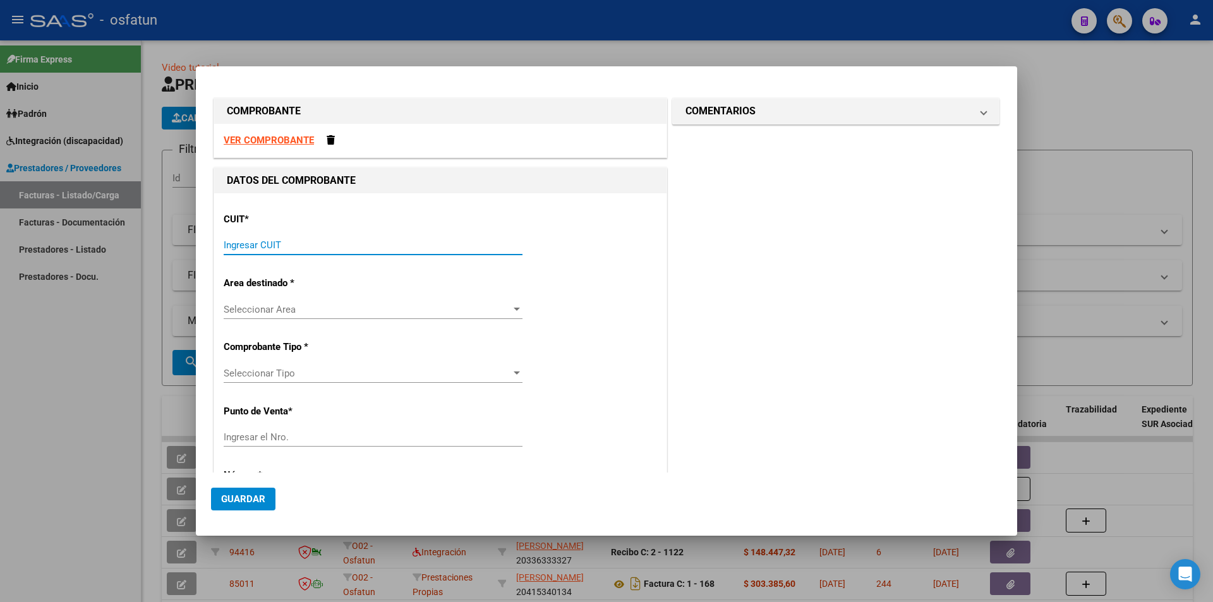
click at [266, 250] on input "Ingresar CUIT" at bounding box center [373, 244] width 299 height 11
click at [95, 380] on div at bounding box center [606, 301] width 1213 height 602
